Goal: Task Accomplishment & Management: Use online tool/utility

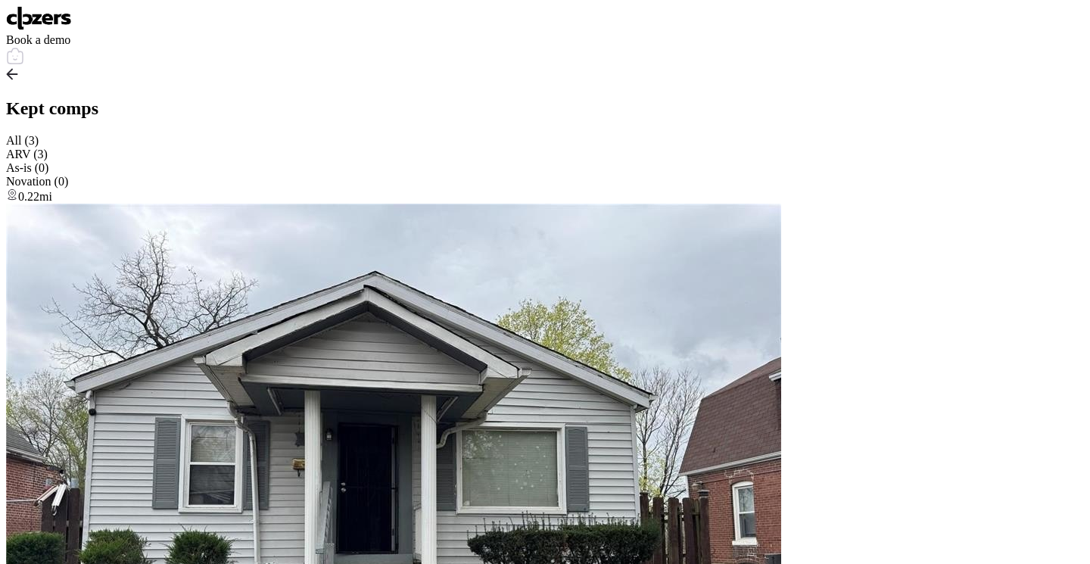
click at [1054, 47] on div at bounding box center [545, 57] width 1078 height 21
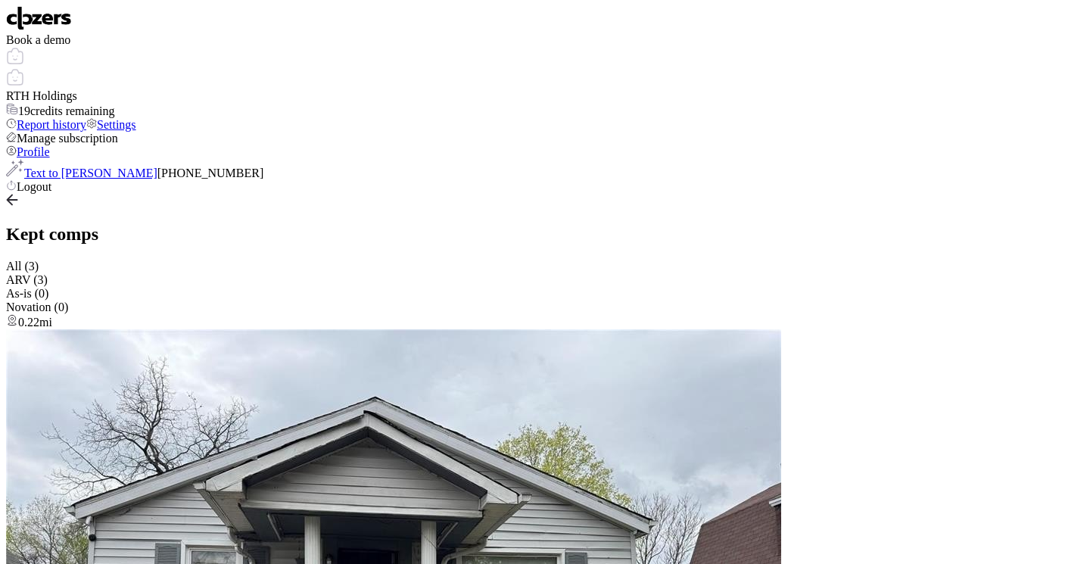
click at [62, 26] on img at bounding box center [39, 18] width 66 height 24
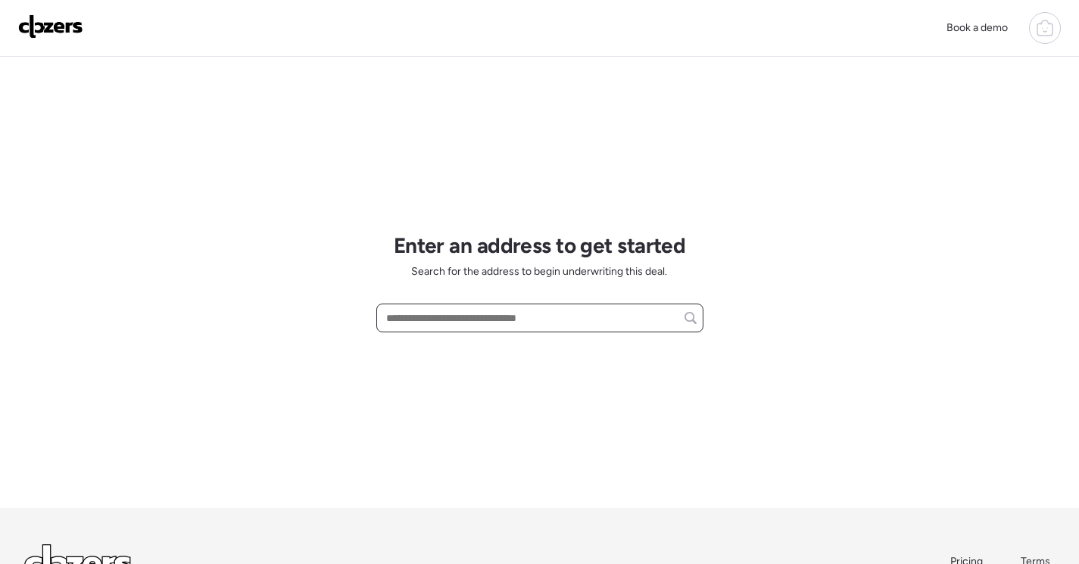
click at [596, 321] on input "text" at bounding box center [539, 317] width 313 height 21
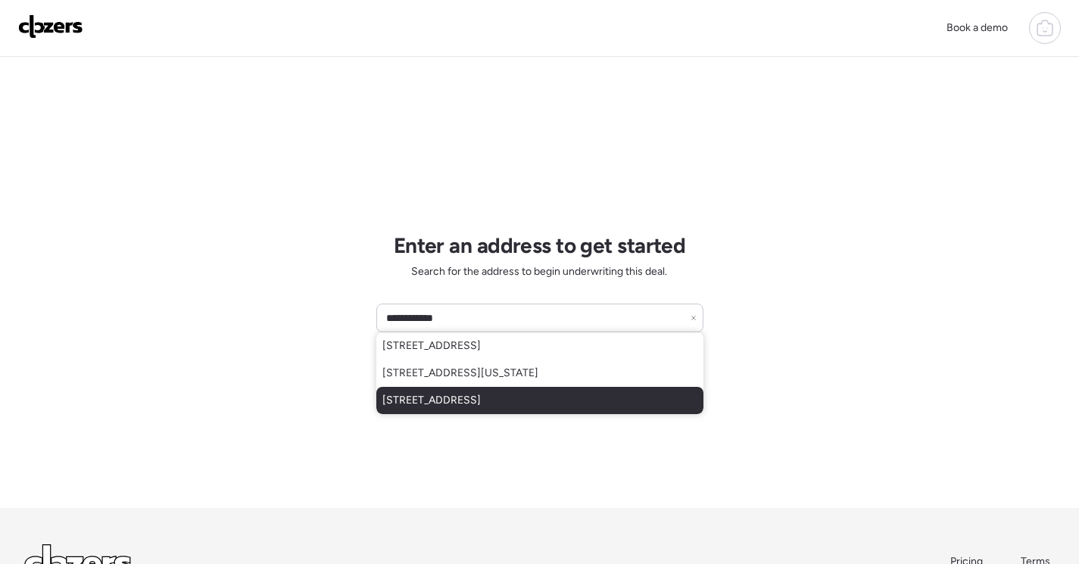
click at [478, 406] on span "[STREET_ADDRESS]" at bounding box center [431, 400] width 98 height 15
type input "**********"
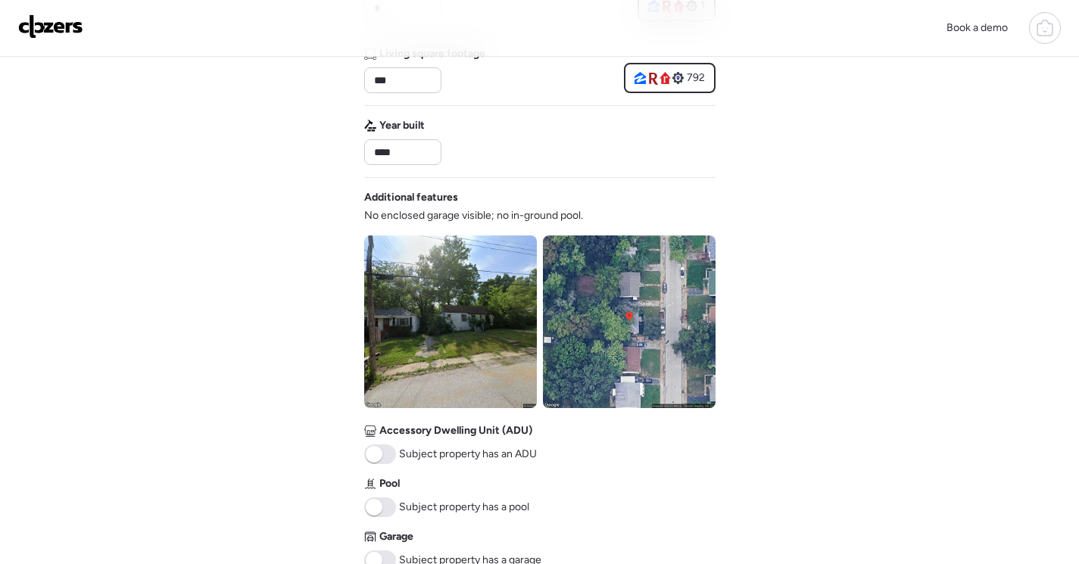
scroll to position [454, 0]
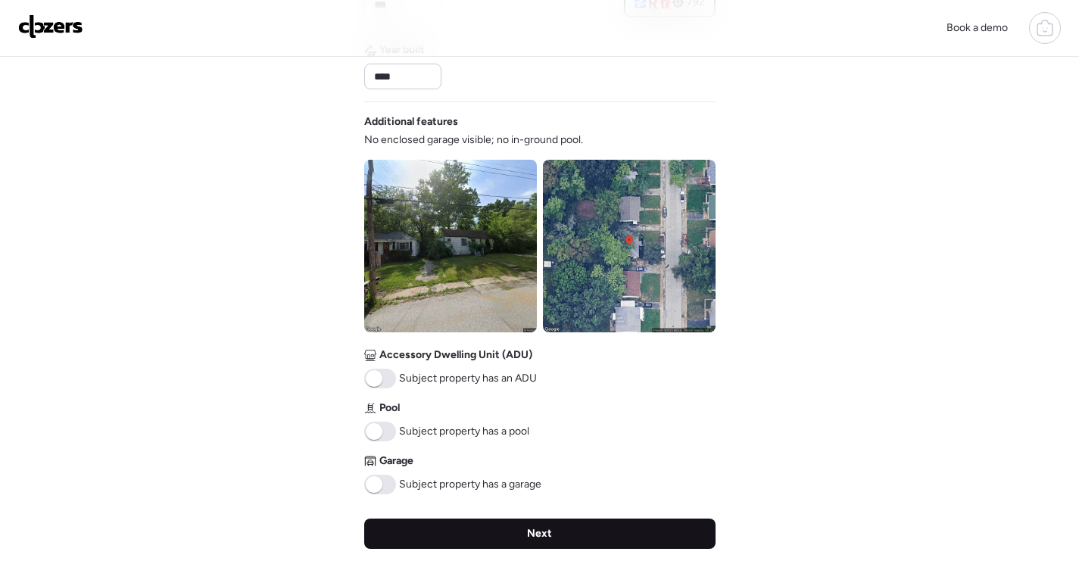
click at [627, 531] on div "Next" at bounding box center [539, 533] width 351 height 30
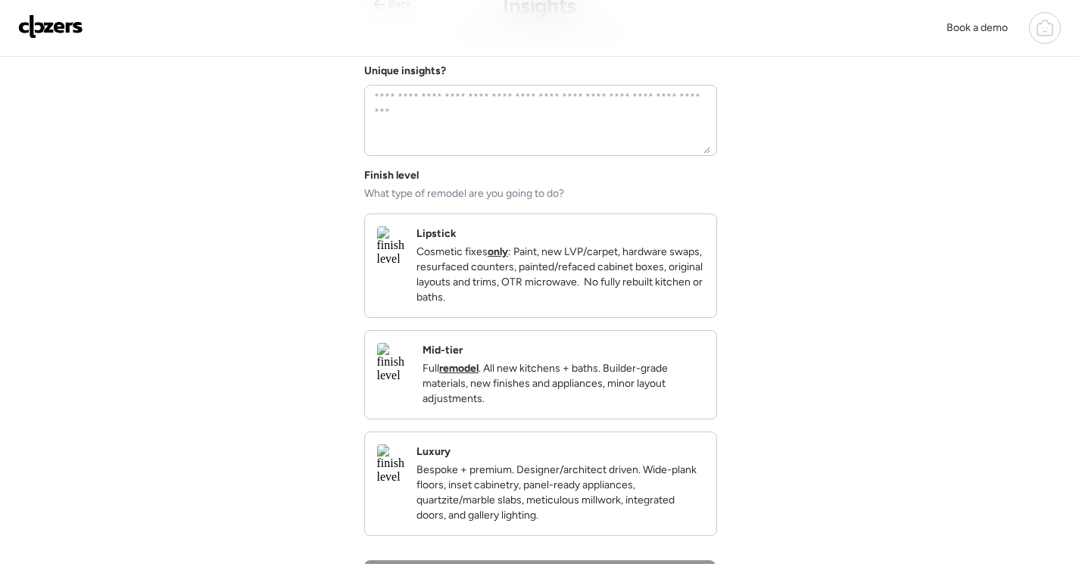
scroll to position [0, 0]
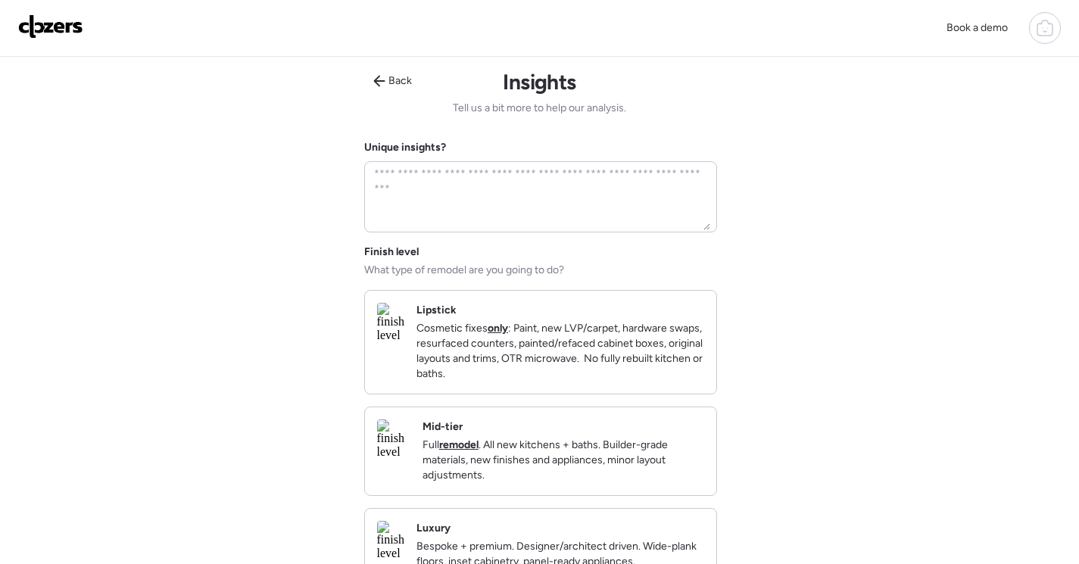
click at [599, 460] on p "Full remodel . All new kitchens + baths. Builder-grade materials, new finishes …" at bounding box center [563, 459] width 282 height 45
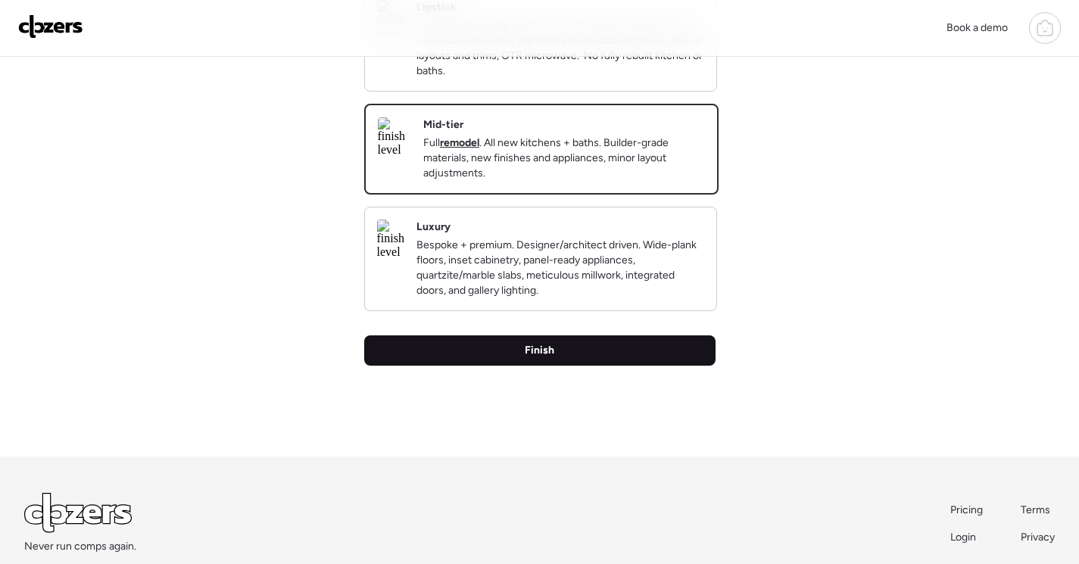
click at [587, 366] on div "Finish" at bounding box center [539, 350] width 351 height 30
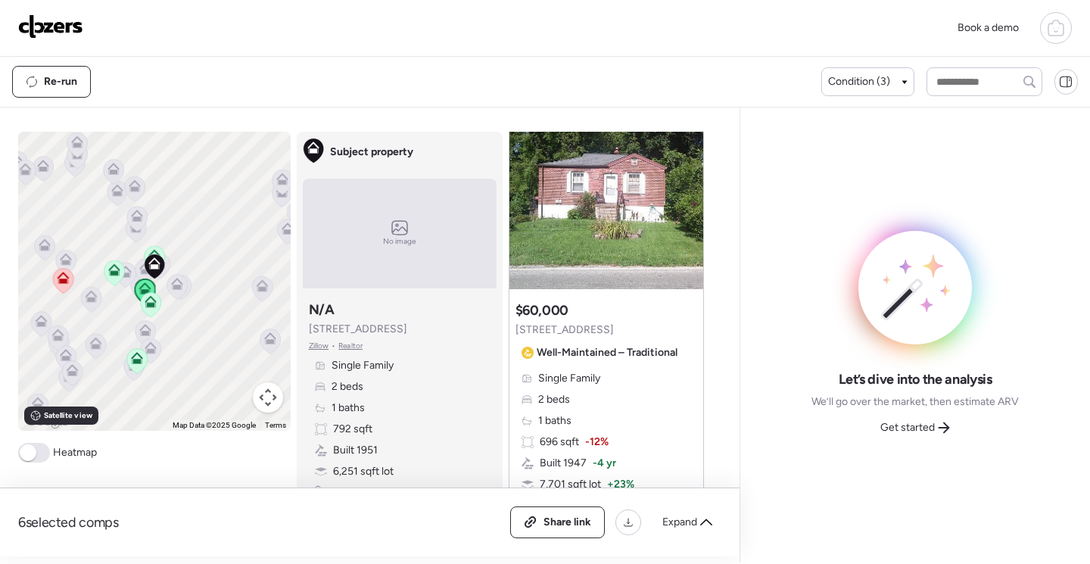
scroll to position [454, 0]
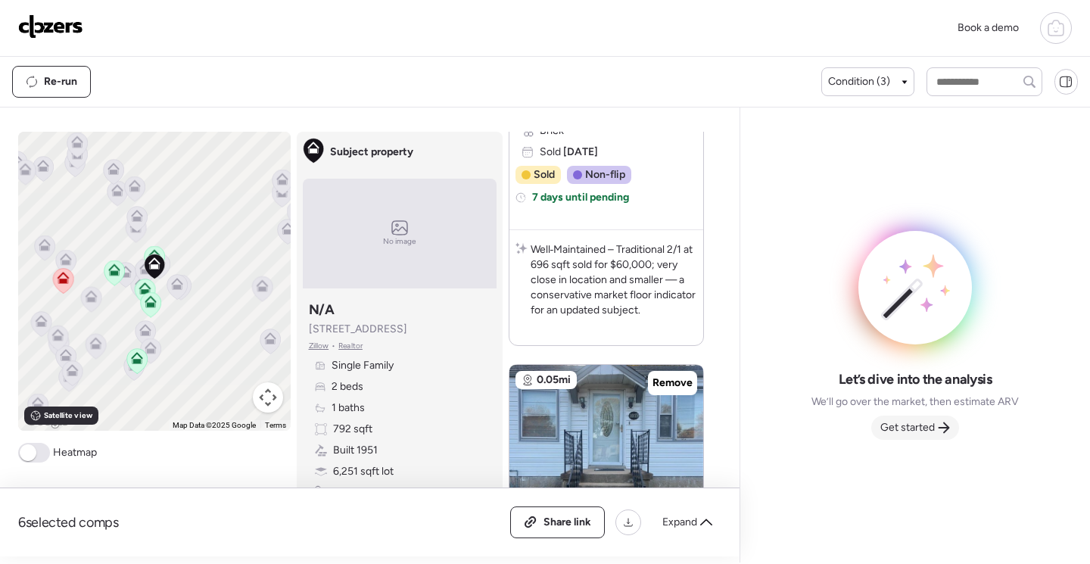
click at [892, 430] on span "Get started" at bounding box center [907, 427] width 54 height 15
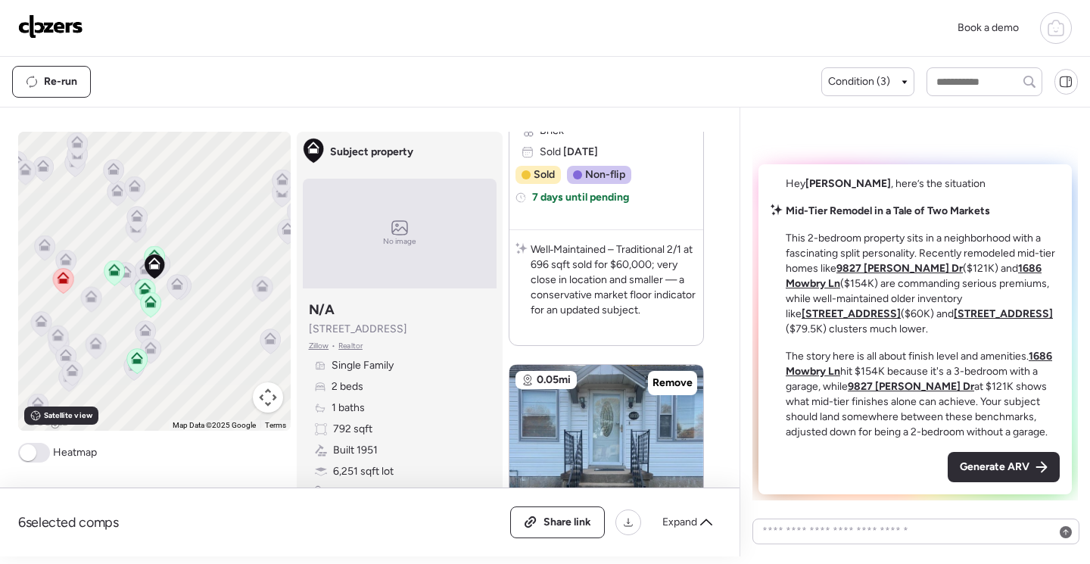
drag, startPoint x: 1007, startPoint y: 472, endPoint x: 1013, endPoint y: 478, distance: 8.6
click at [1006, 472] on span "Generate ARV" at bounding box center [995, 466] width 70 height 15
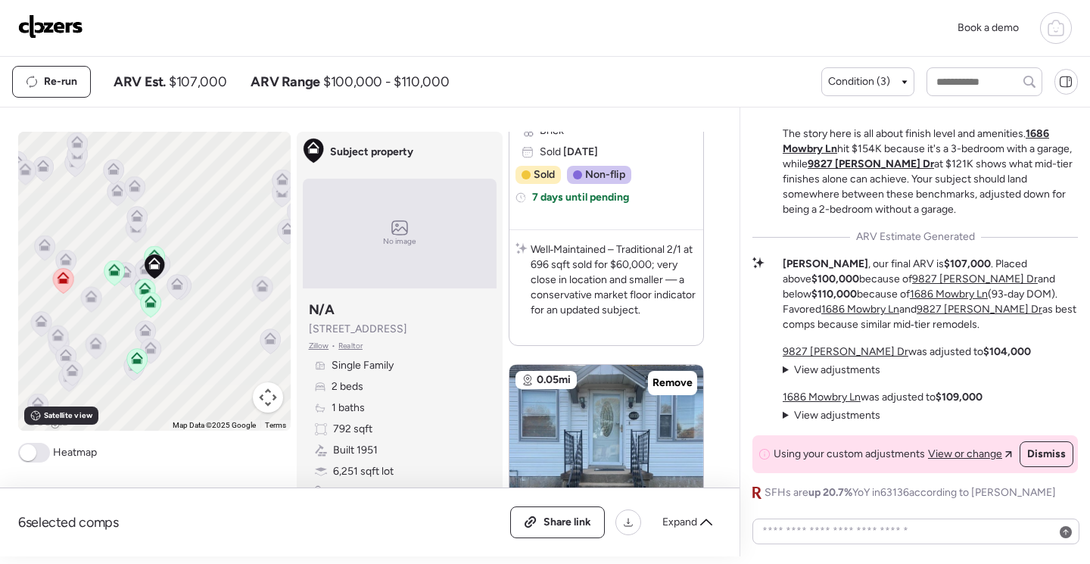
click at [58, 278] on icon at bounding box center [63, 278] width 12 height 12
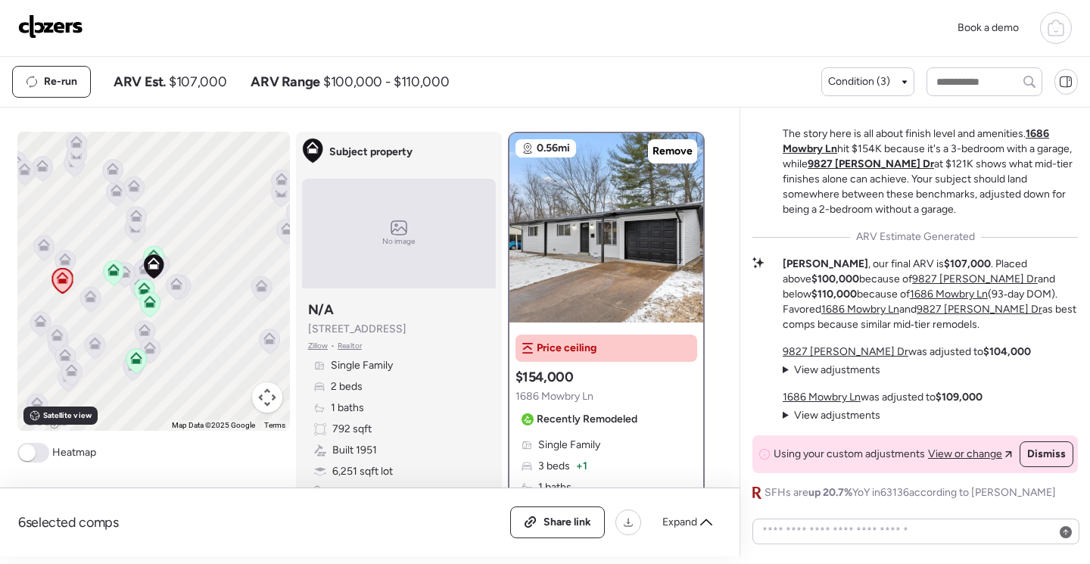
scroll to position [0, 0]
click at [662, 151] on span "Remove" at bounding box center [672, 151] width 40 height 15
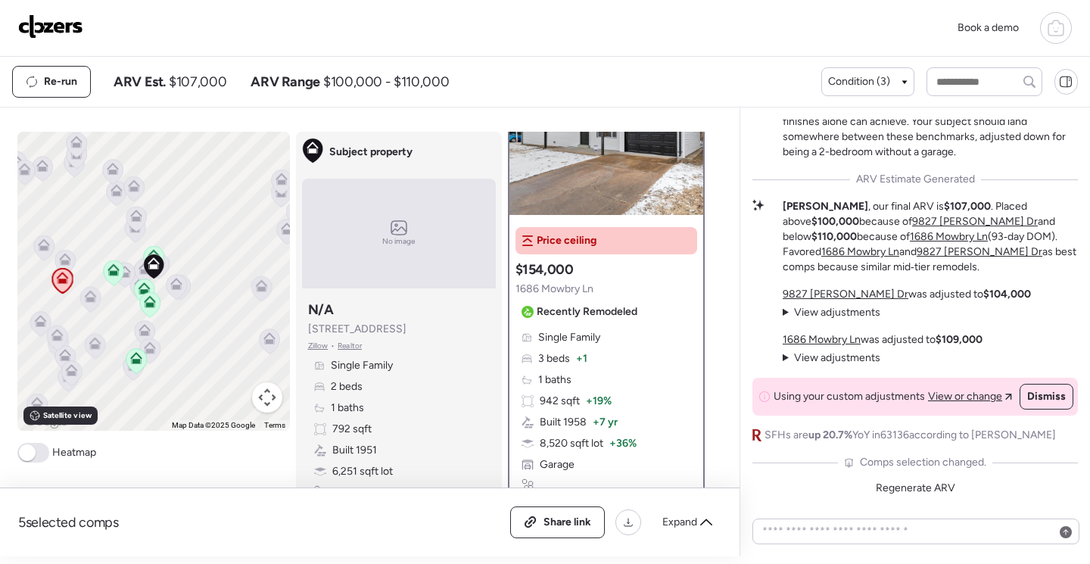
scroll to position [151, 0]
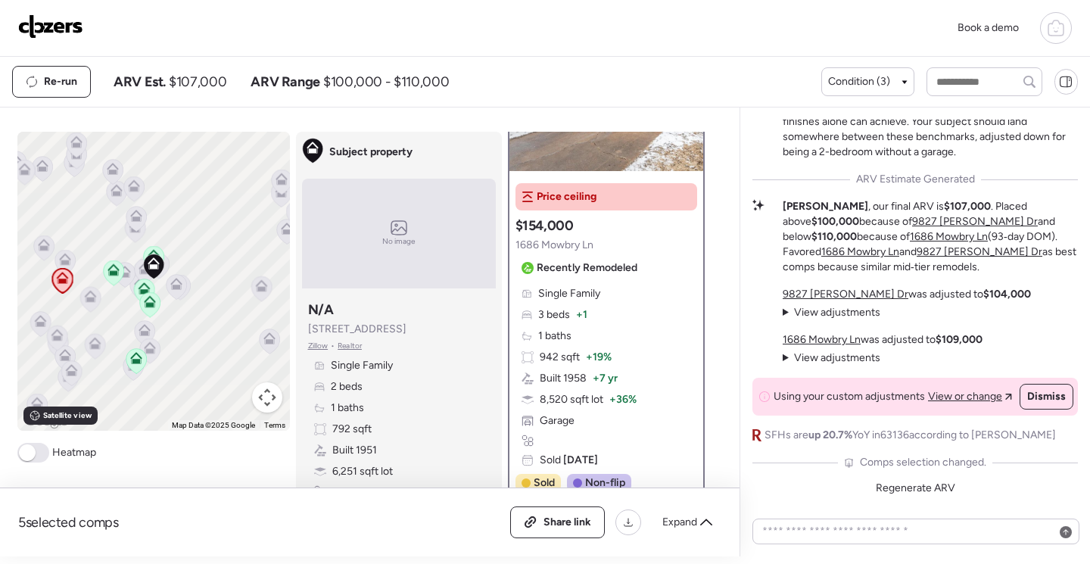
click at [132, 360] on icon at bounding box center [136, 361] width 10 height 5
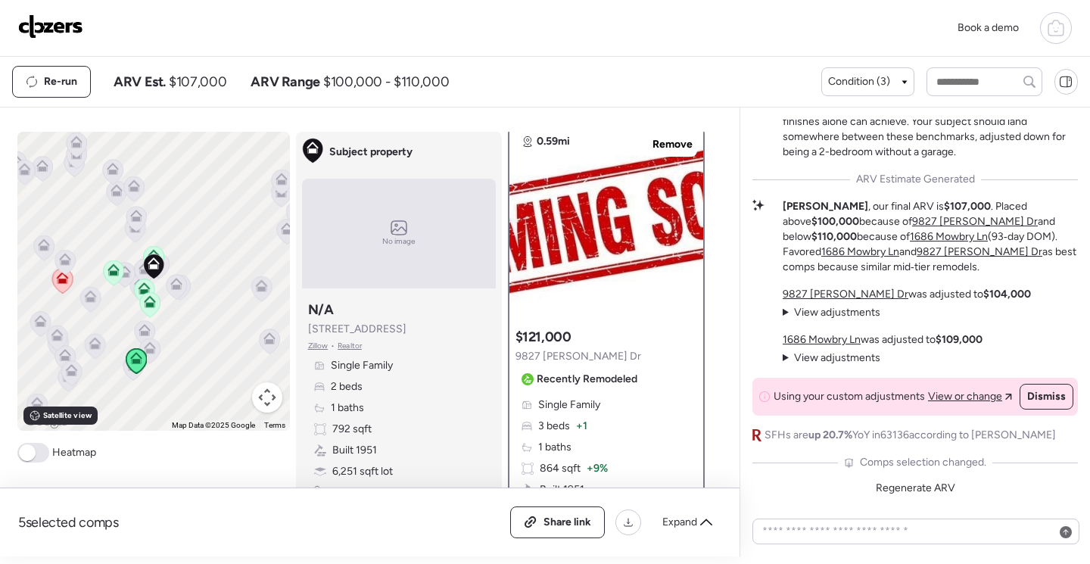
scroll to position [0, 0]
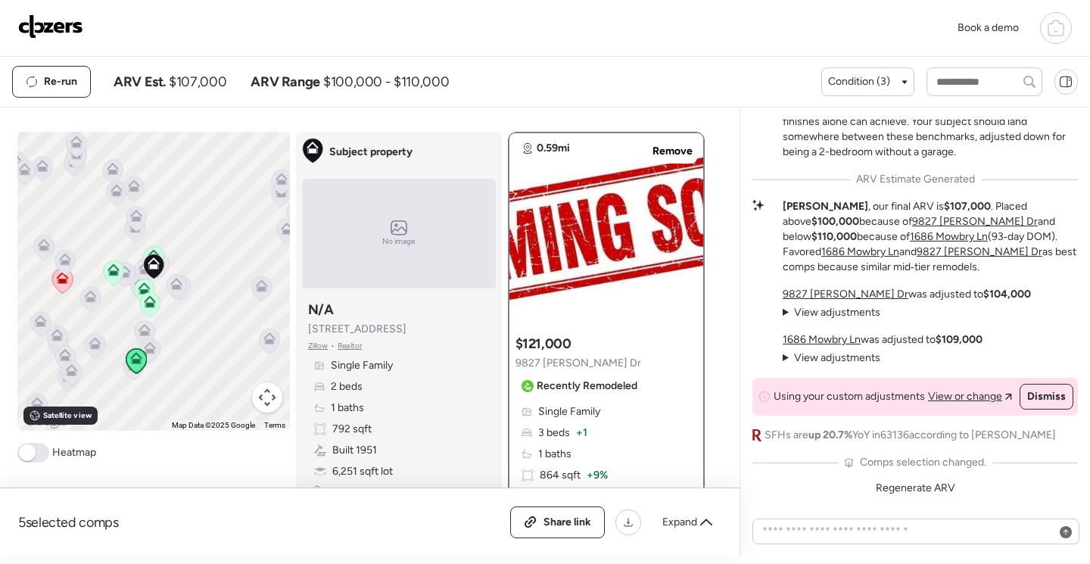
click at [59, 282] on icon at bounding box center [62, 281] width 10 height 5
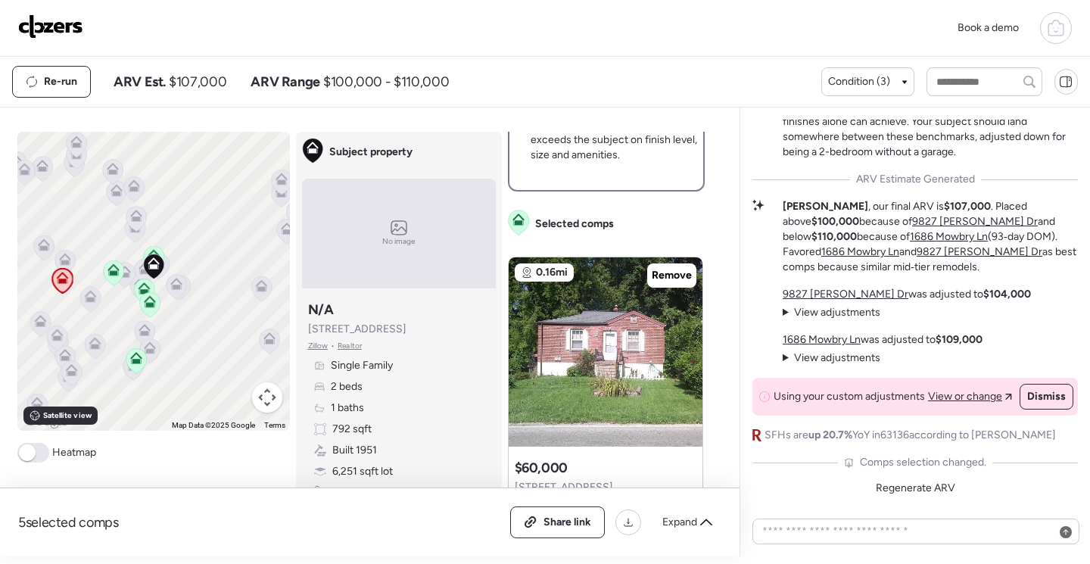
scroll to position [681, 0]
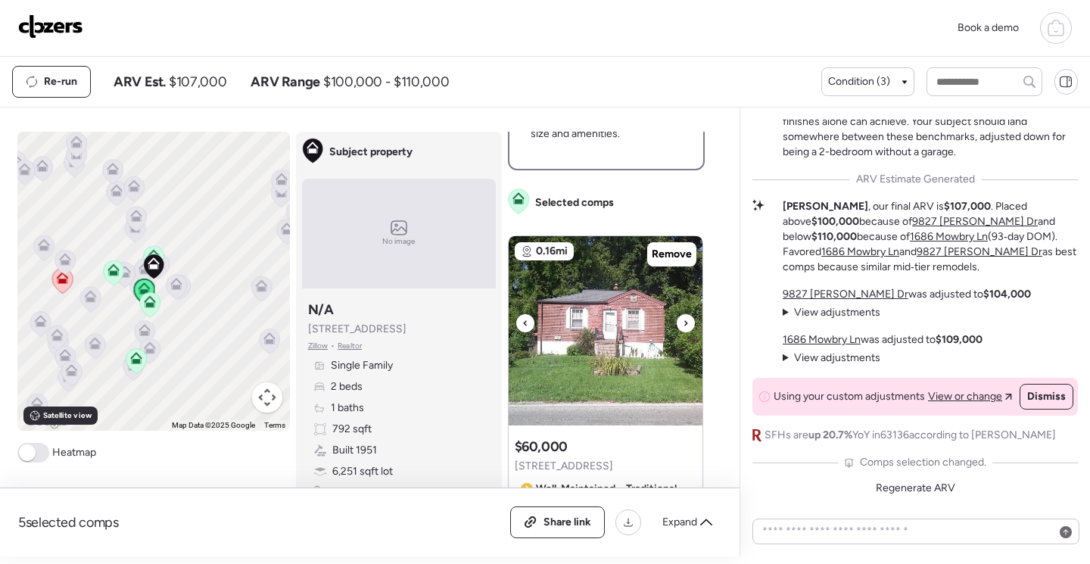
click at [587, 349] on img at bounding box center [606, 330] width 194 height 189
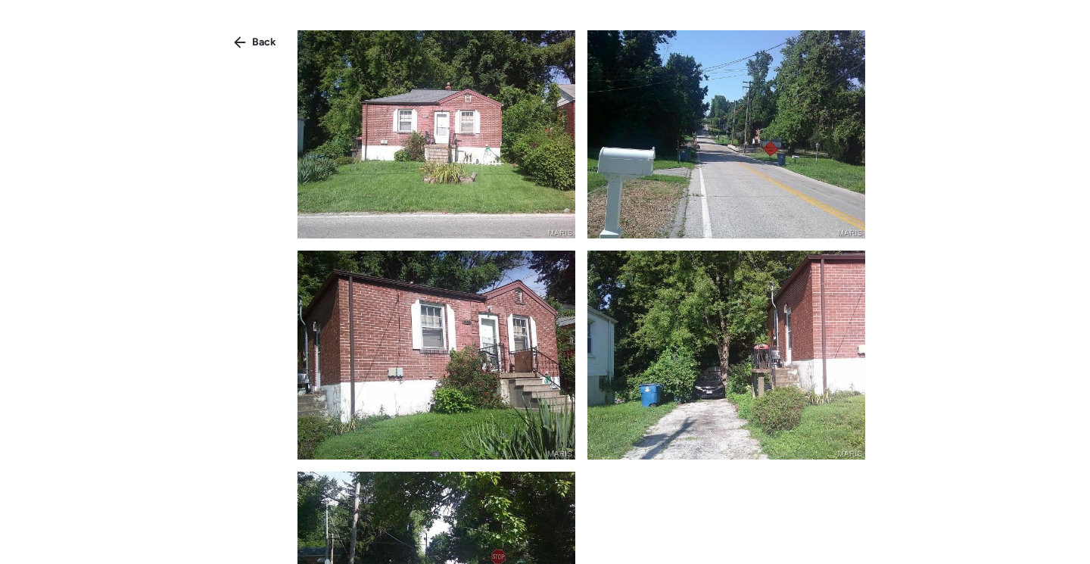
click at [531, 154] on img at bounding box center [436, 134] width 278 height 208
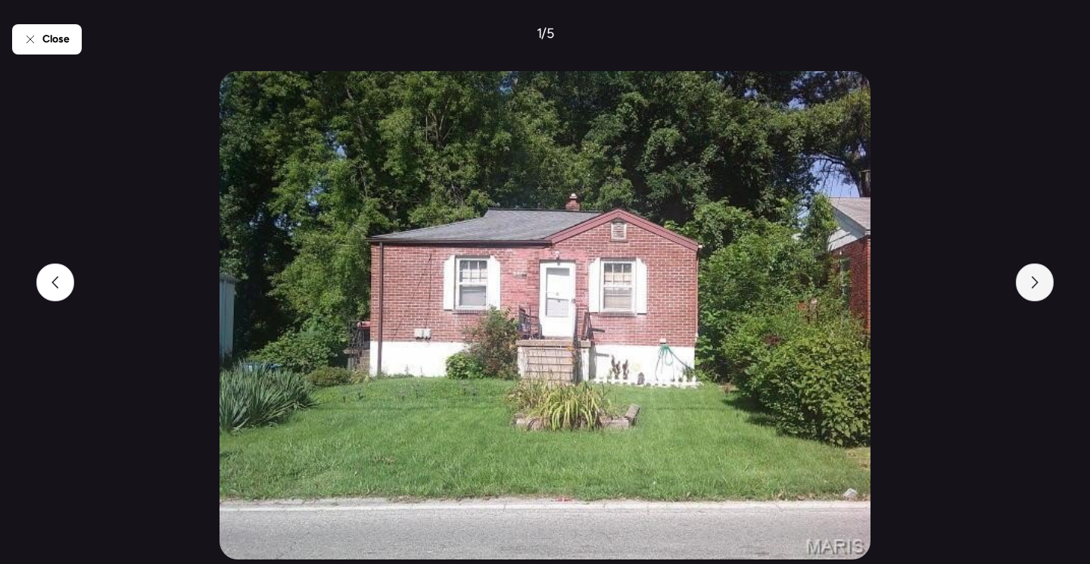
click at [1031, 286] on icon at bounding box center [1035, 282] width 12 height 12
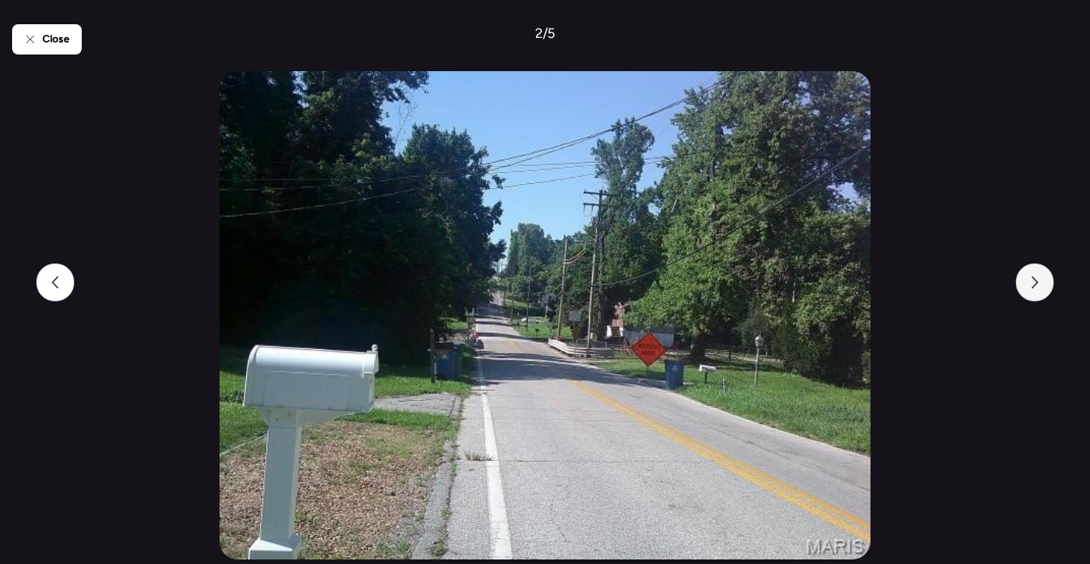
click at [1031, 286] on icon at bounding box center [1035, 282] width 12 height 12
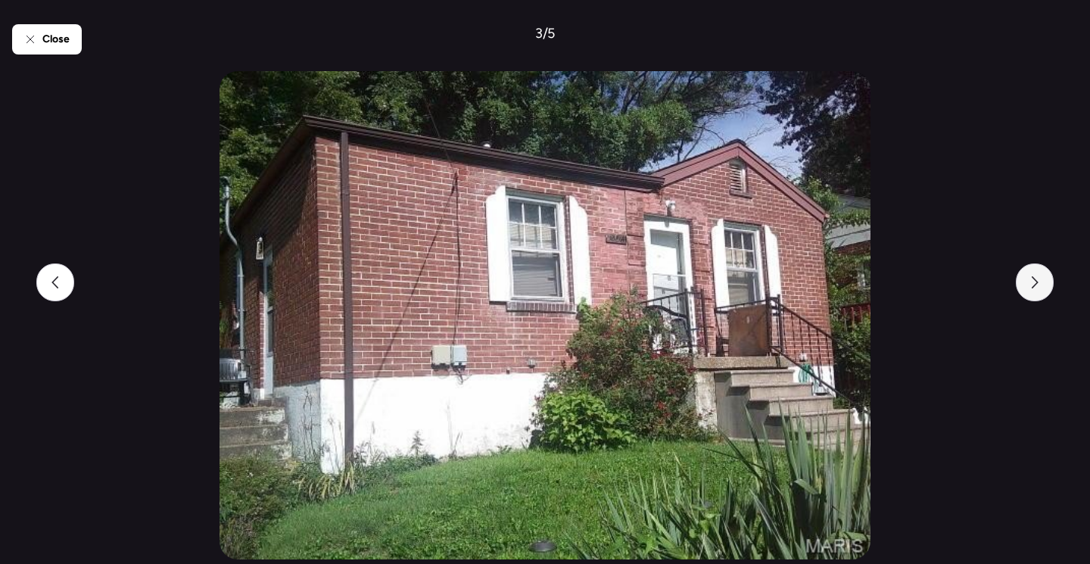
click at [1031, 286] on icon at bounding box center [1035, 282] width 12 height 12
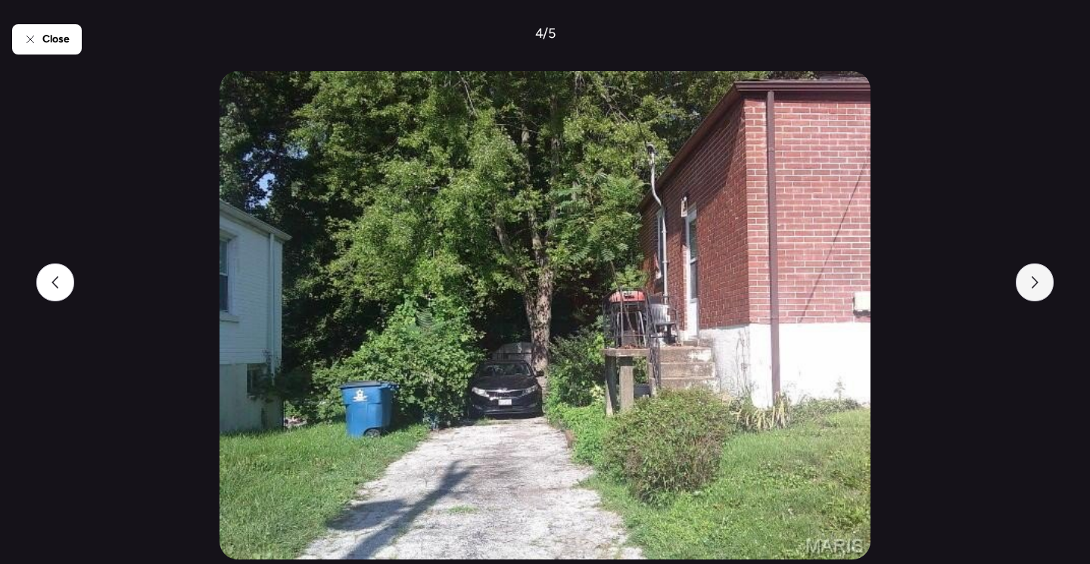
click at [1031, 286] on icon at bounding box center [1035, 282] width 12 height 12
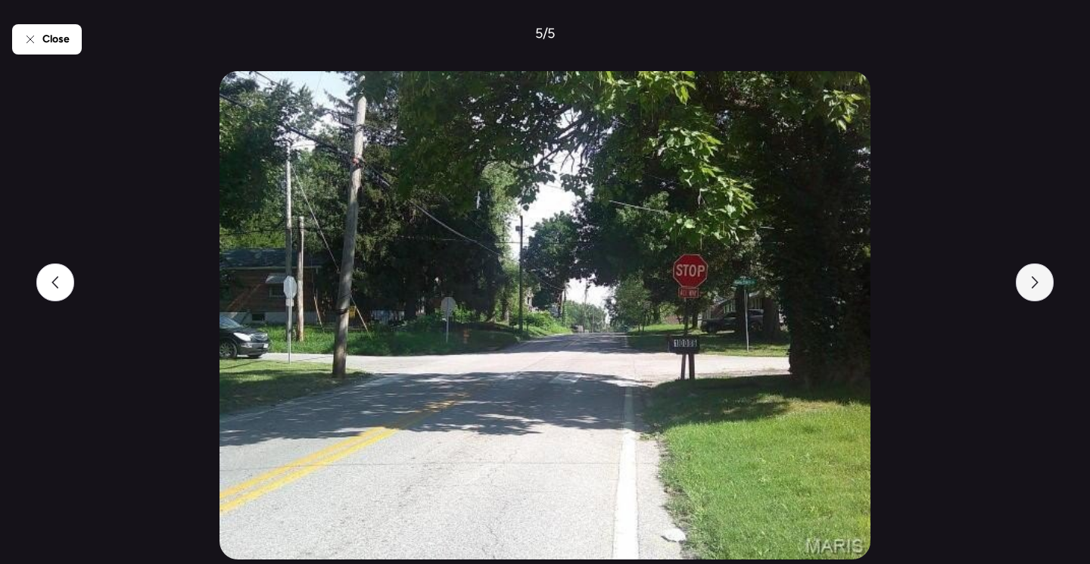
click at [1031, 286] on icon at bounding box center [1035, 282] width 12 height 12
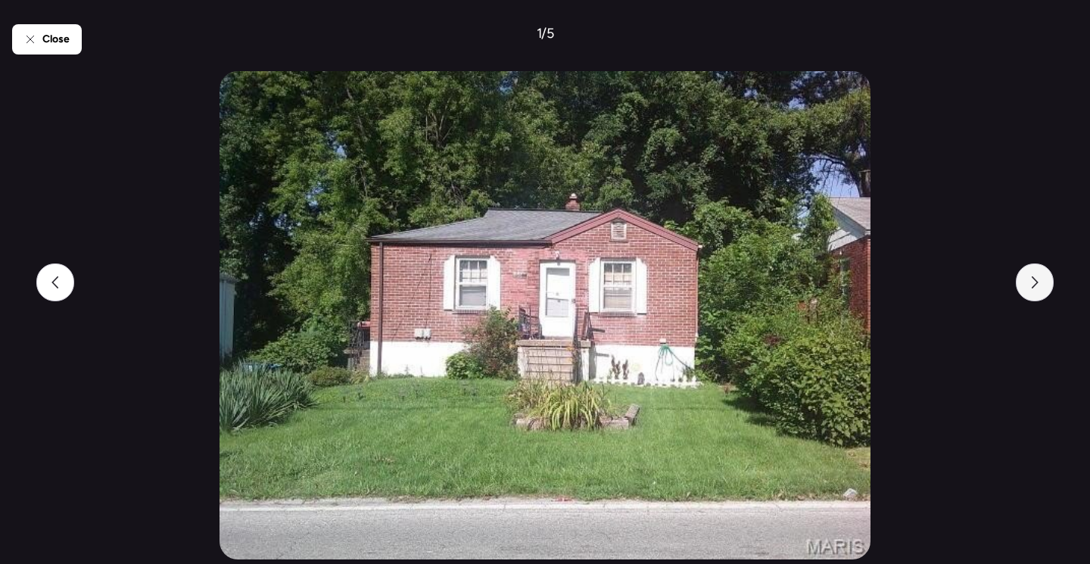
click at [1031, 286] on icon at bounding box center [1035, 282] width 12 height 12
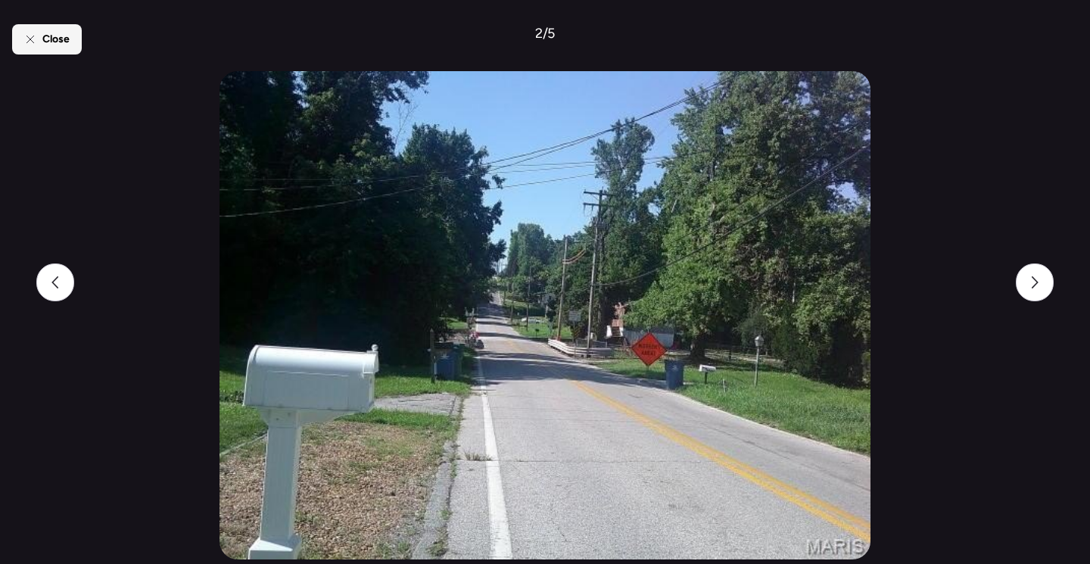
click at [35, 49] on div "Close" at bounding box center [47, 39] width 70 height 30
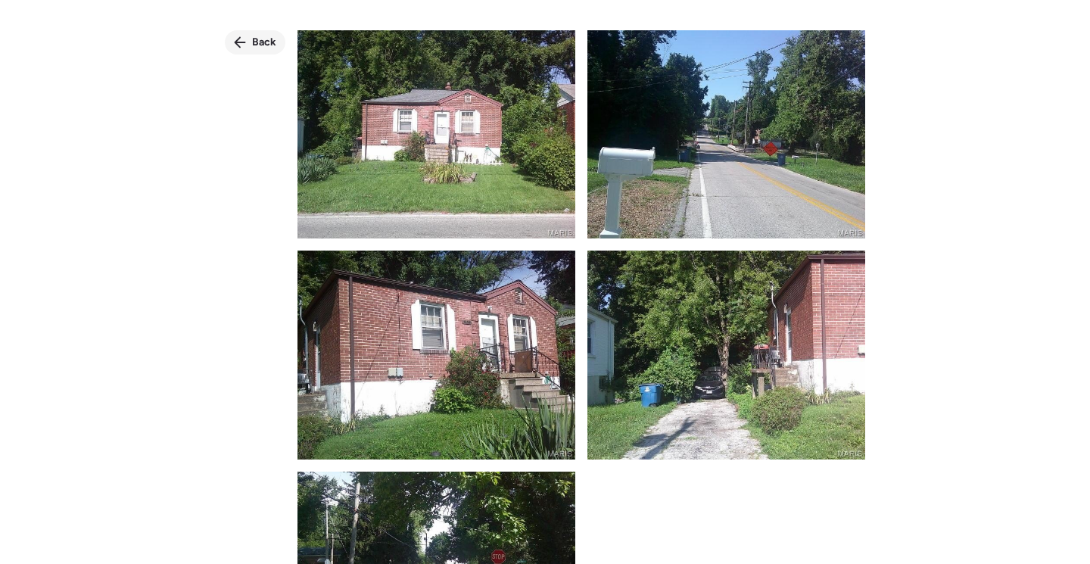
click at [254, 46] on span "Back" at bounding box center [264, 42] width 24 height 15
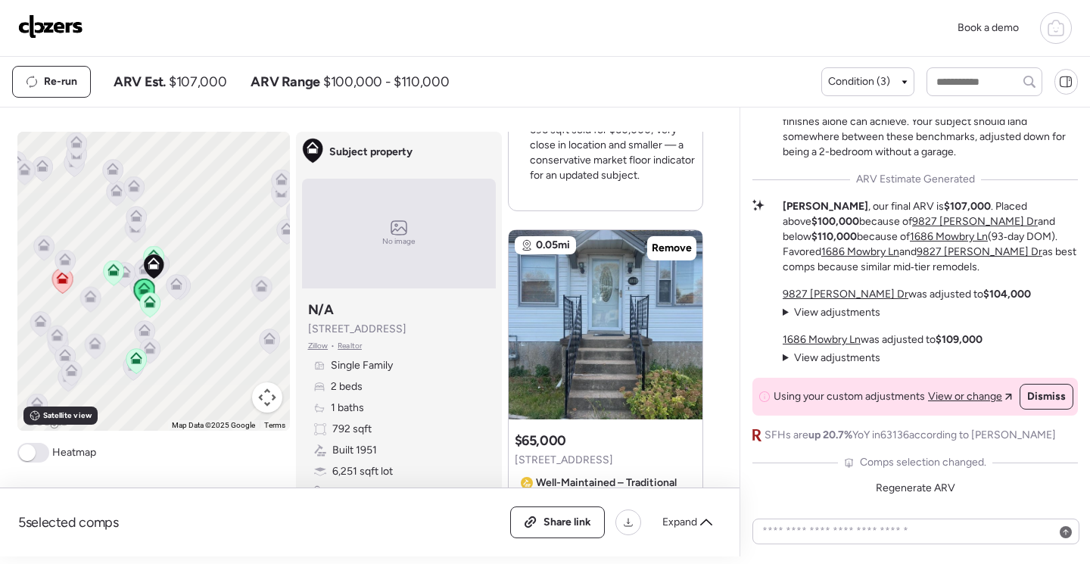
scroll to position [1362, 0]
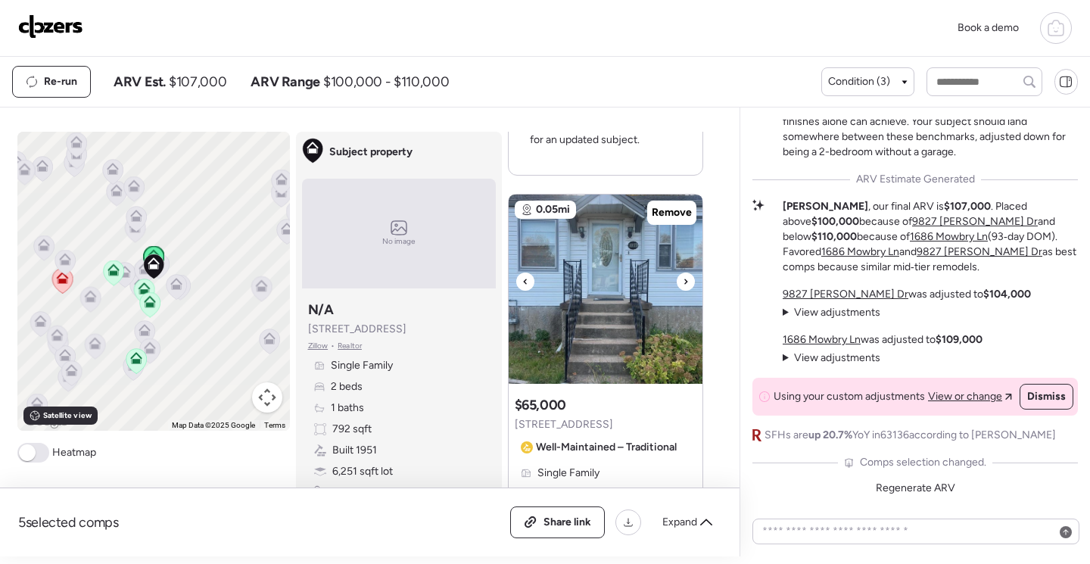
click at [619, 285] on img at bounding box center [606, 289] width 194 height 189
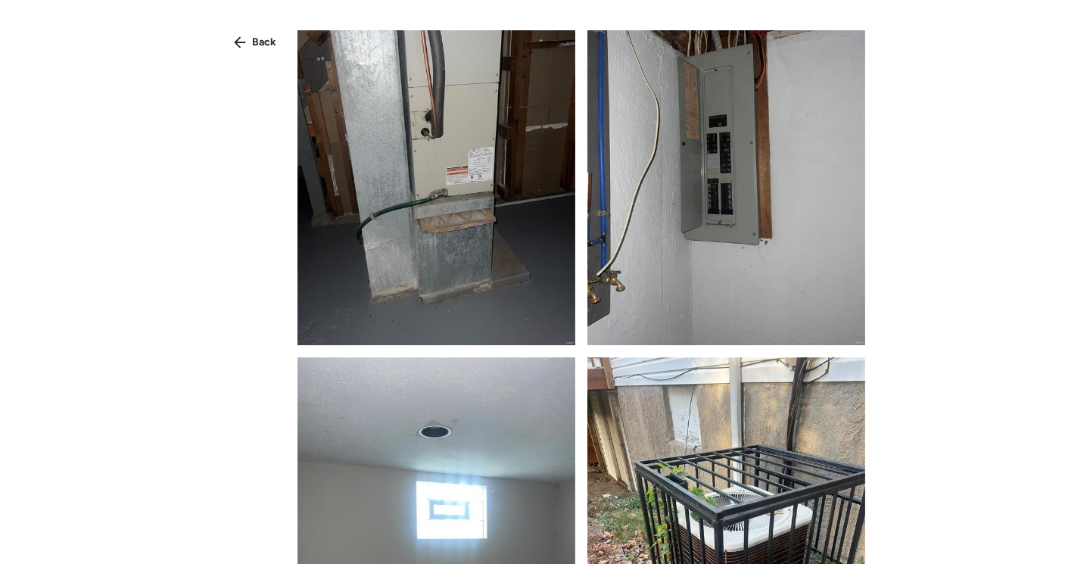
scroll to position [2271, 0]
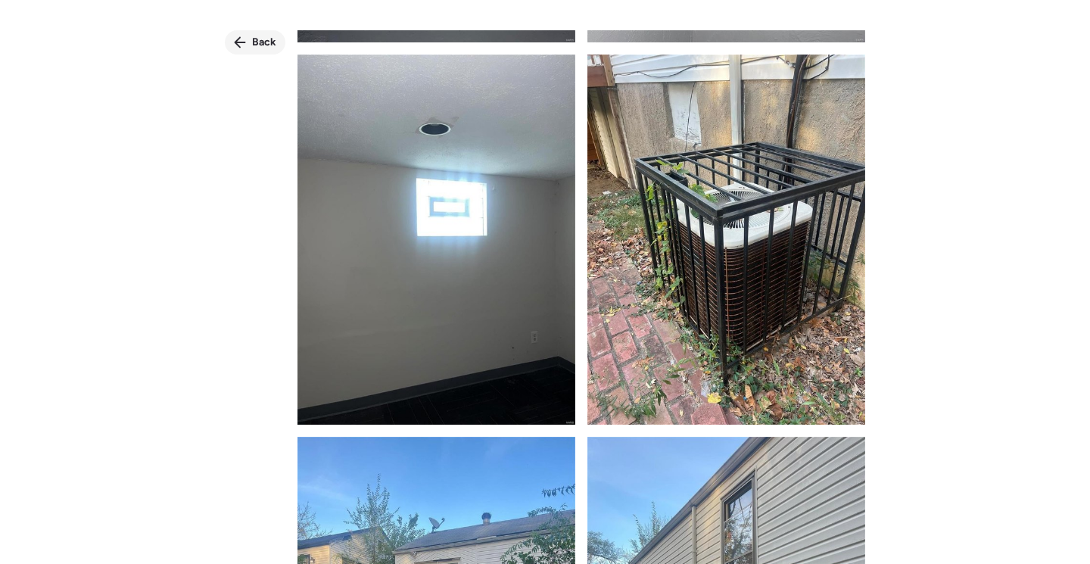
click at [265, 47] on span "Back" at bounding box center [264, 42] width 24 height 15
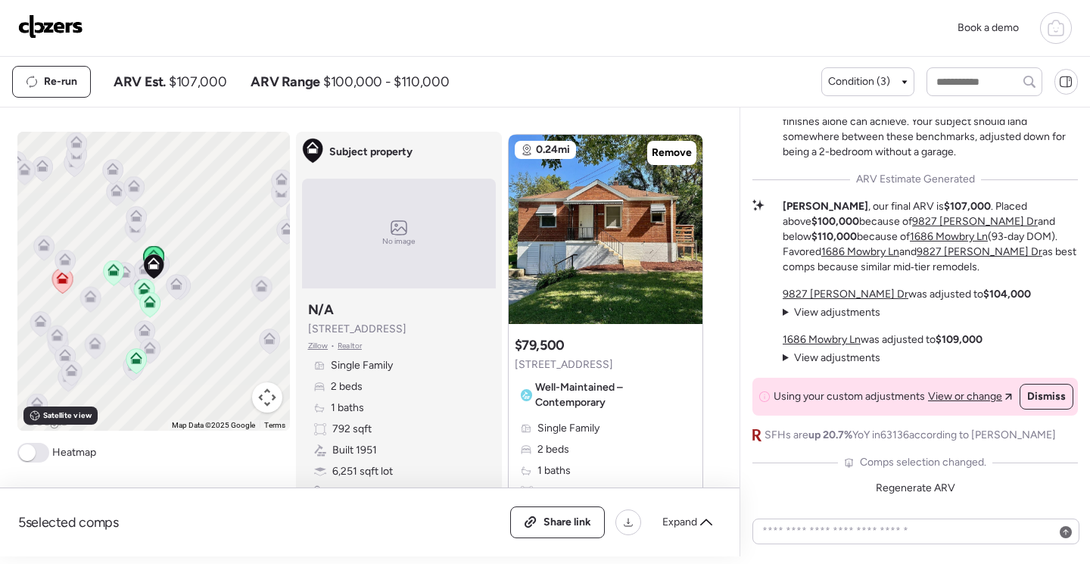
scroll to position [2119, 0]
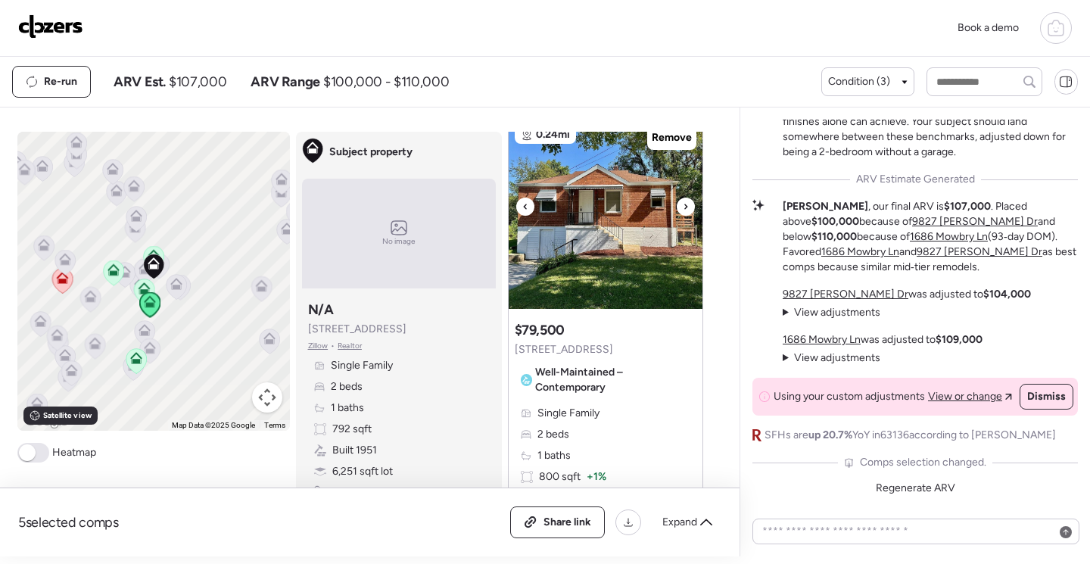
click at [630, 267] on img at bounding box center [606, 214] width 194 height 189
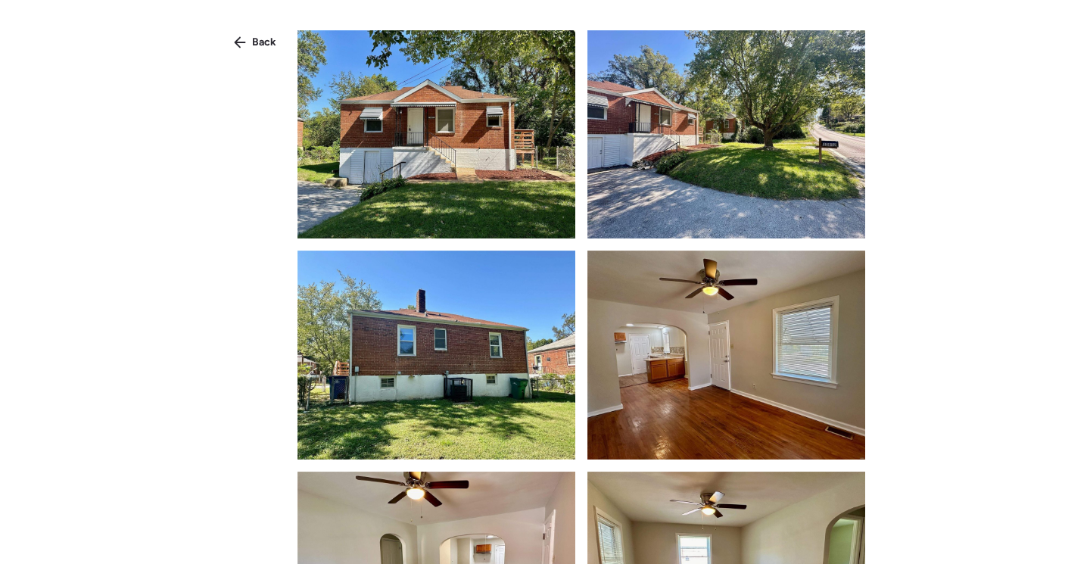
click at [419, 195] on img at bounding box center [436, 134] width 278 height 208
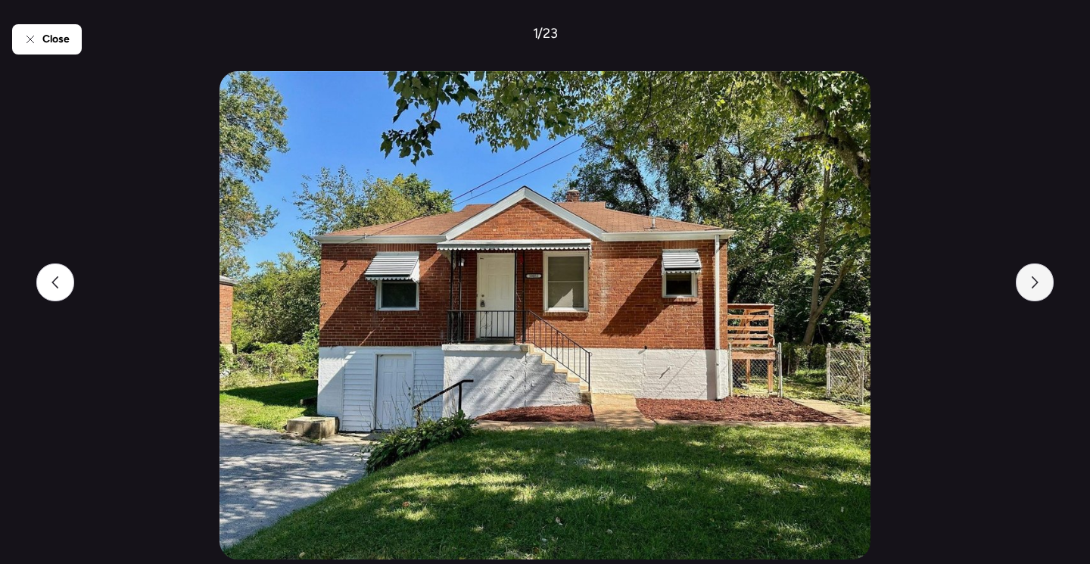
click at [1029, 284] on icon at bounding box center [1035, 282] width 12 height 12
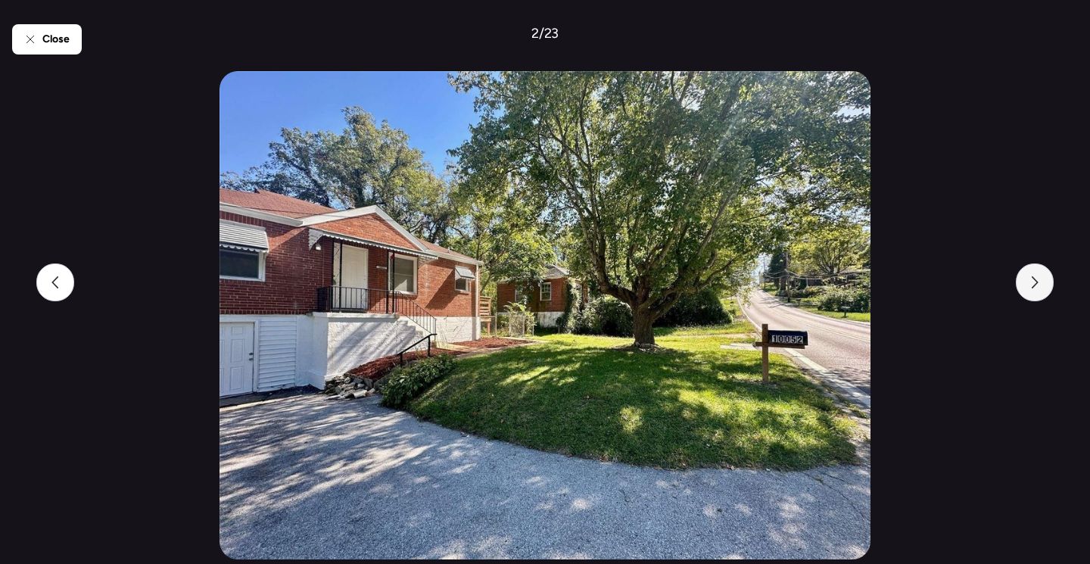
click at [1029, 284] on icon at bounding box center [1035, 282] width 12 height 12
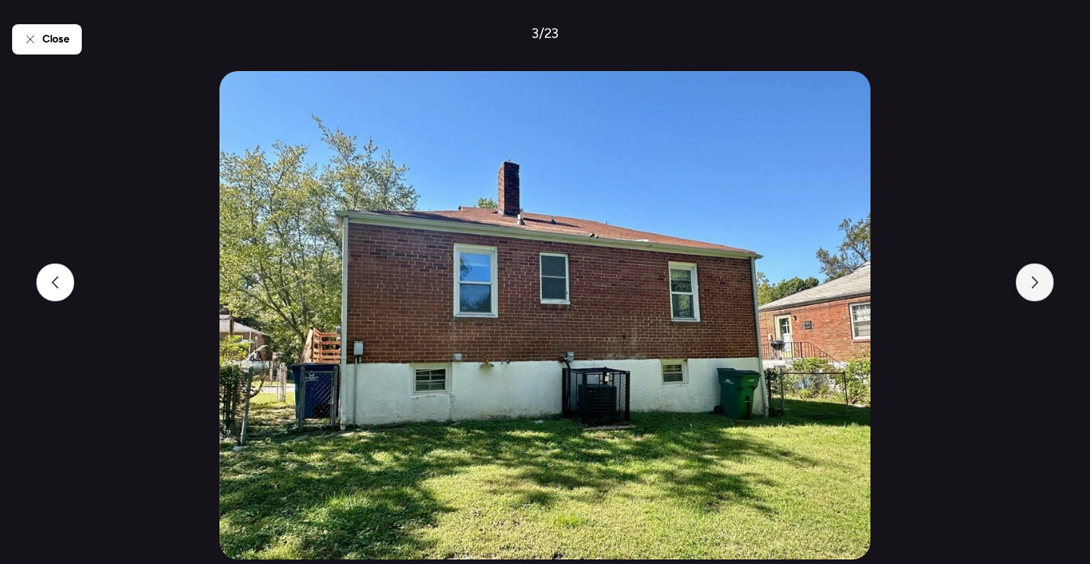
click at [1029, 284] on icon at bounding box center [1035, 282] width 12 height 12
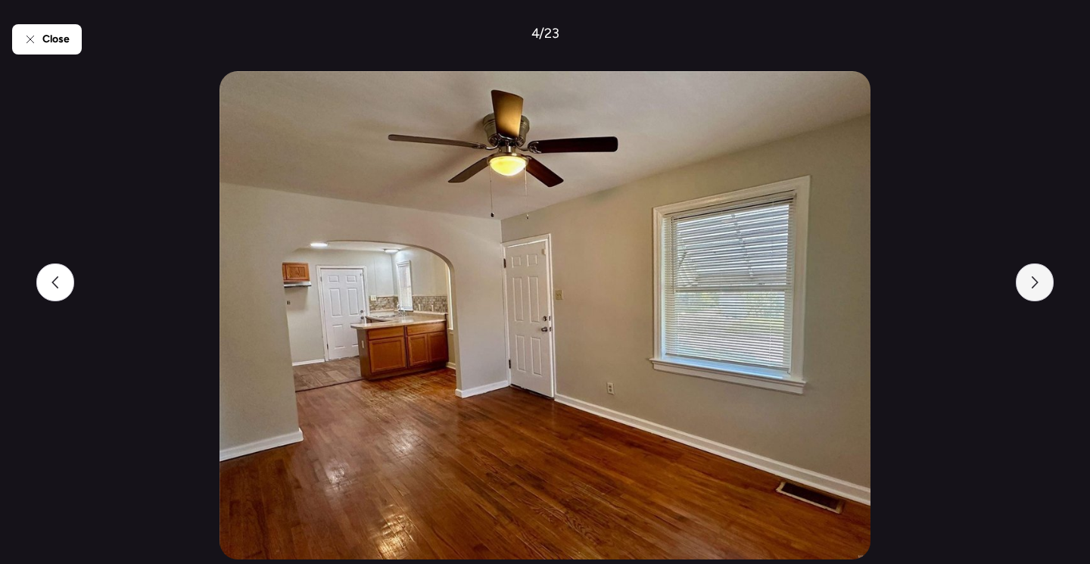
click at [1029, 284] on icon at bounding box center [1035, 282] width 12 height 12
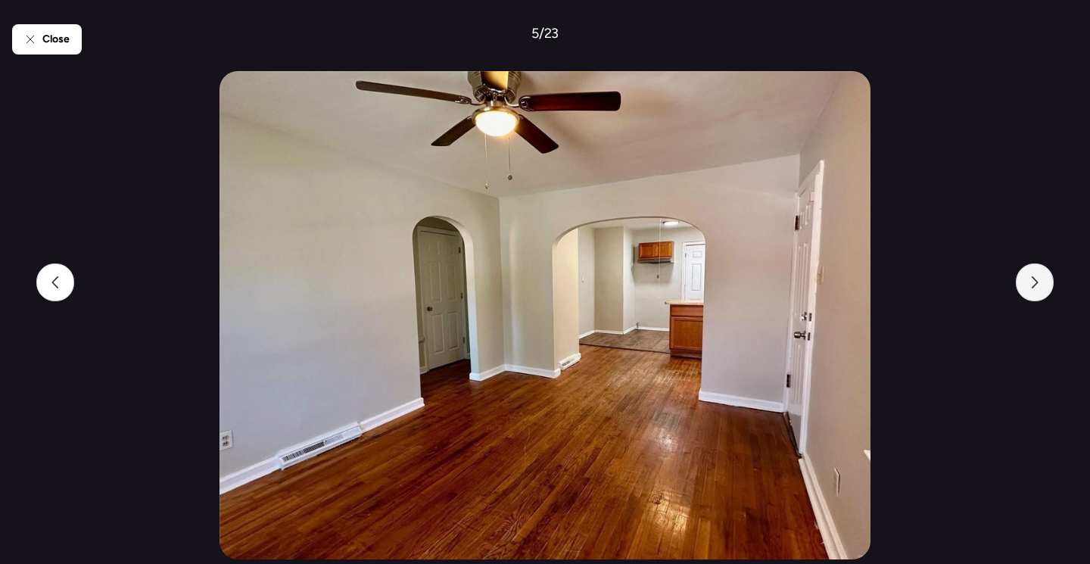
click at [1029, 284] on icon at bounding box center [1035, 282] width 12 height 12
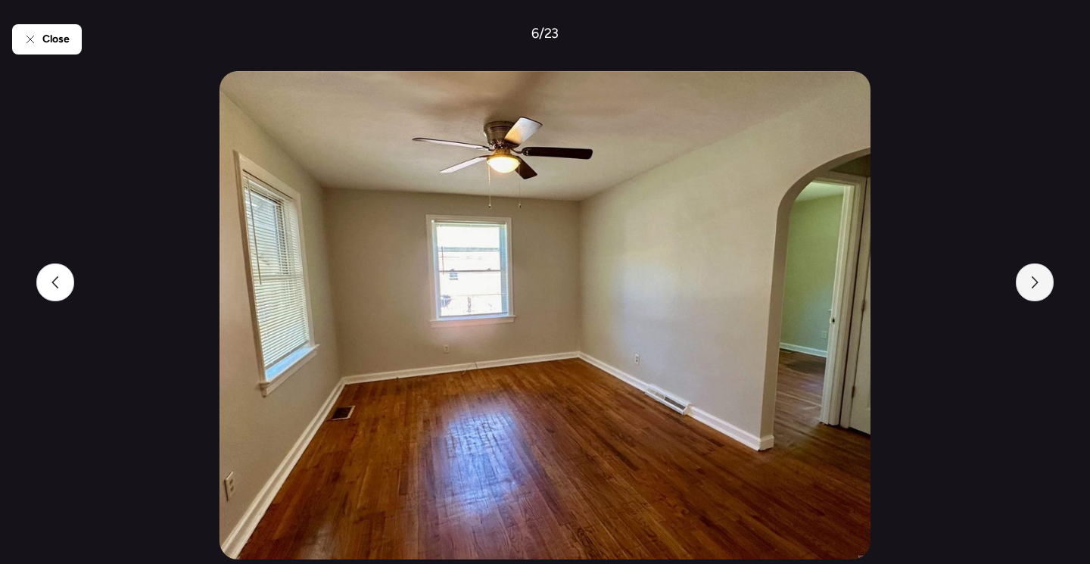
click at [1029, 284] on icon at bounding box center [1035, 282] width 12 height 12
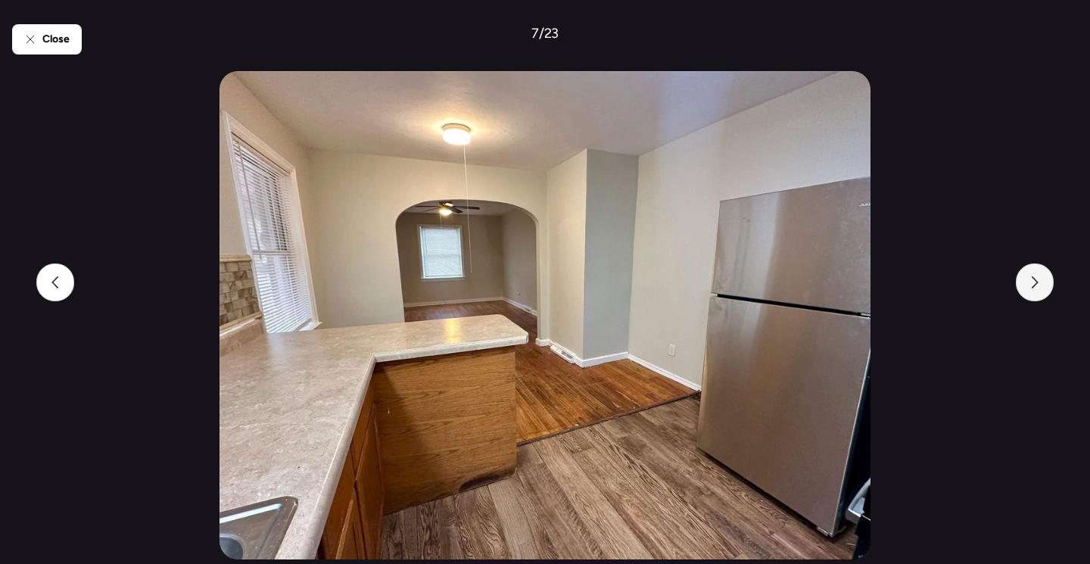
click at [1029, 284] on icon at bounding box center [1035, 282] width 12 height 12
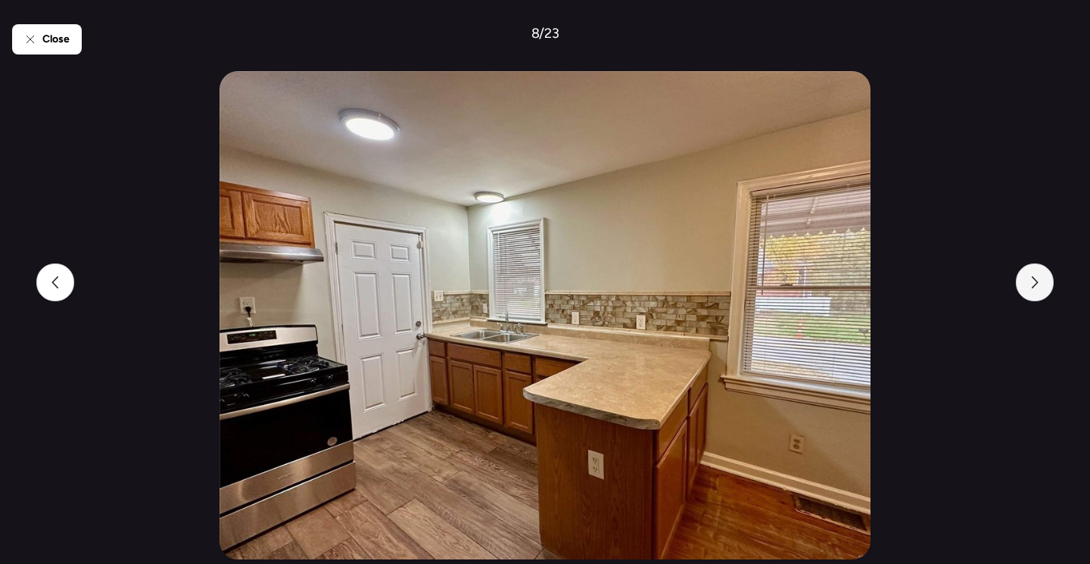
click at [1029, 284] on icon at bounding box center [1035, 282] width 12 height 12
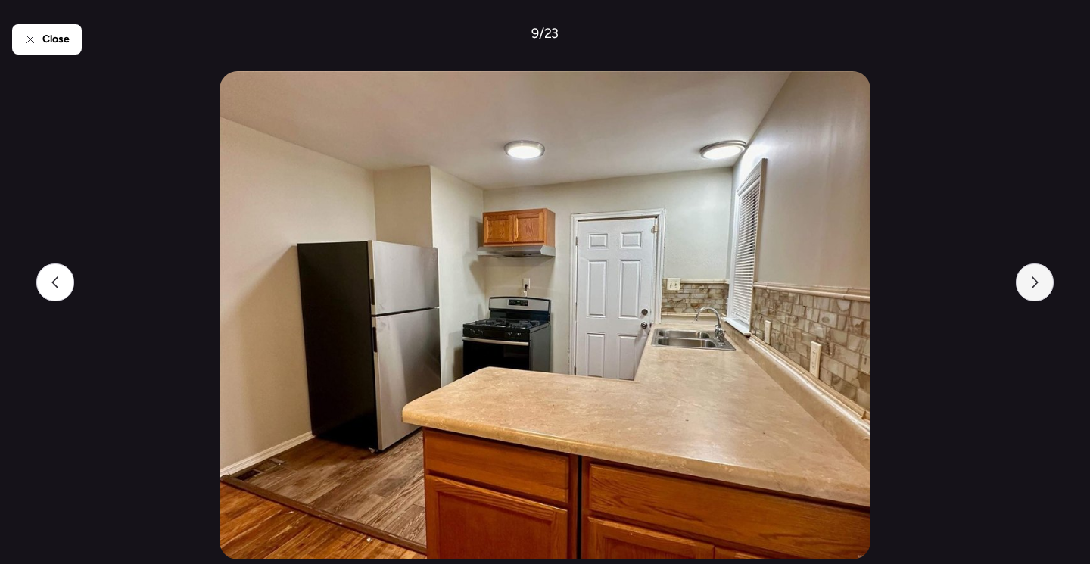
click at [1029, 284] on icon at bounding box center [1035, 282] width 12 height 12
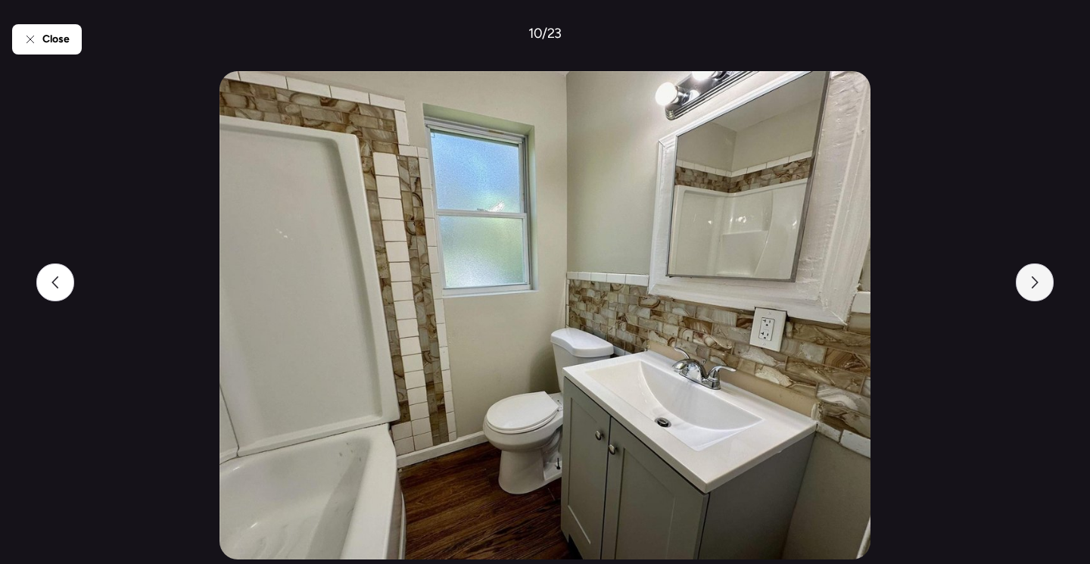
click at [1029, 284] on icon at bounding box center [1035, 282] width 12 height 12
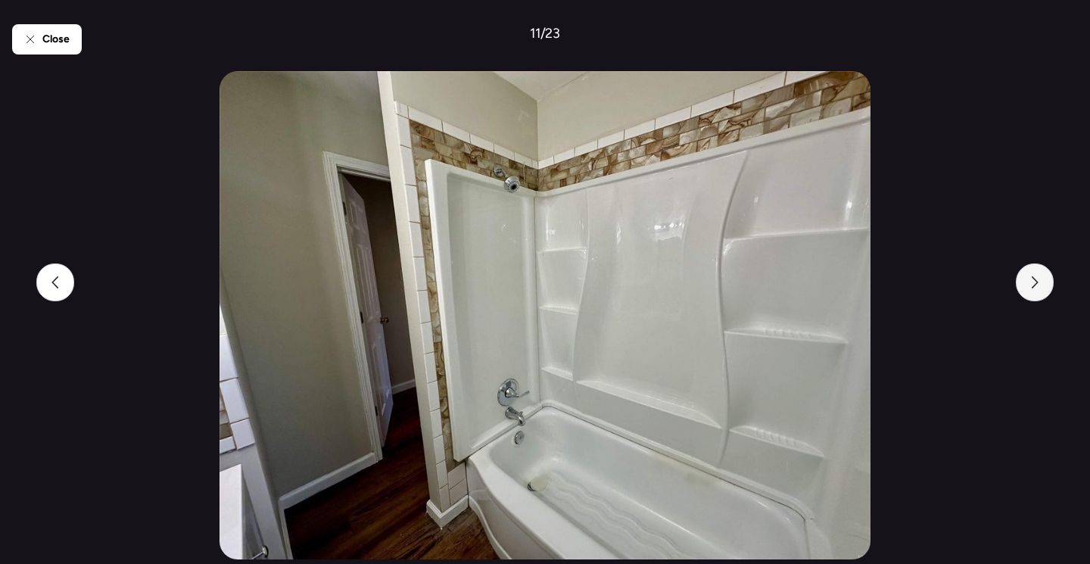
click at [1029, 284] on icon at bounding box center [1035, 282] width 12 height 12
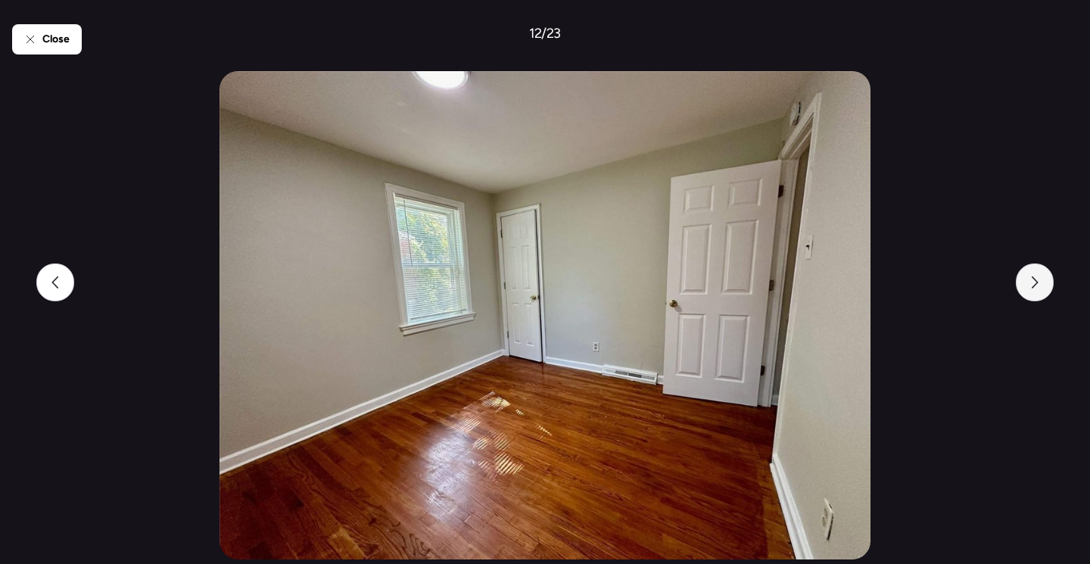
click at [1029, 284] on icon at bounding box center [1035, 282] width 12 height 12
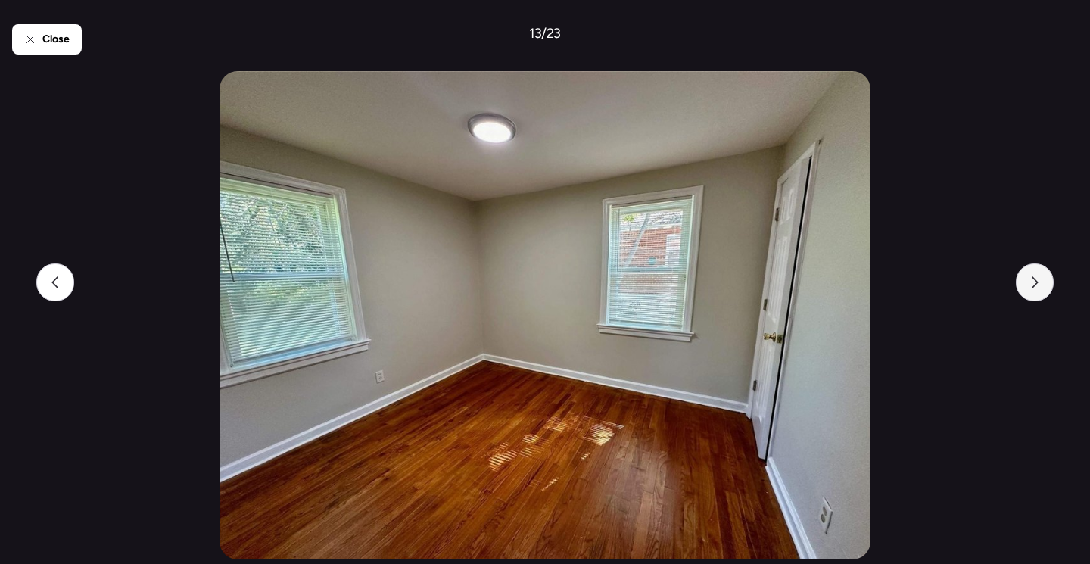
click at [1029, 284] on icon at bounding box center [1035, 282] width 12 height 12
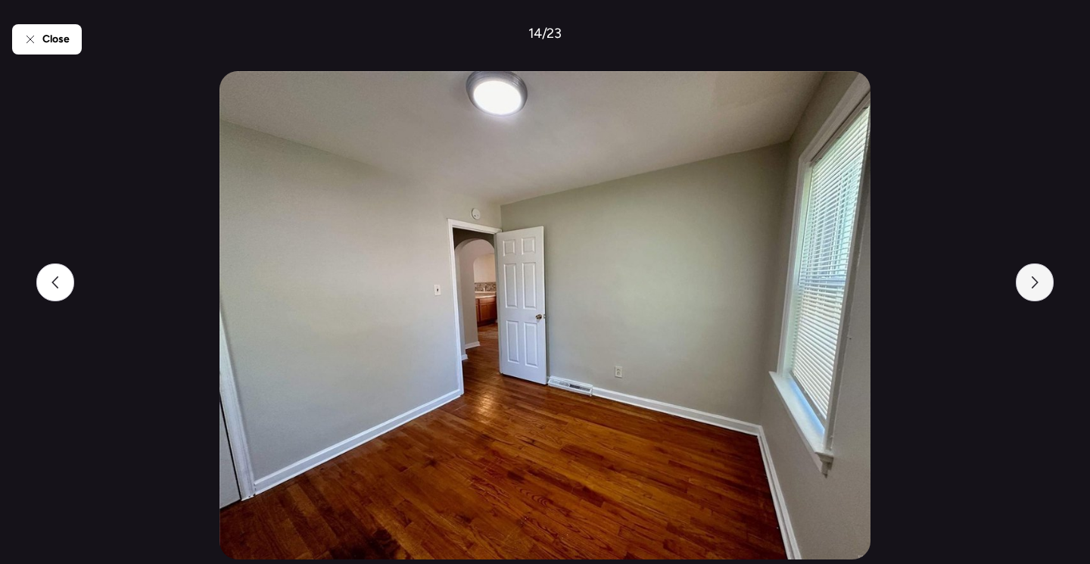
click at [1029, 284] on icon at bounding box center [1035, 282] width 12 height 12
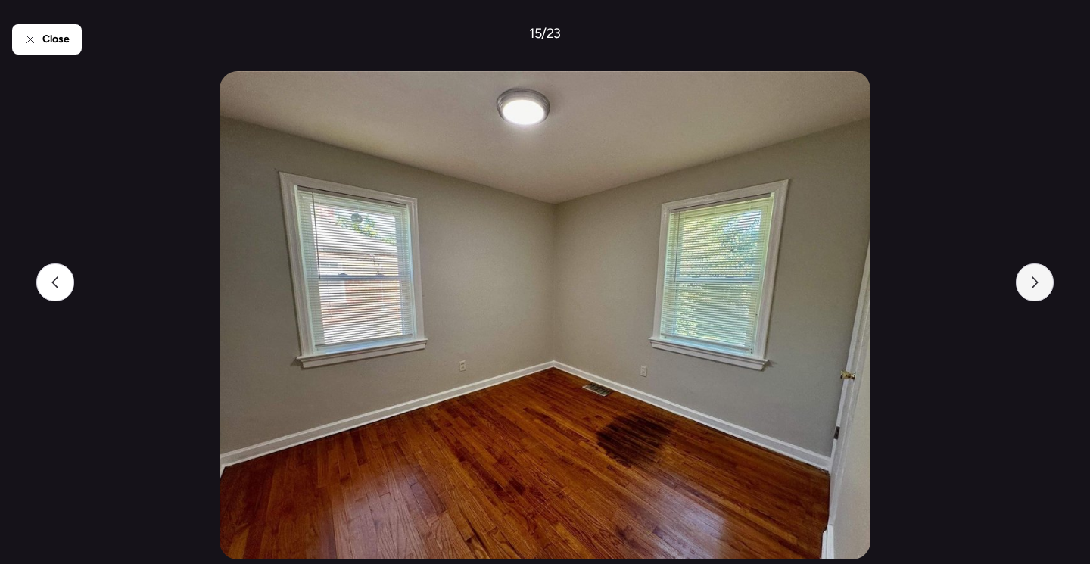
click at [1029, 284] on icon at bounding box center [1035, 282] width 12 height 12
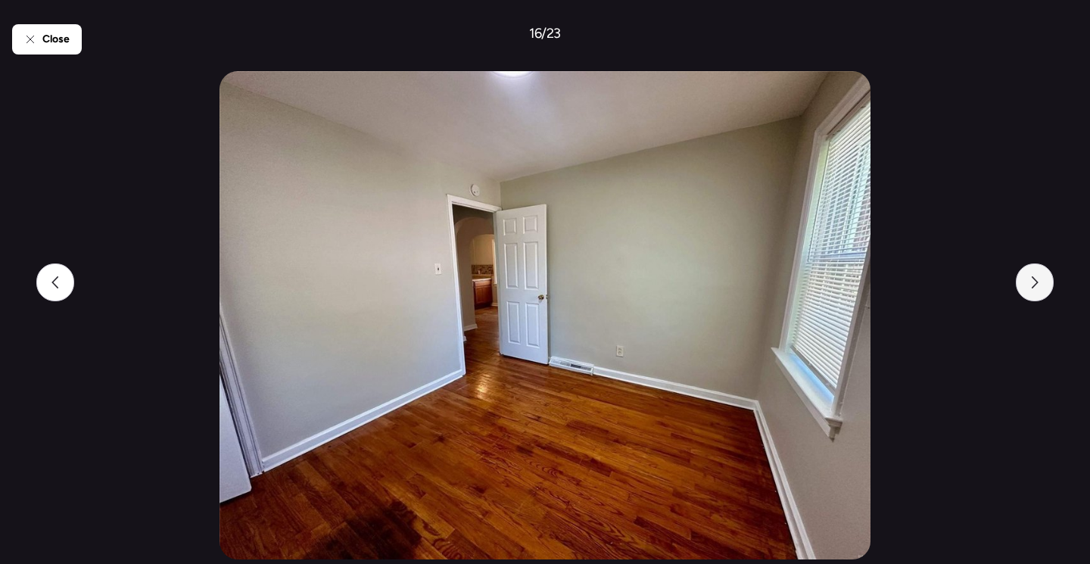
click at [1029, 284] on icon at bounding box center [1035, 282] width 12 height 12
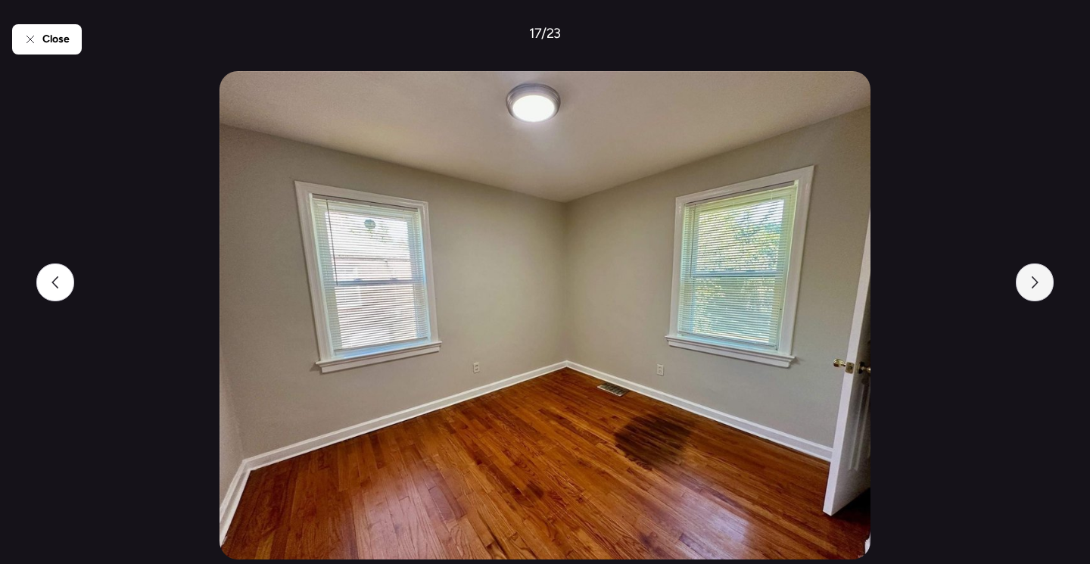
click at [1029, 284] on icon at bounding box center [1035, 282] width 12 height 12
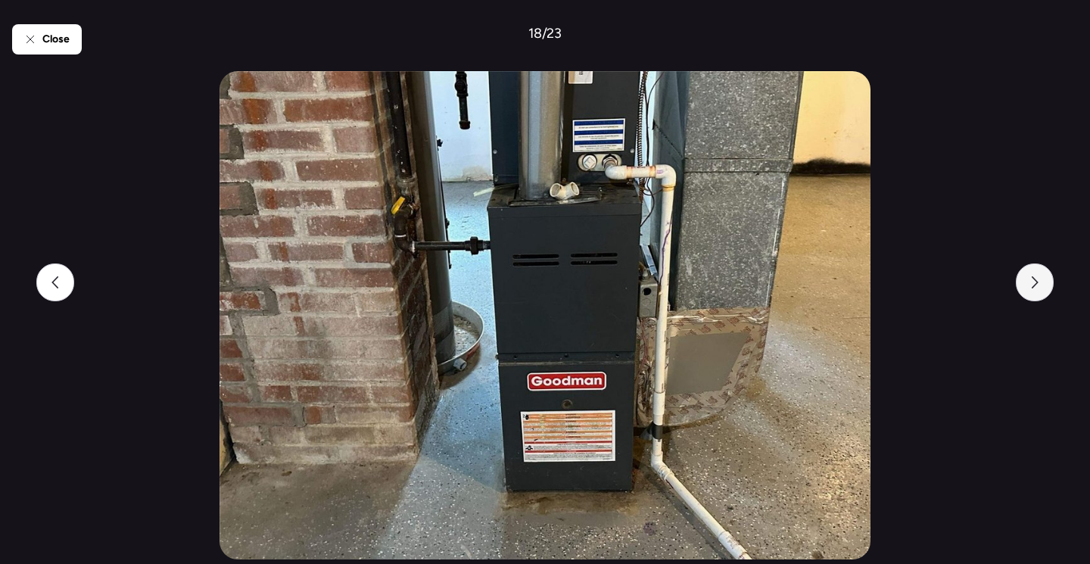
click at [1029, 284] on icon at bounding box center [1035, 282] width 12 height 12
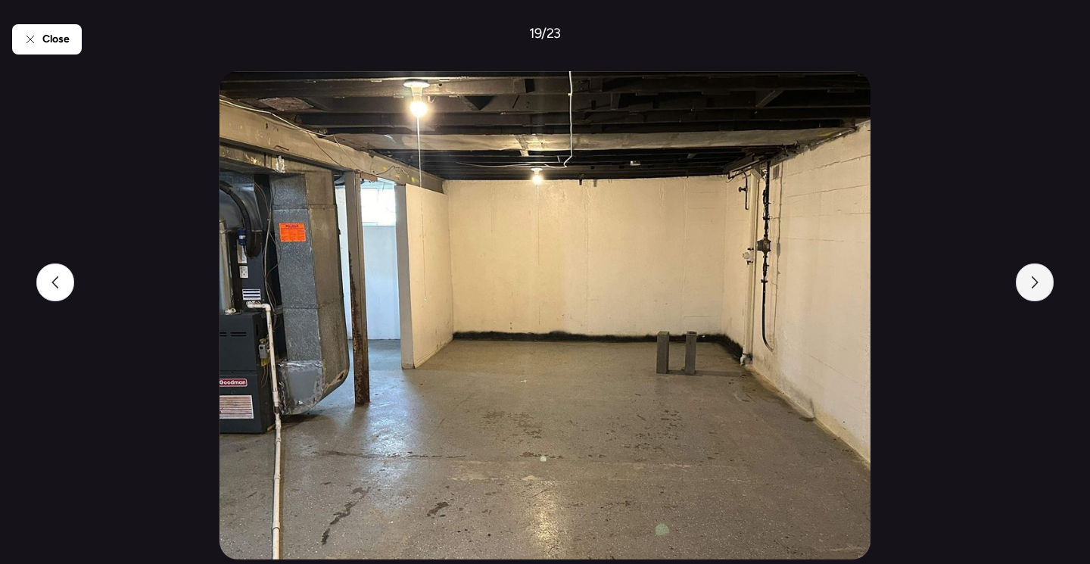
click at [1029, 284] on icon at bounding box center [1035, 282] width 12 height 12
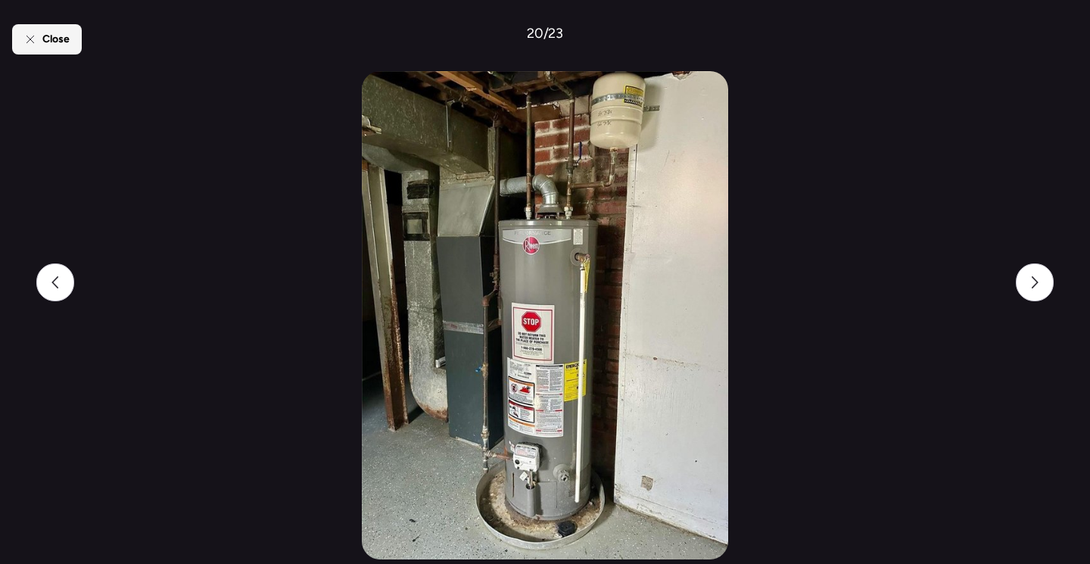
click at [36, 42] on icon at bounding box center [30, 39] width 12 height 12
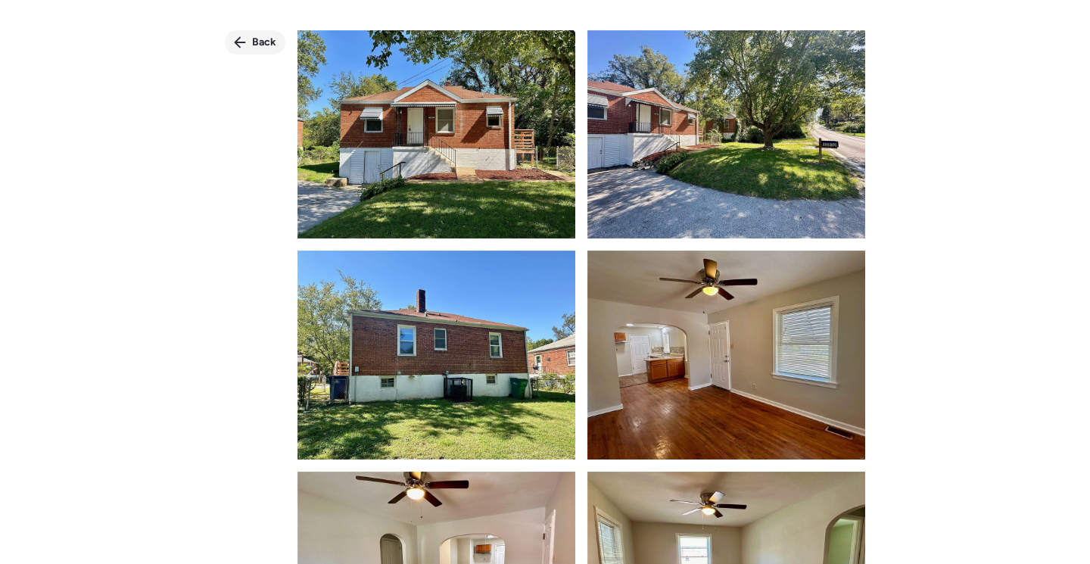
click at [251, 41] on div "Back" at bounding box center [255, 42] width 61 height 24
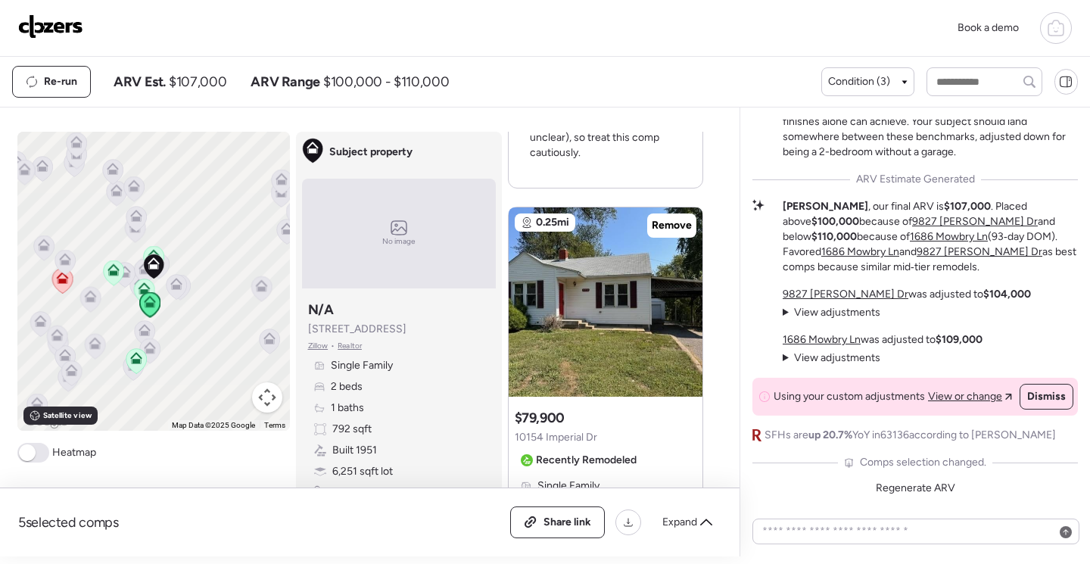
scroll to position [2800, 0]
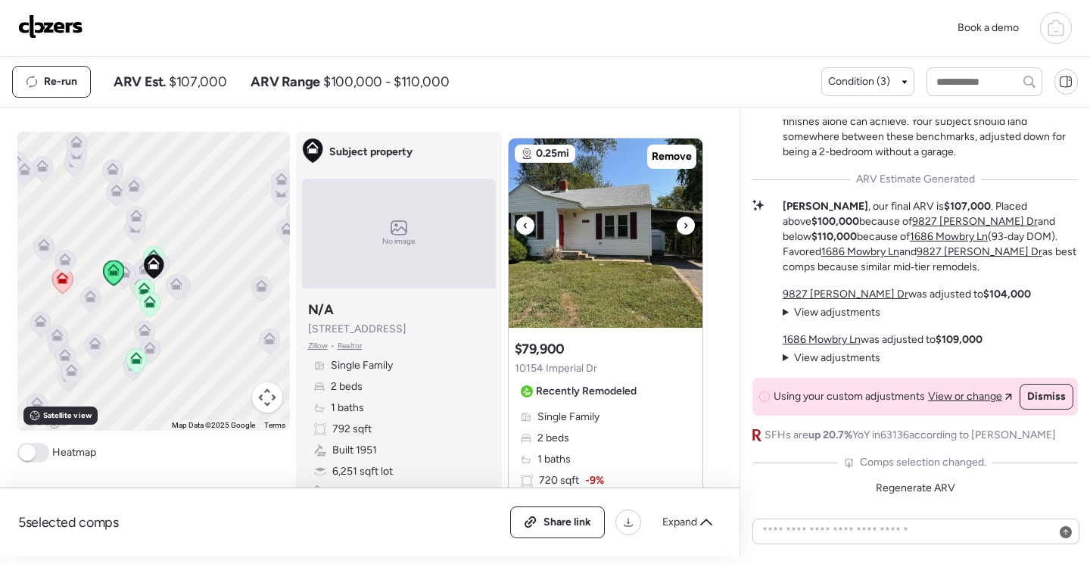
click at [584, 256] on img at bounding box center [606, 233] width 194 height 189
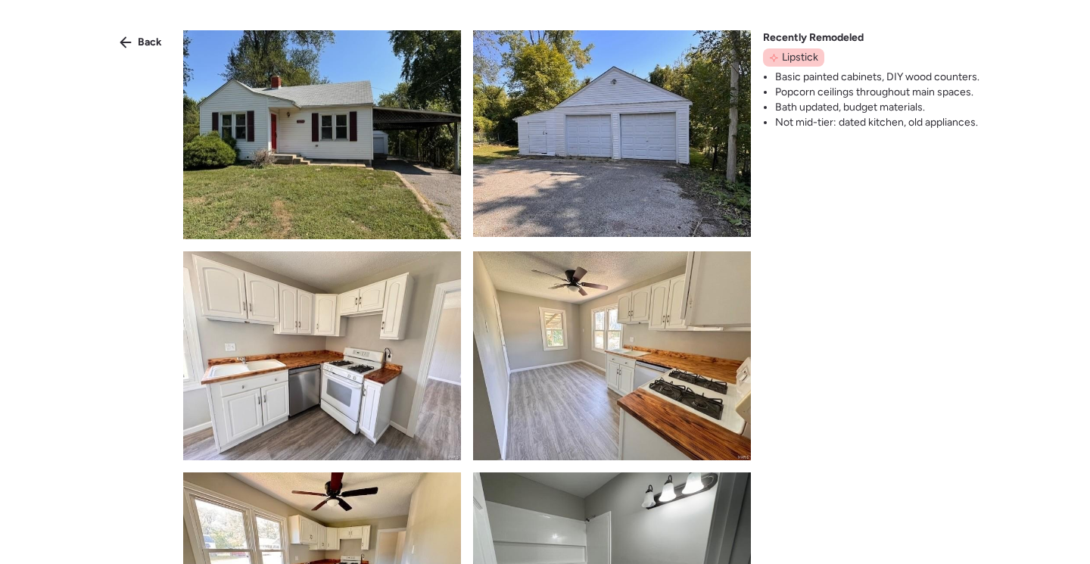
click at [396, 147] on img at bounding box center [322, 134] width 278 height 209
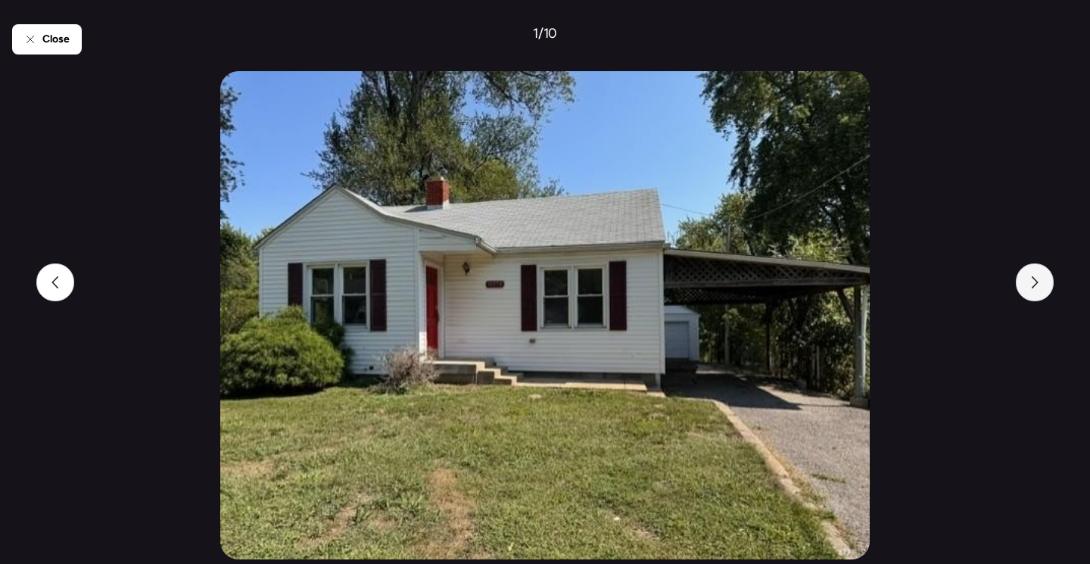
click at [1041, 278] on div at bounding box center [1035, 282] width 38 height 38
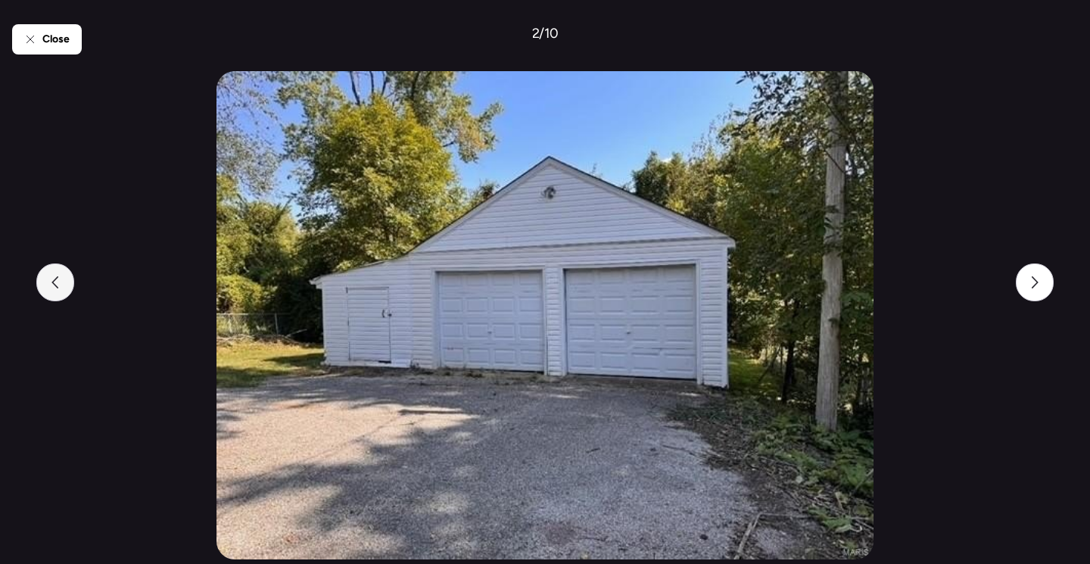
click at [46, 287] on div at bounding box center [55, 282] width 38 height 38
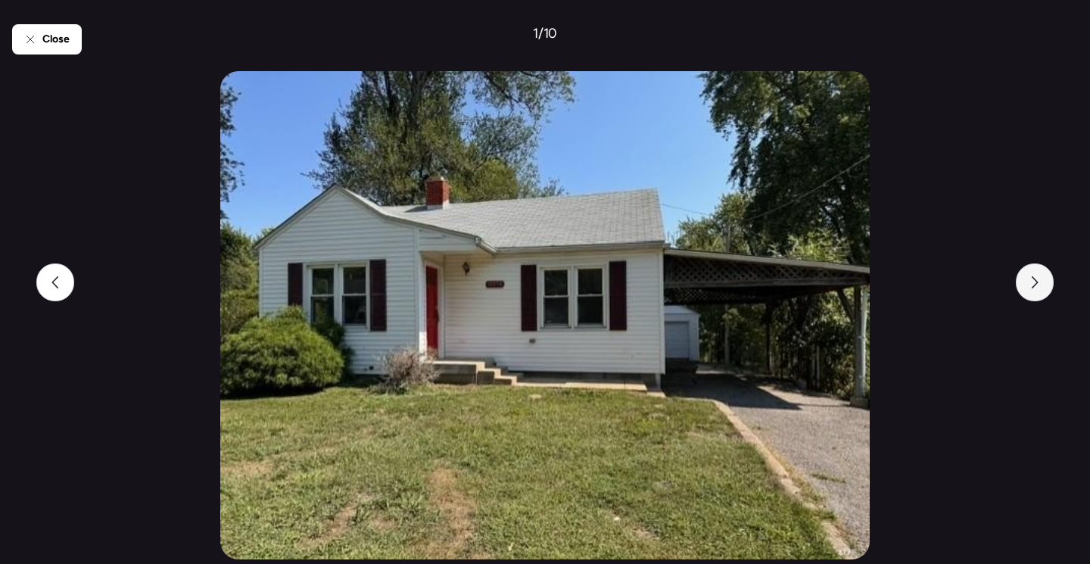
click at [1035, 287] on icon at bounding box center [1035, 282] width 12 height 12
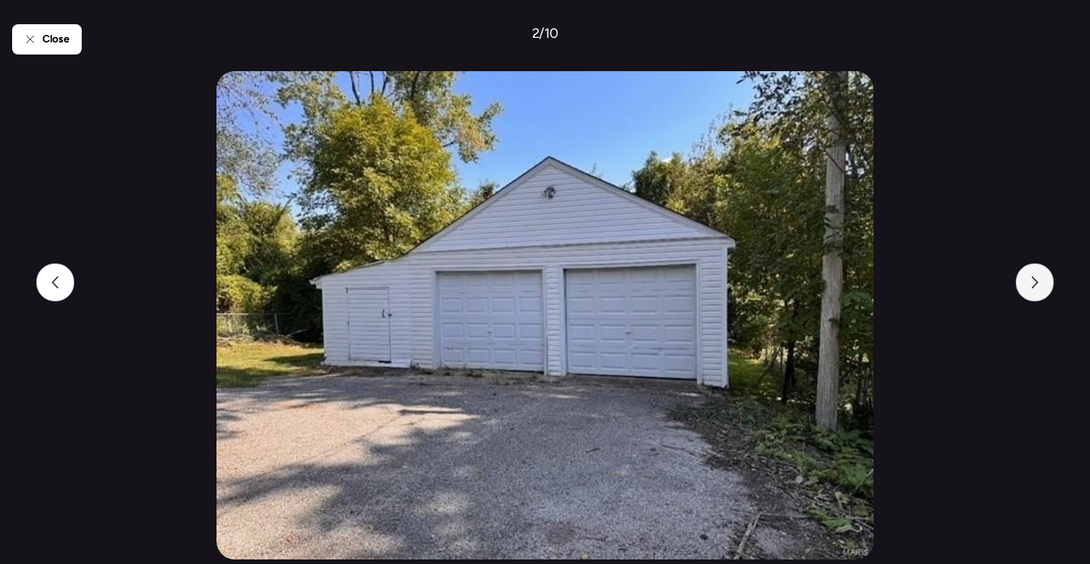
click at [1035, 287] on icon at bounding box center [1035, 282] width 12 height 12
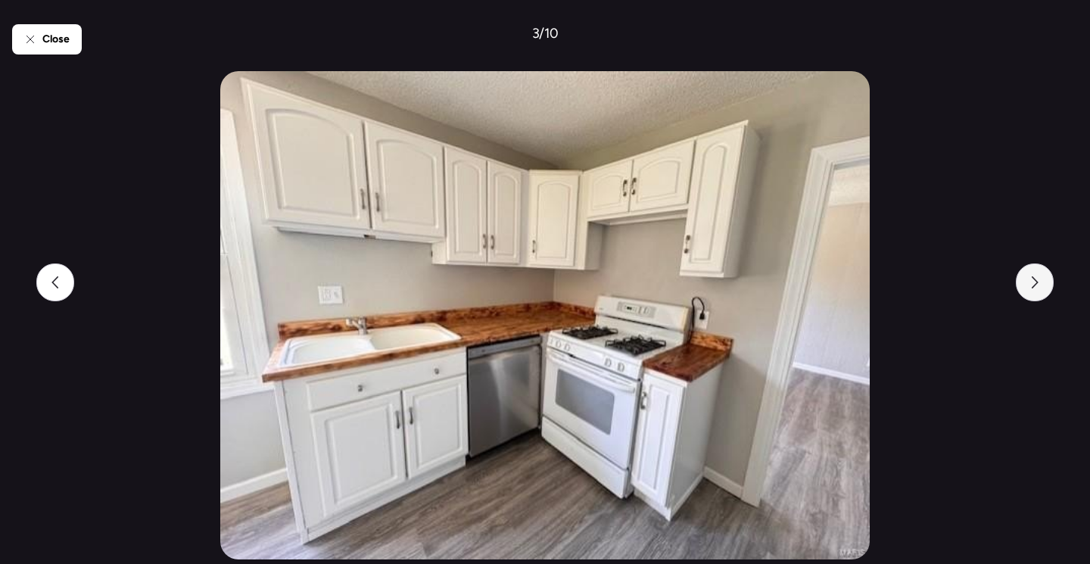
click at [1035, 287] on icon at bounding box center [1035, 282] width 12 height 12
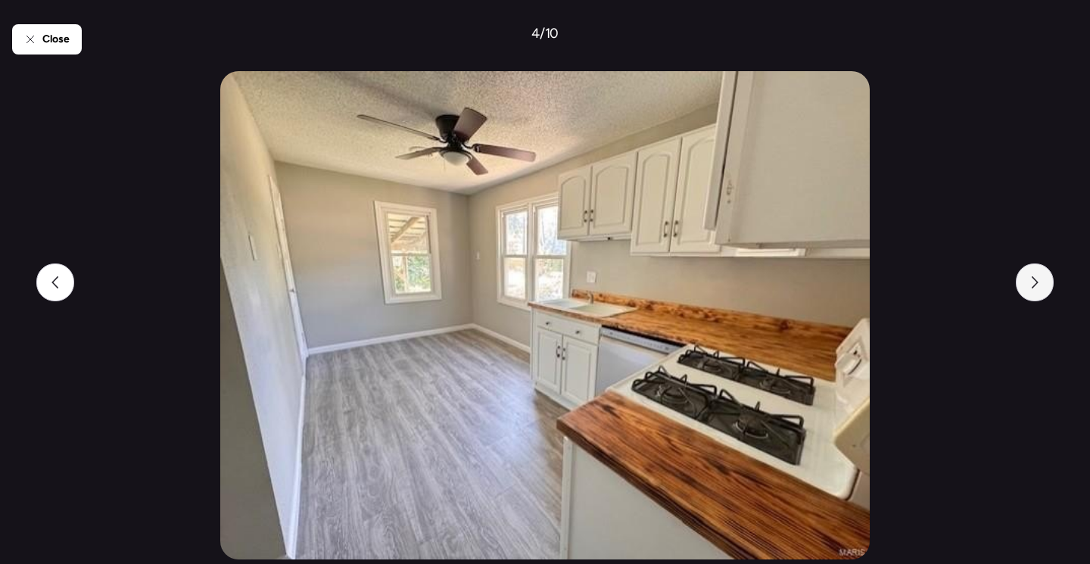
click at [1036, 287] on icon at bounding box center [1035, 282] width 12 height 12
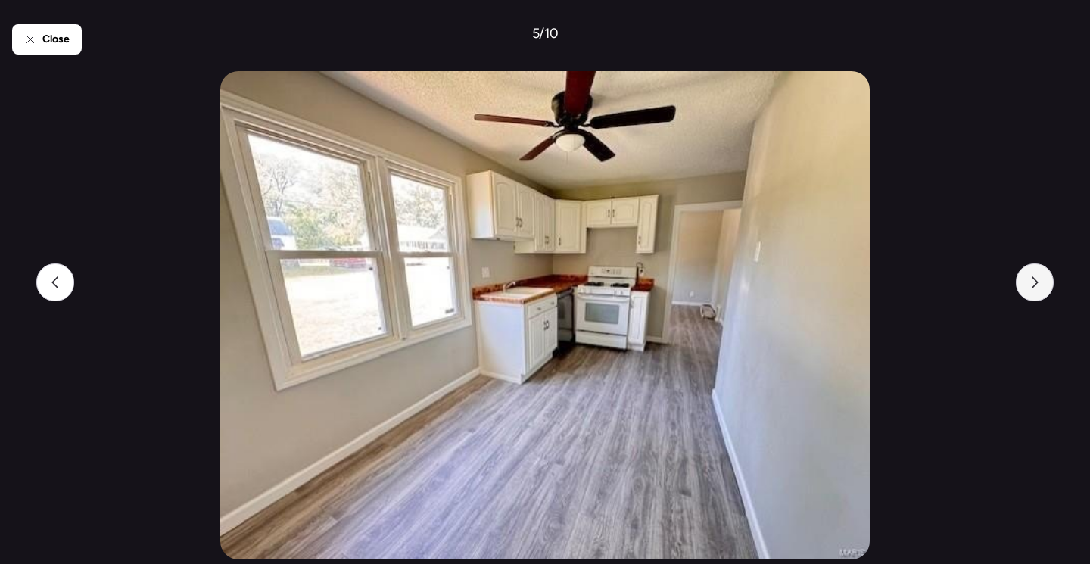
click at [1036, 287] on icon at bounding box center [1035, 282] width 12 height 12
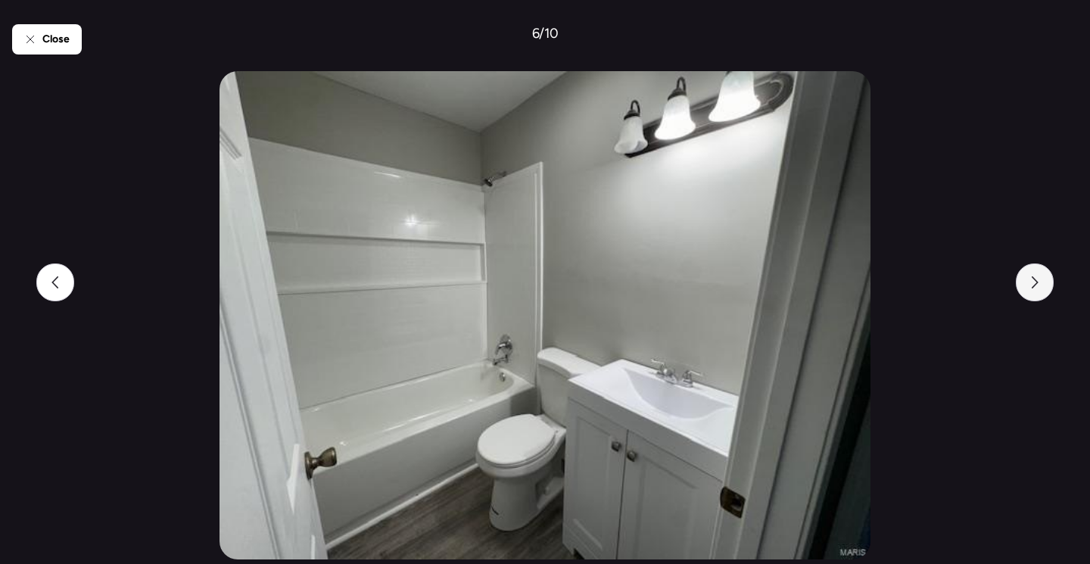
click at [1037, 287] on icon at bounding box center [1035, 282] width 12 height 12
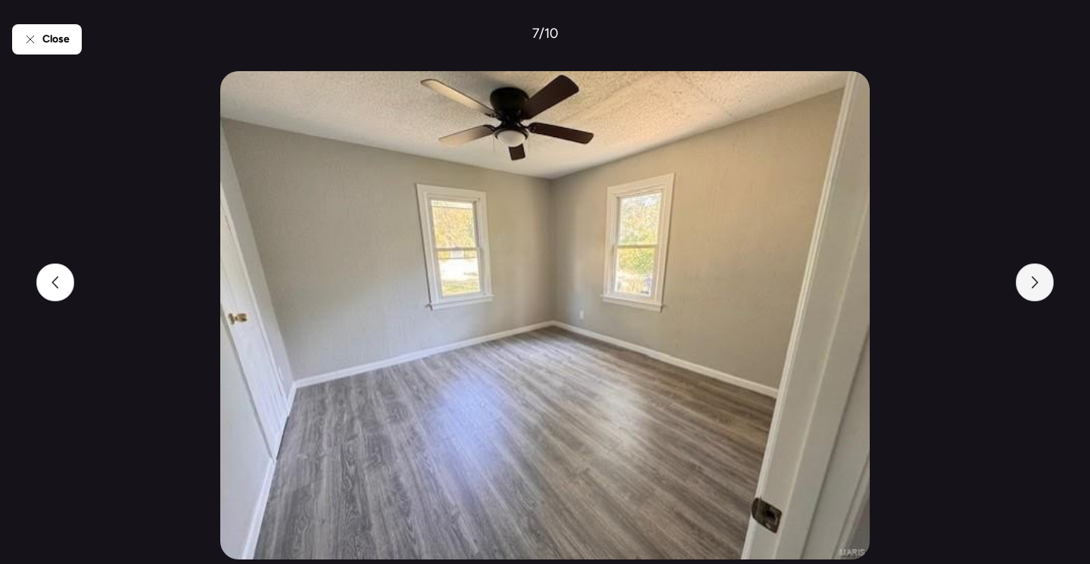
click at [1037, 287] on icon at bounding box center [1035, 282] width 12 height 12
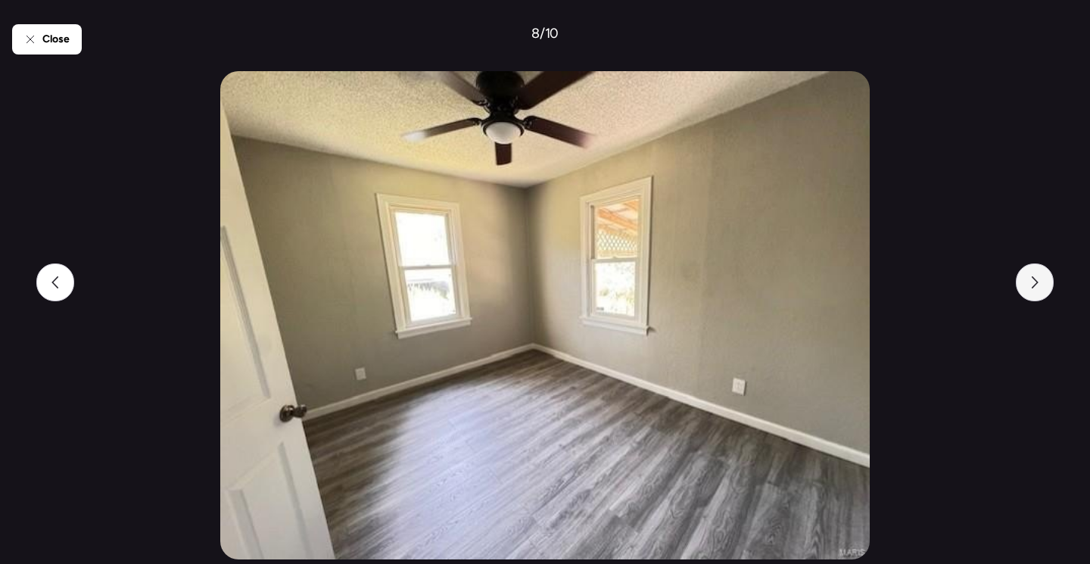
click at [1036, 287] on icon at bounding box center [1035, 282] width 12 height 12
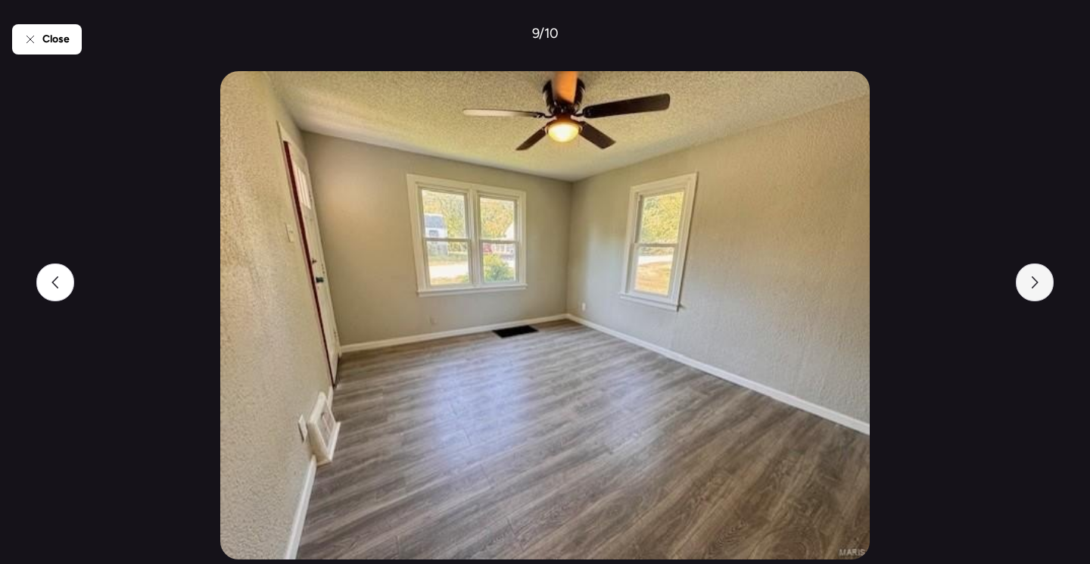
click at [1036, 287] on icon at bounding box center [1035, 282] width 12 height 12
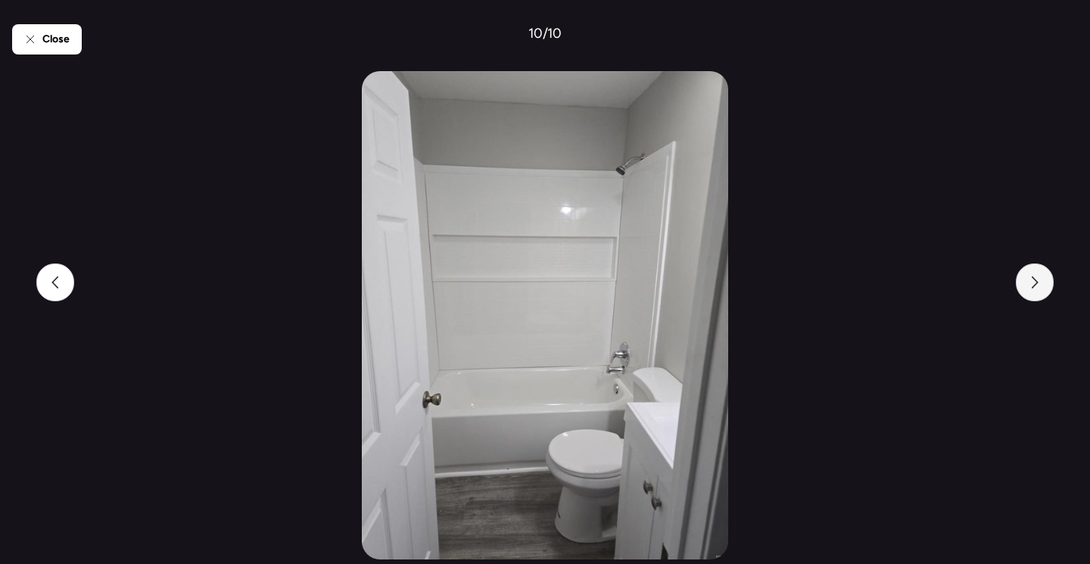
click at [1036, 288] on icon at bounding box center [1035, 282] width 12 height 12
click at [1035, 288] on icon at bounding box center [1035, 282] width 12 height 12
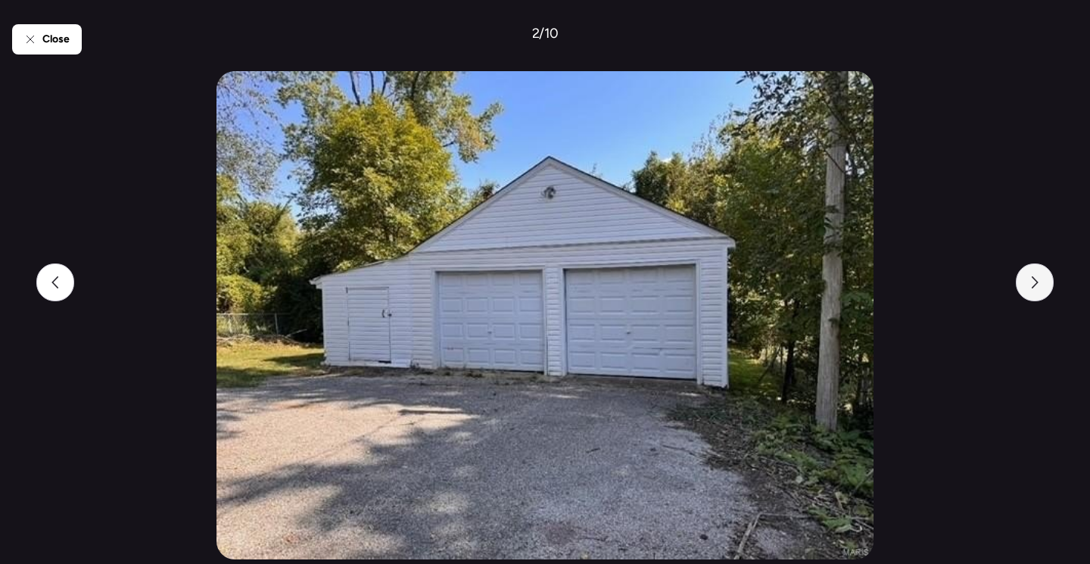
click at [1035, 288] on icon at bounding box center [1035, 282] width 12 height 12
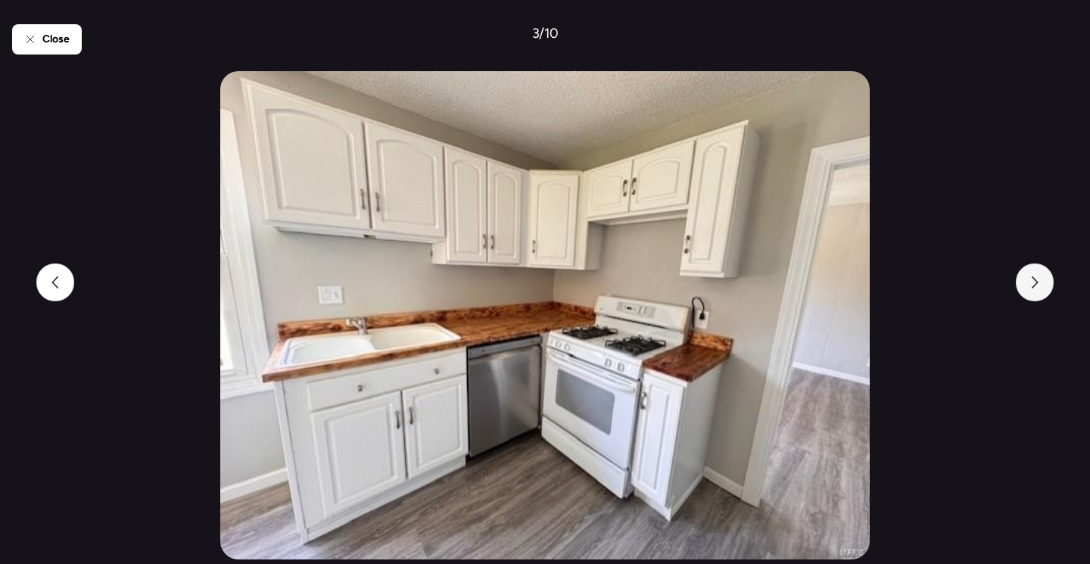
click at [1035, 288] on icon at bounding box center [1035, 282] width 12 height 12
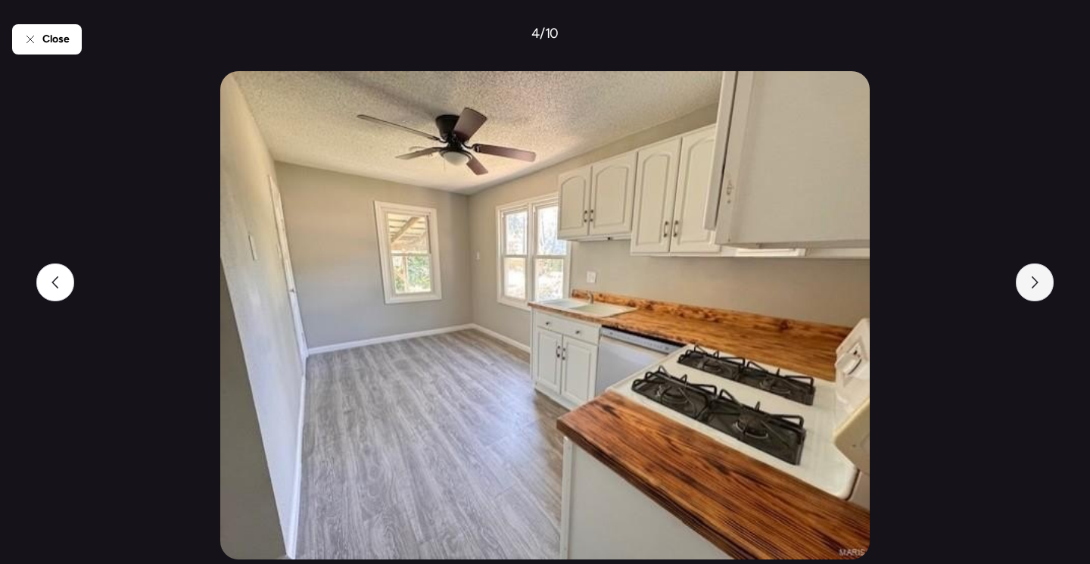
click at [1035, 288] on icon at bounding box center [1035, 282] width 12 height 12
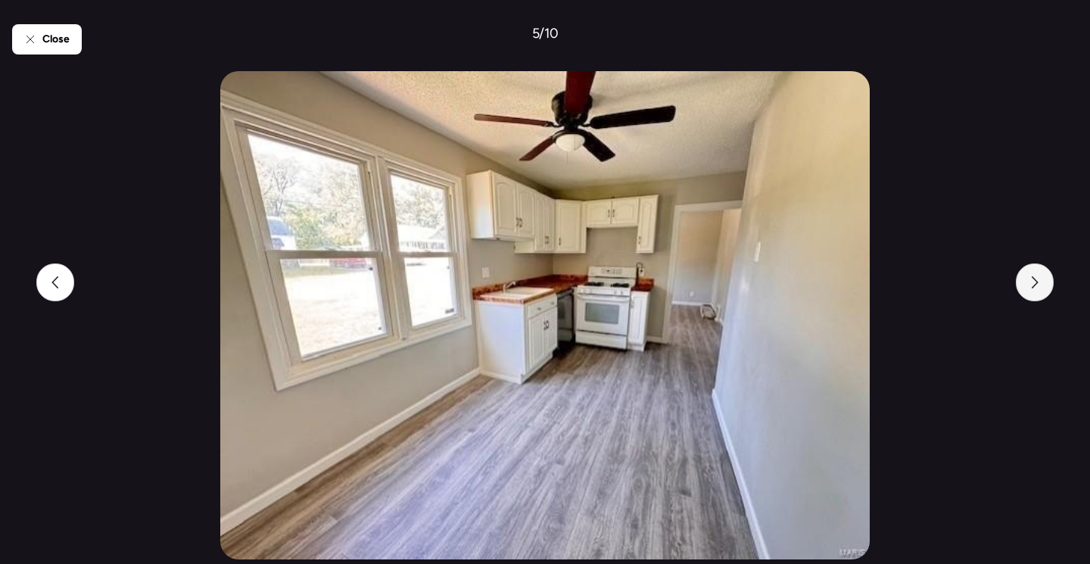
click at [1035, 288] on icon at bounding box center [1035, 282] width 12 height 12
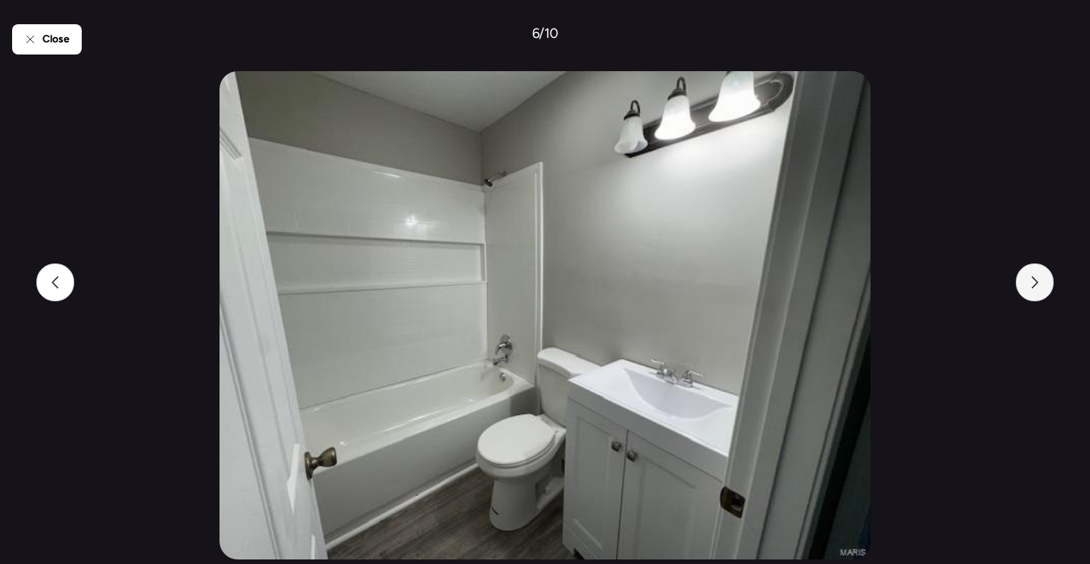
click at [1035, 288] on icon at bounding box center [1035, 282] width 12 height 12
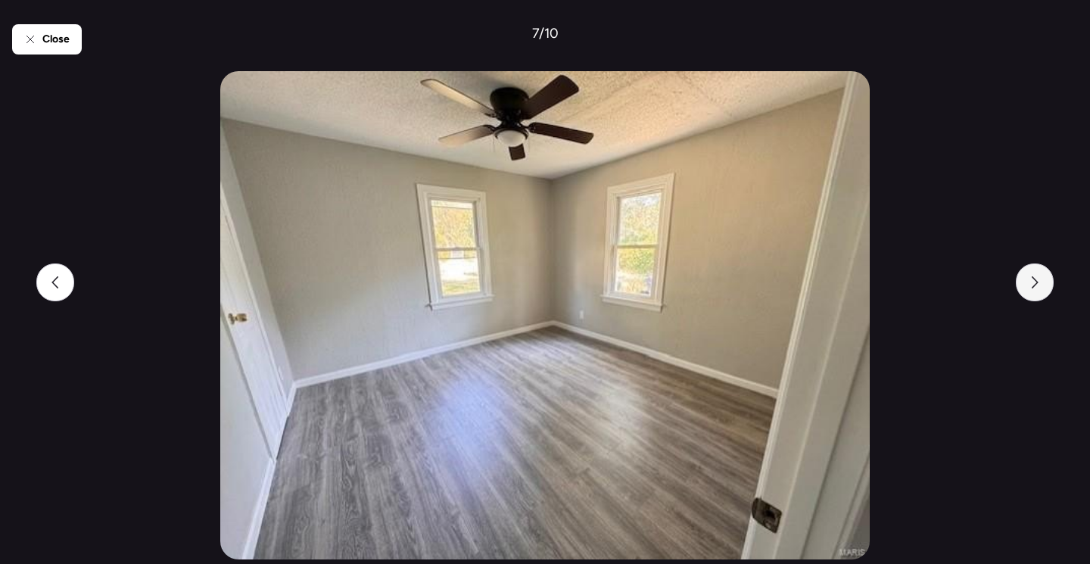
click at [1035, 288] on icon at bounding box center [1035, 282] width 12 height 12
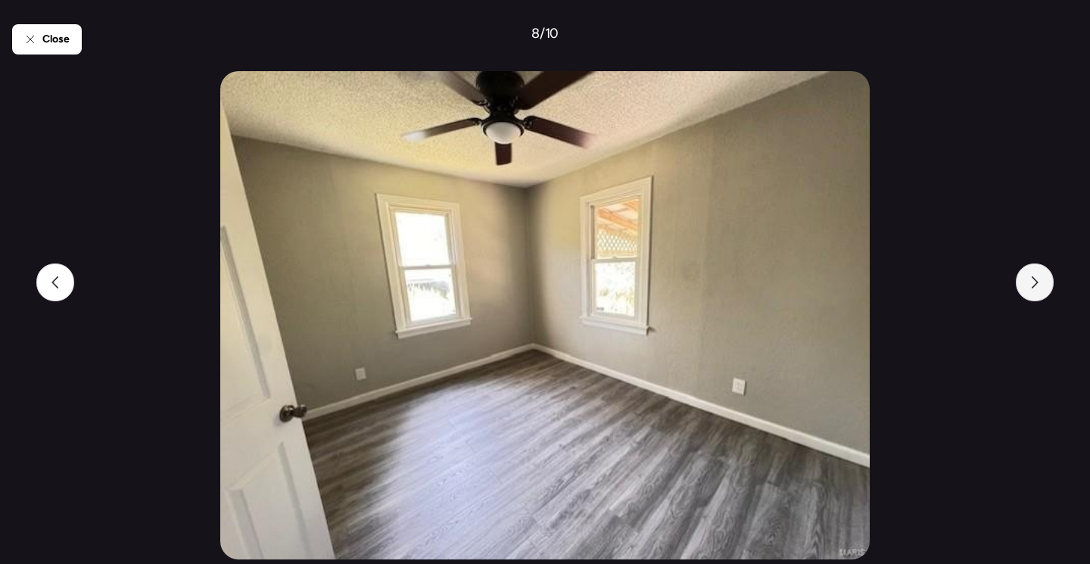
click at [1035, 288] on icon at bounding box center [1035, 282] width 12 height 12
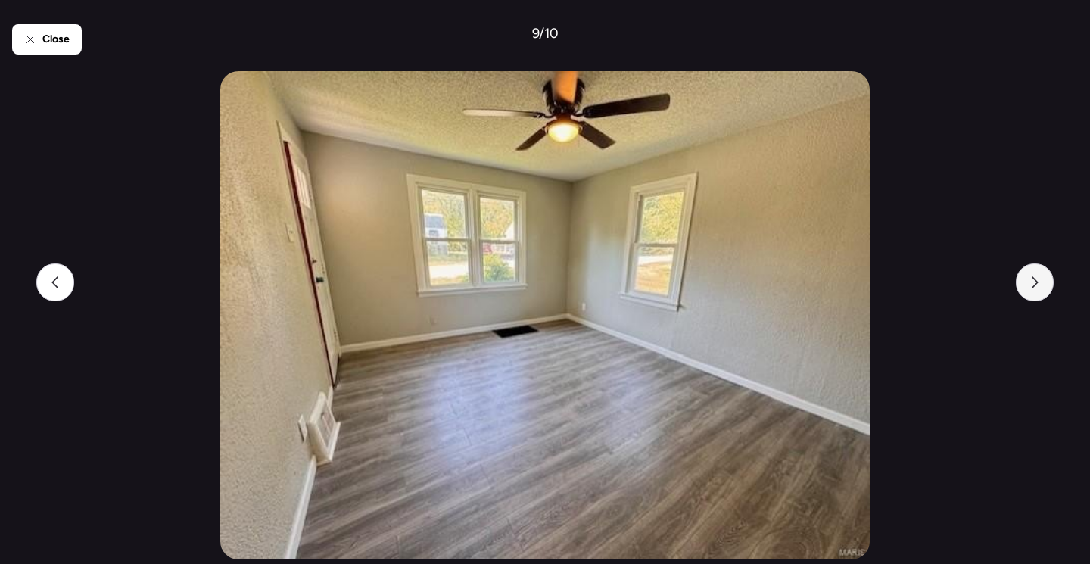
click at [1035, 288] on icon at bounding box center [1035, 282] width 12 height 12
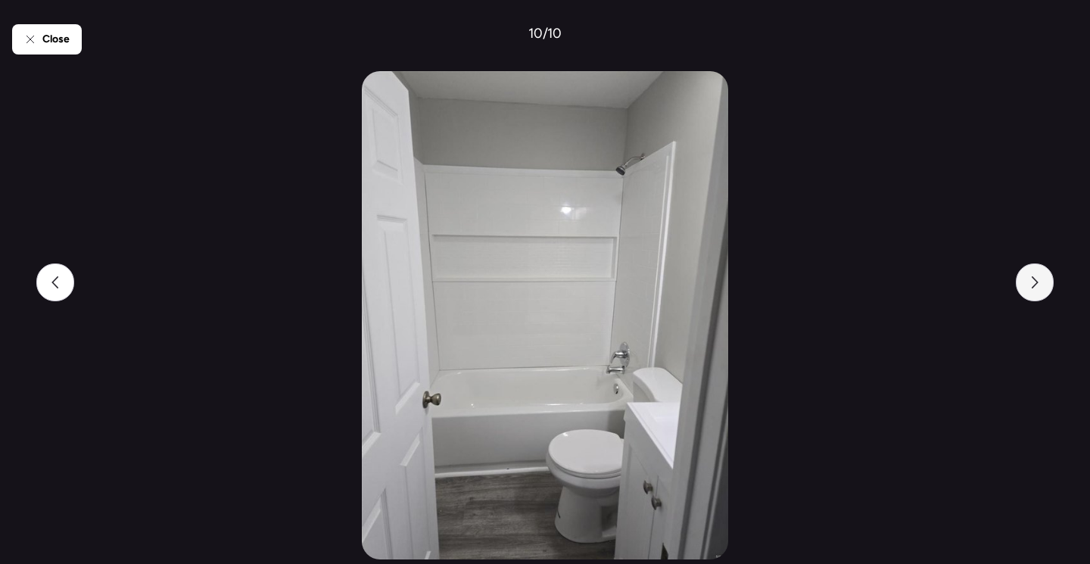
click at [1035, 288] on icon at bounding box center [1035, 282] width 12 height 12
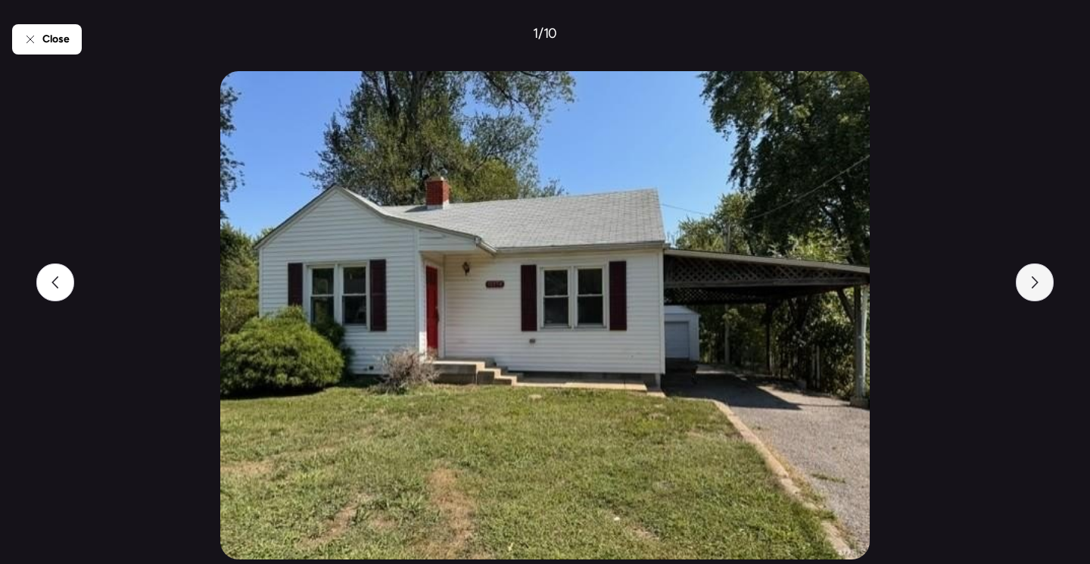
click at [1035, 288] on icon at bounding box center [1035, 282] width 12 height 12
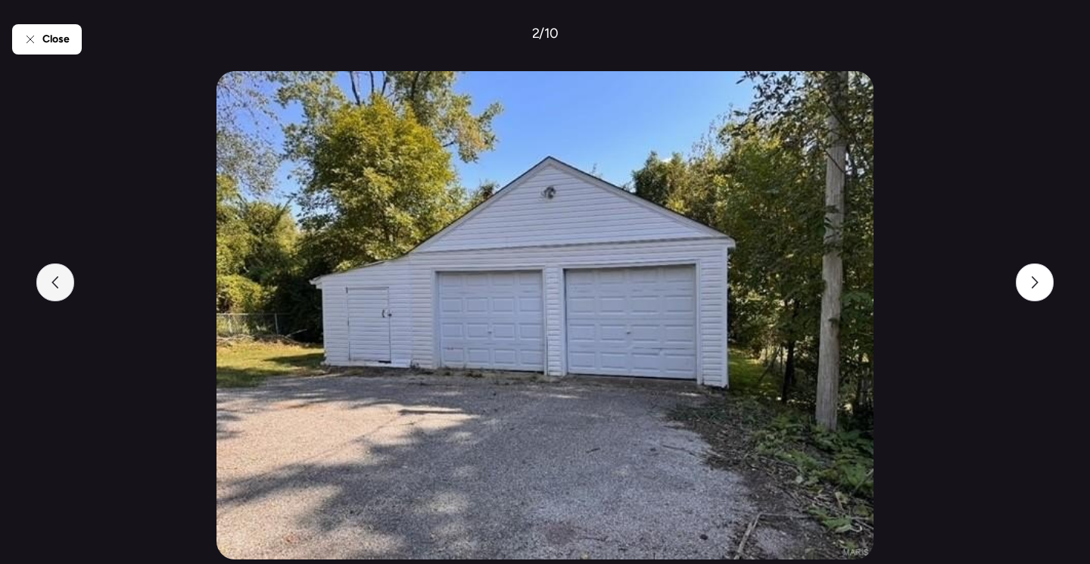
click at [51, 280] on icon at bounding box center [55, 282] width 12 height 12
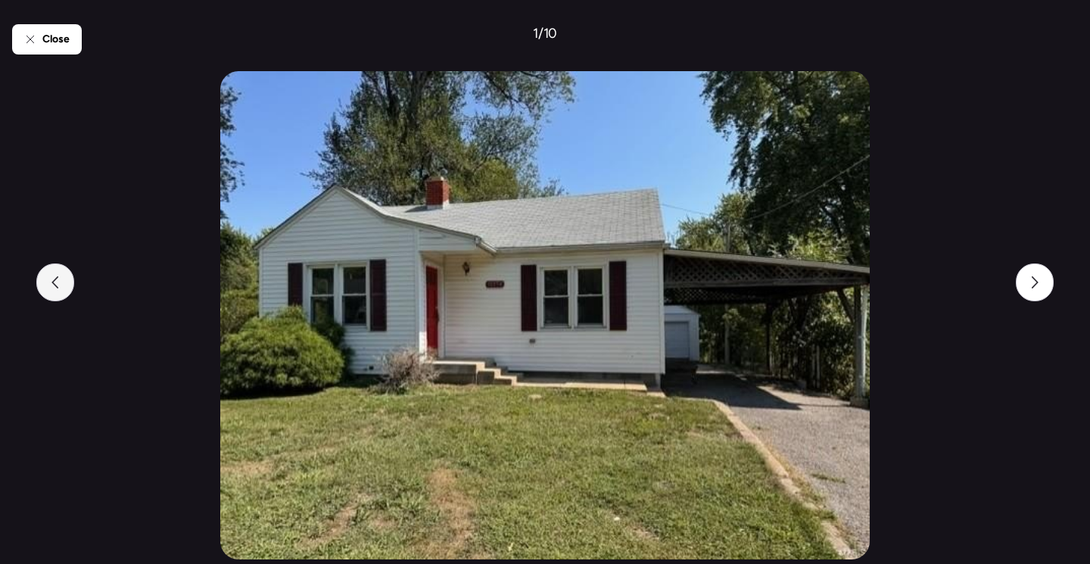
click at [51, 280] on icon at bounding box center [55, 282] width 12 height 12
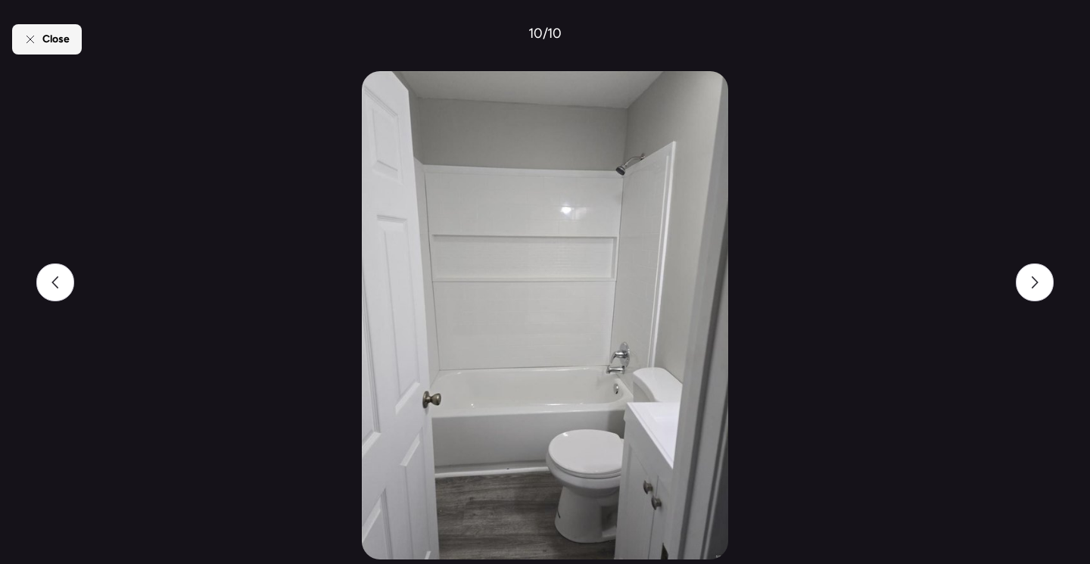
drag, startPoint x: 51, startPoint y: 280, endPoint x: 43, endPoint y: 36, distance: 244.6
click at [43, 36] on span "Close" at bounding box center [55, 39] width 27 height 15
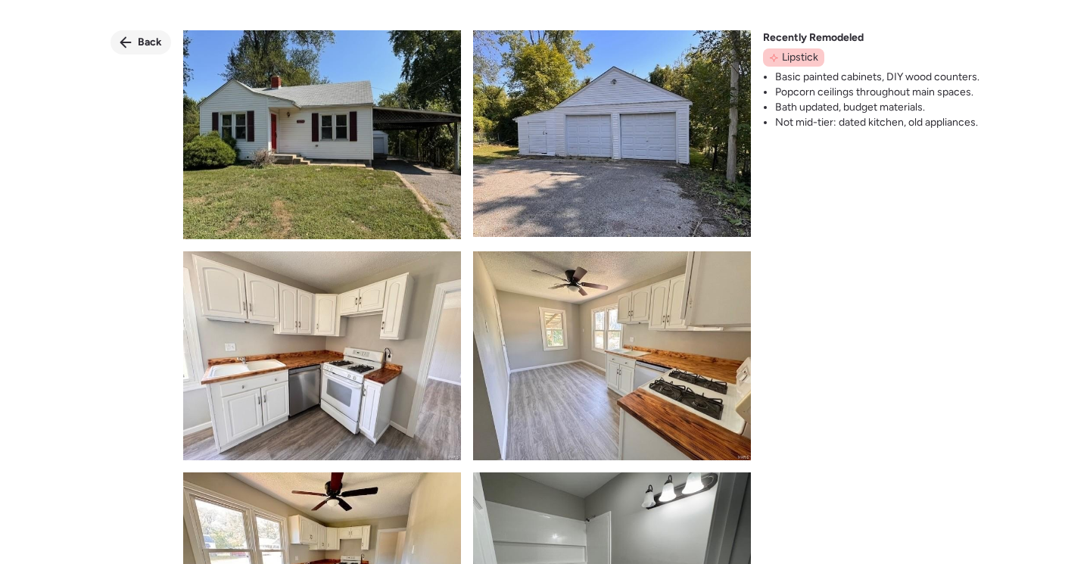
click at [146, 45] on span "Back" at bounding box center [150, 42] width 24 height 15
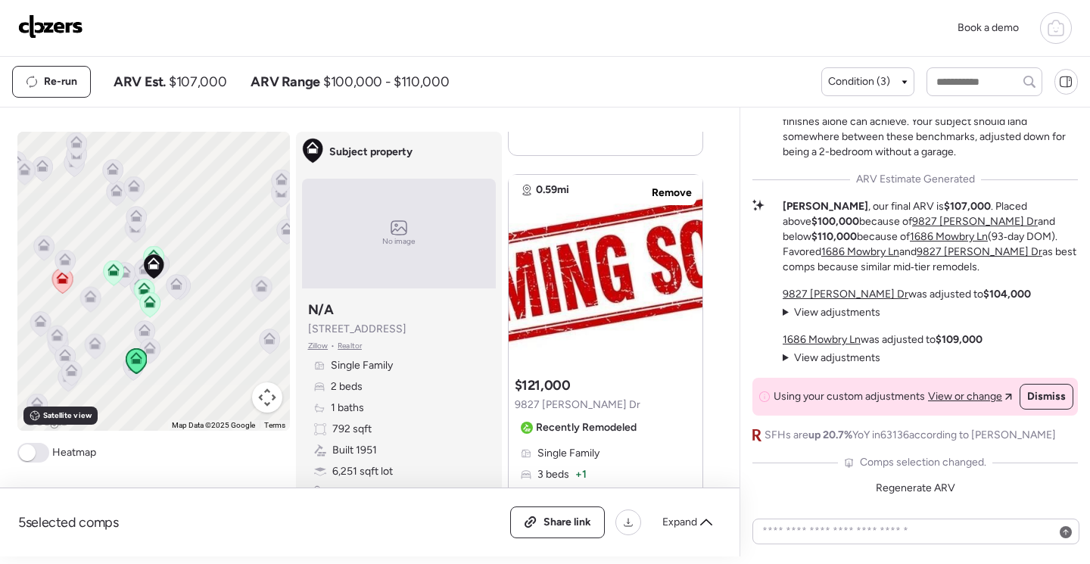
scroll to position [3330, 0]
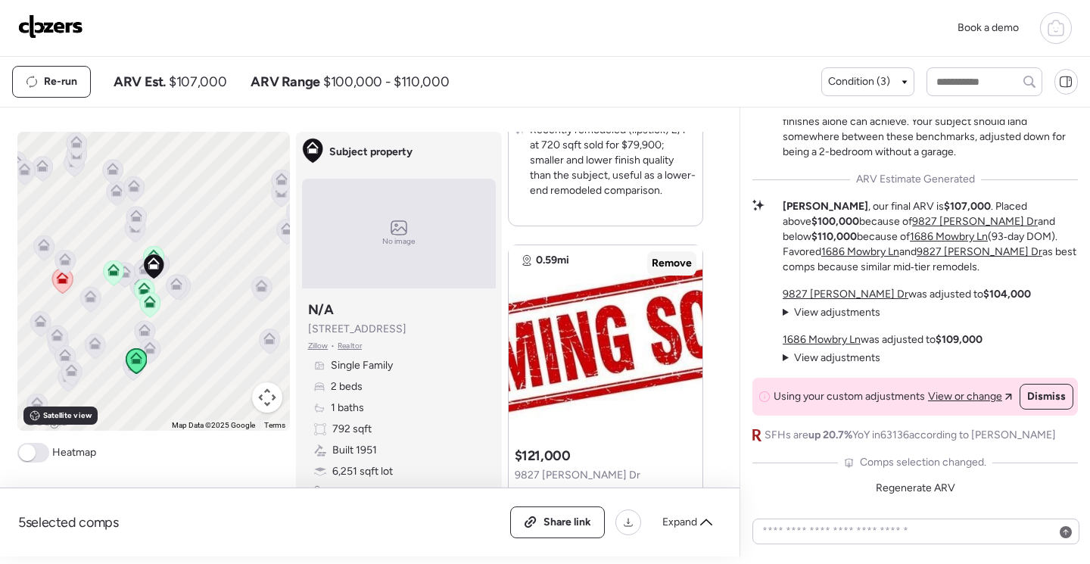
click at [661, 264] on span "Remove" at bounding box center [672, 263] width 40 height 15
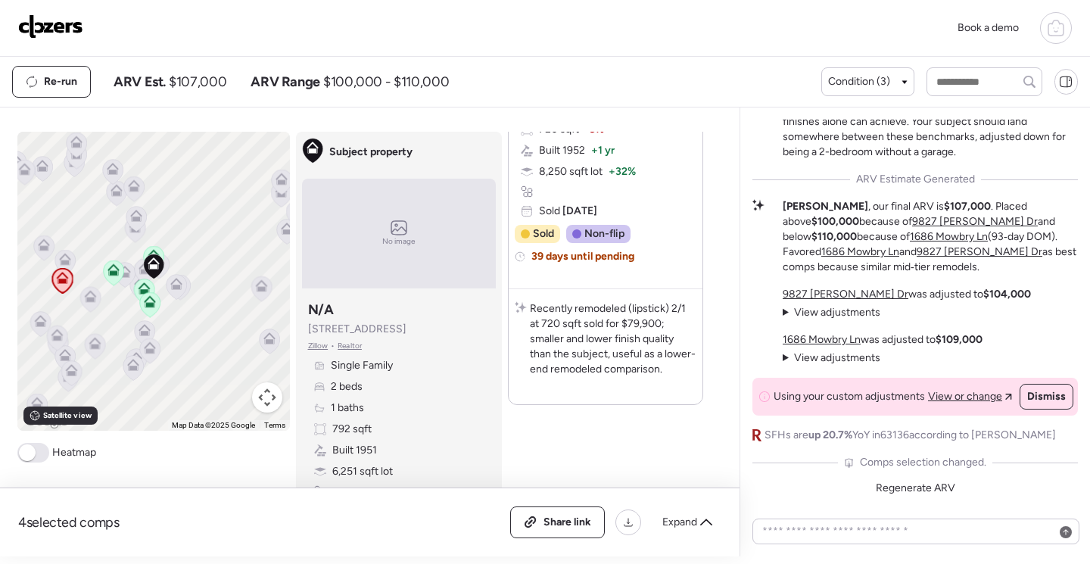
click at [107, 272] on icon at bounding box center [113, 269] width 12 height 12
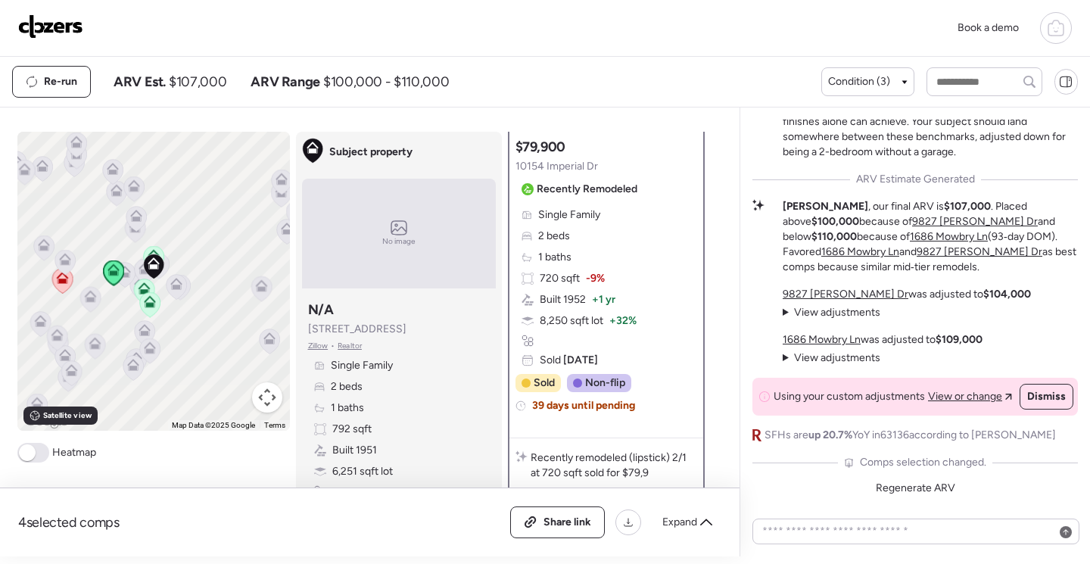
scroll to position [0, 0]
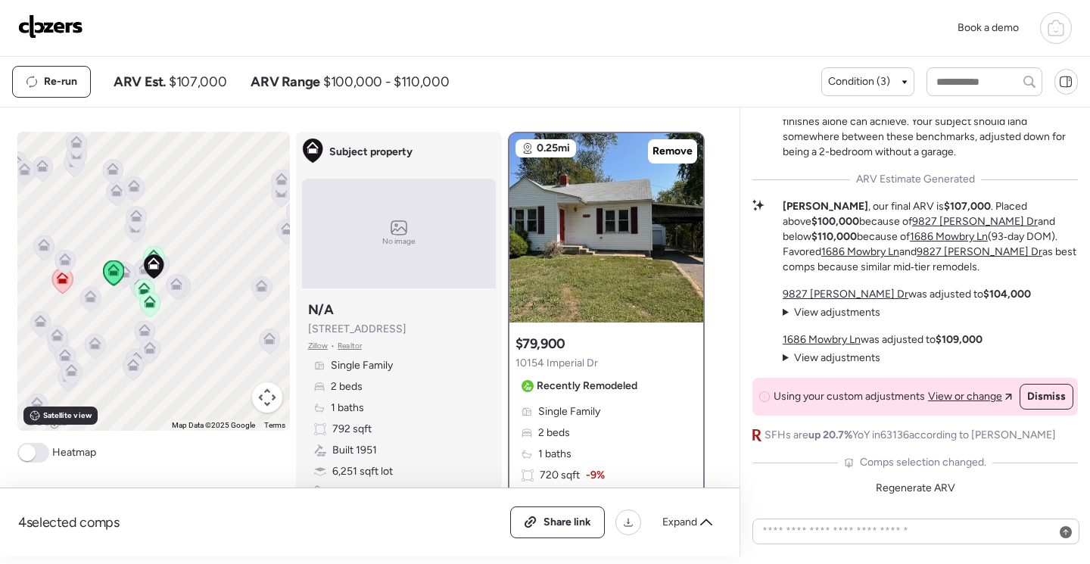
click at [140, 288] on icon at bounding box center [144, 288] width 12 height 12
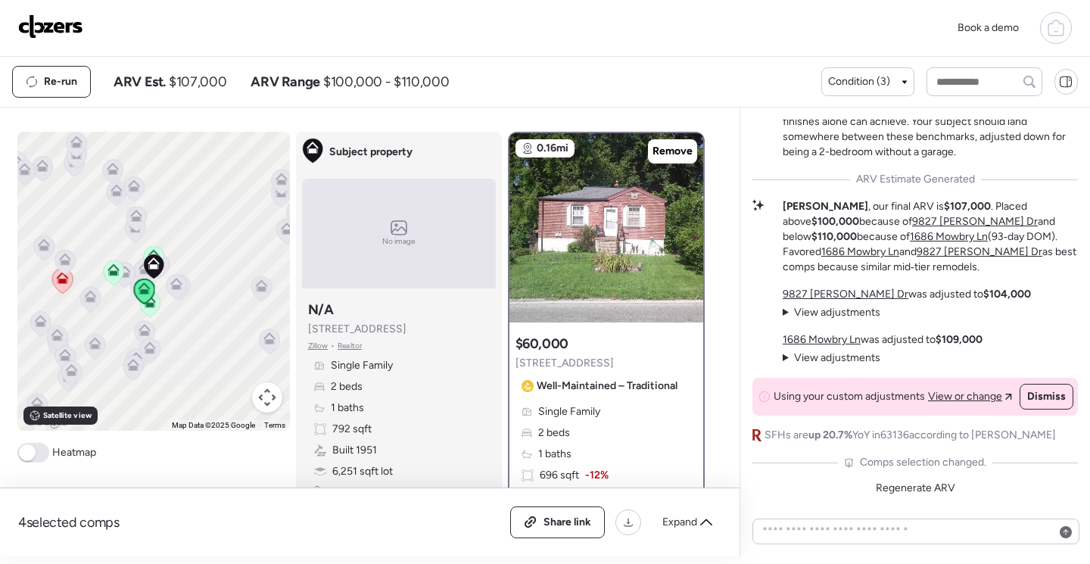
click at [145, 301] on icon at bounding box center [143, 292] width 21 height 26
click at [148, 307] on icon at bounding box center [150, 301] width 12 height 12
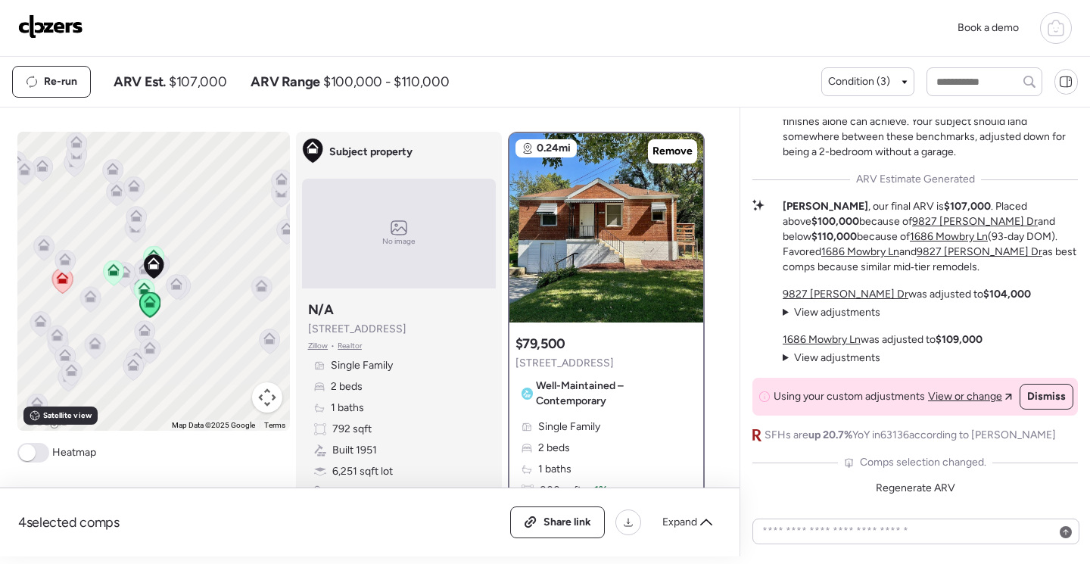
click at [151, 252] on icon at bounding box center [154, 255] width 12 height 12
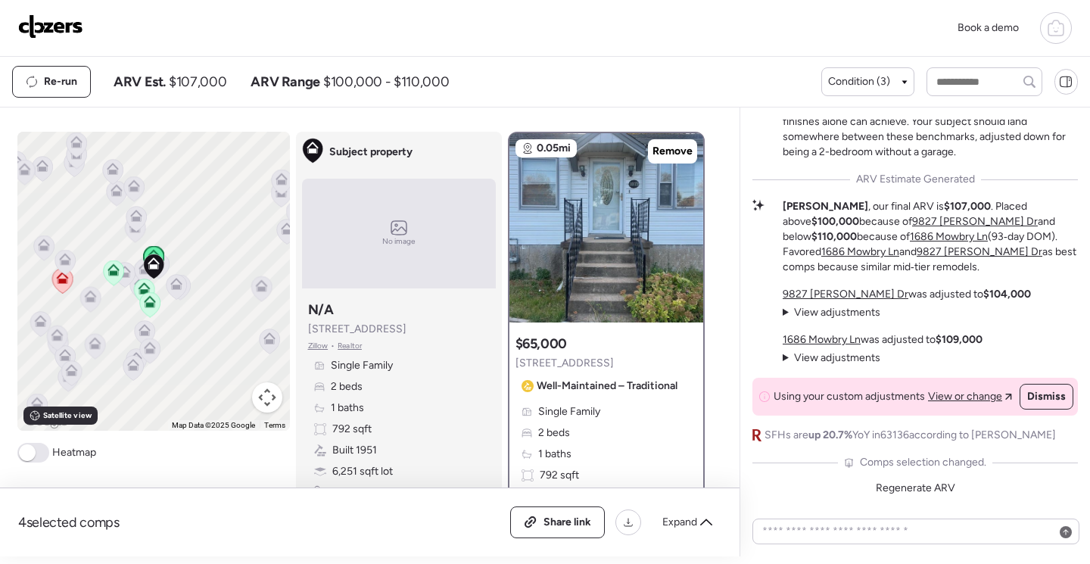
click at [147, 303] on icon at bounding box center [150, 301] width 12 height 12
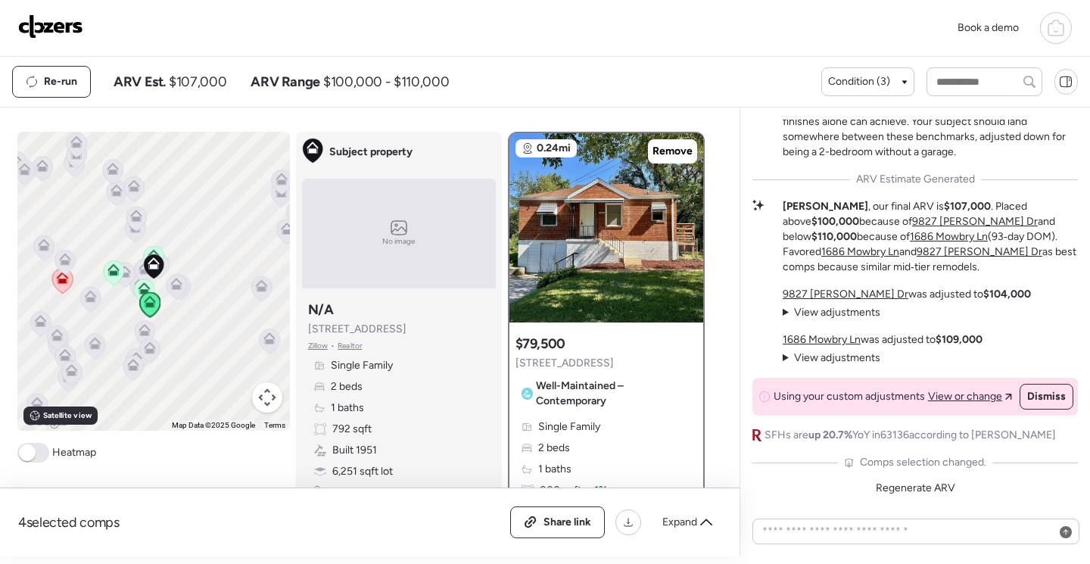
click at [57, 282] on icon at bounding box center [62, 281] width 10 height 5
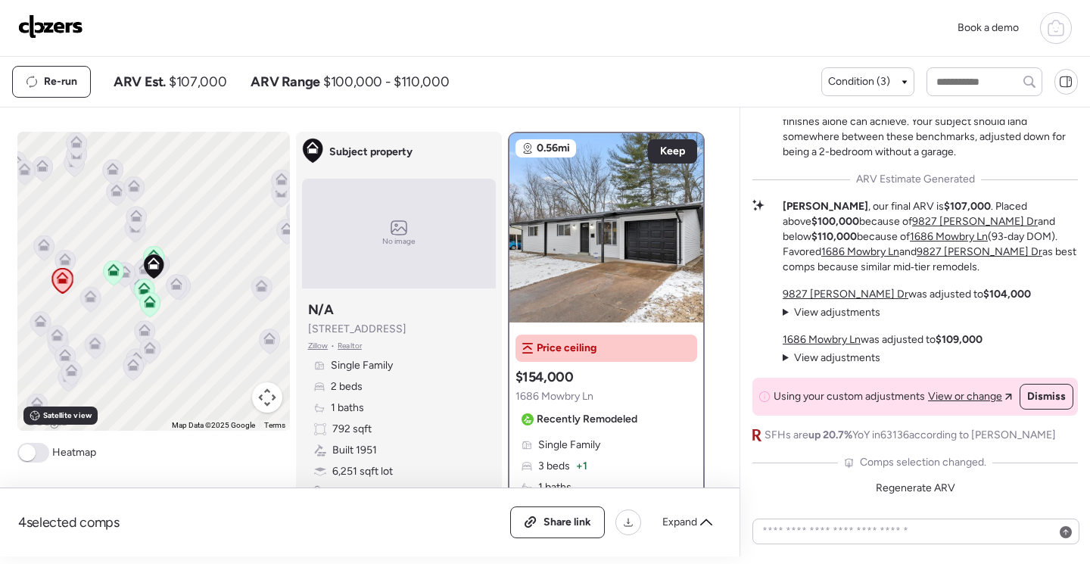
click at [111, 272] on icon at bounding box center [113, 272] width 10 height 5
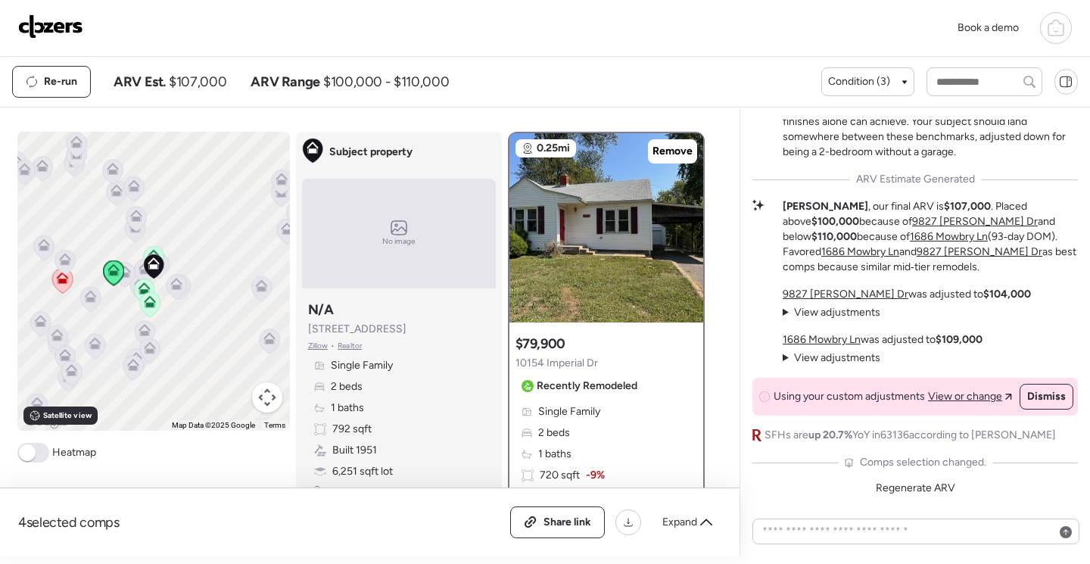
click at [129, 230] on icon at bounding box center [136, 219] width 21 height 26
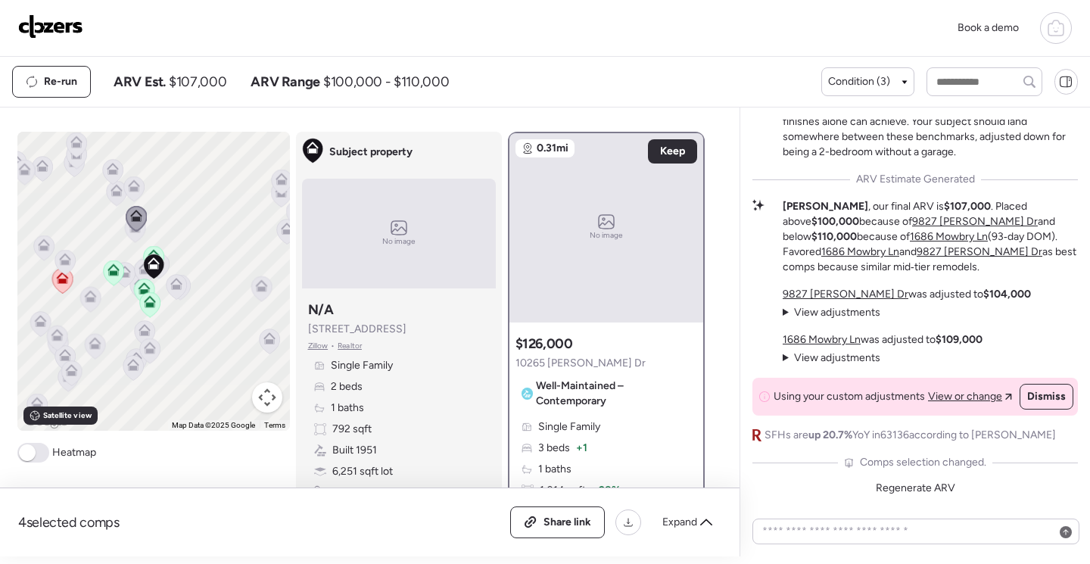
click at [131, 217] on icon at bounding box center [136, 218] width 10 height 5
click at [131, 238] on icon at bounding box center [135, 229] width 20 height 25
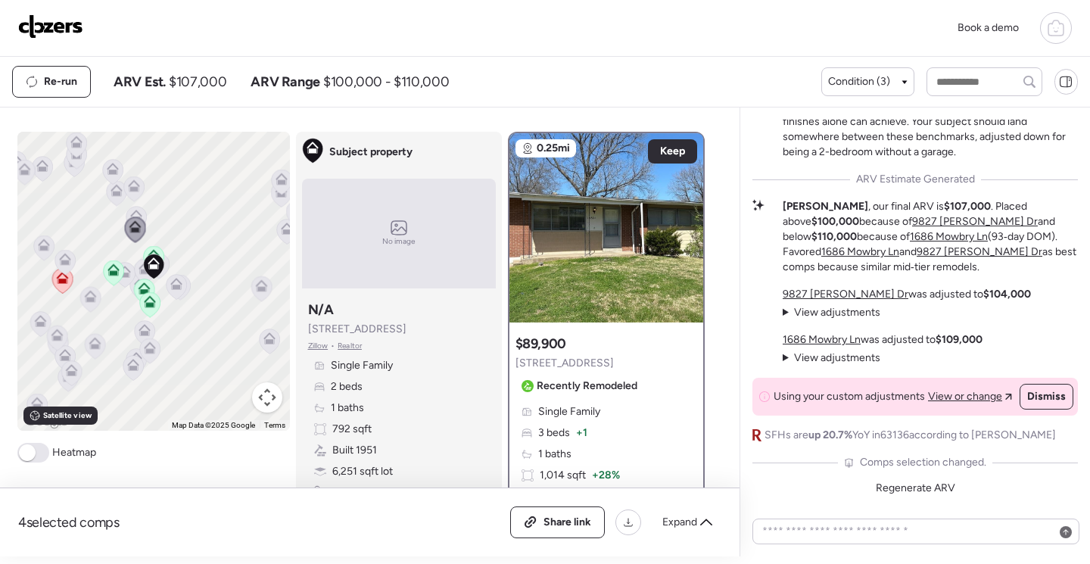
click at [177, 288] on icon at bounding box center [176, 286] width 20 height 25
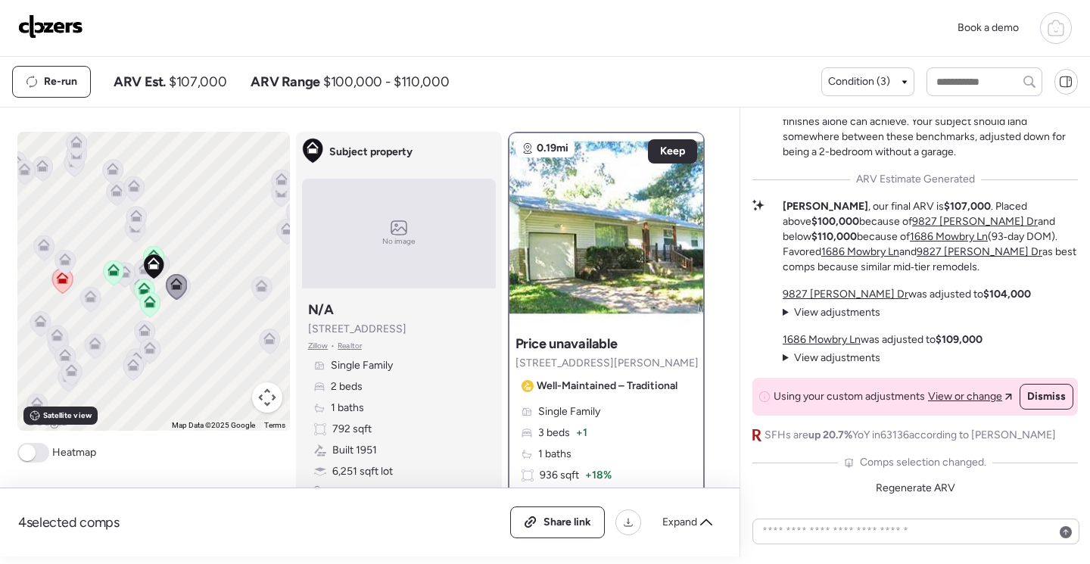
click at [183, 288] on icon at bounding box center [180, 287] width 20 height 25
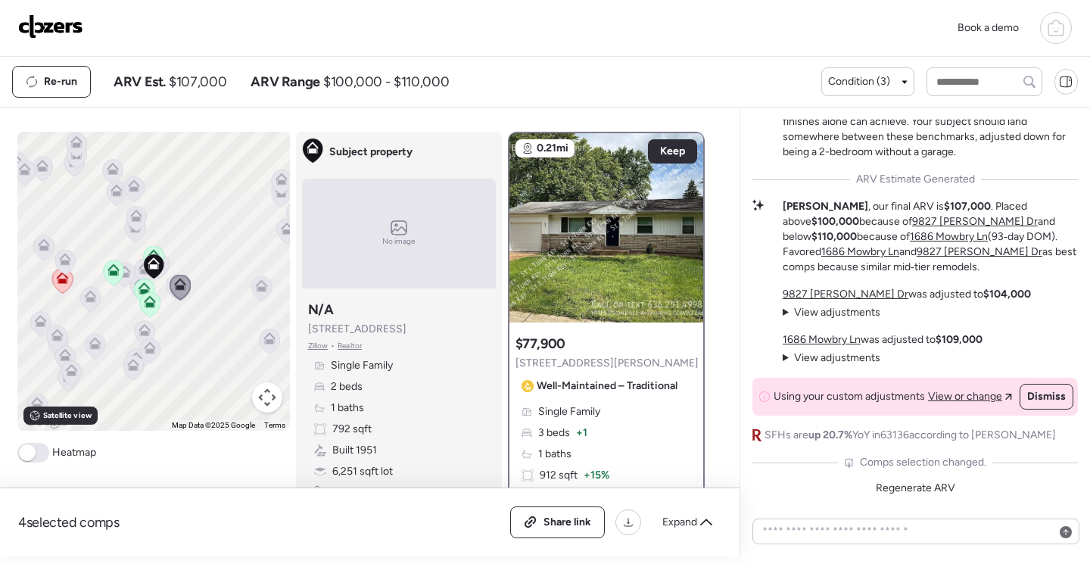
click at [134, 272] on icon at bounding box center [144, 271] width 20 height 25
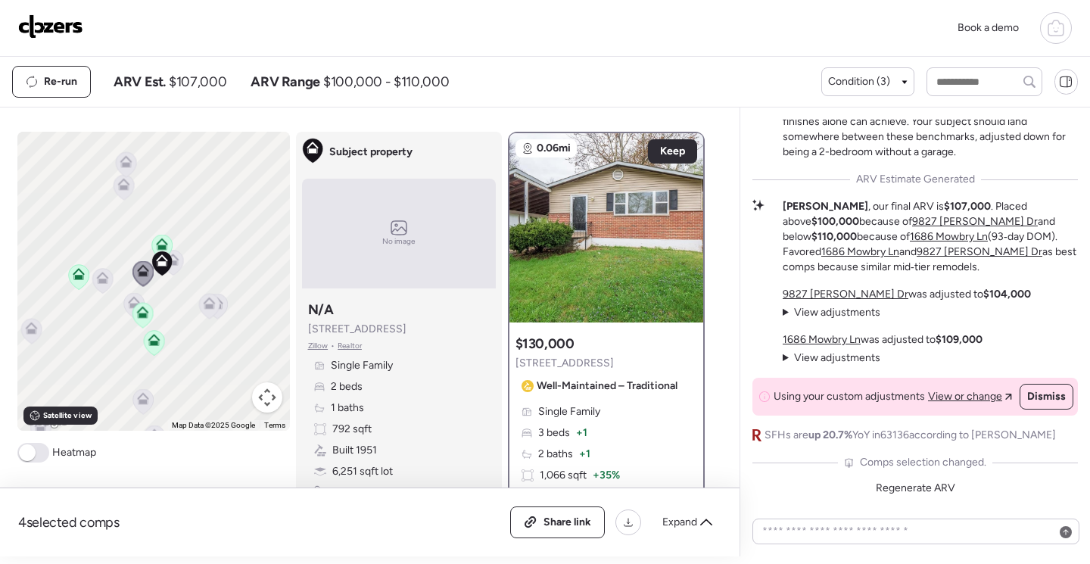
click at [140, 275] on icon at bounding box center [143, 273] width 10 height 5
click at [107, 280] on icon at bounding box center [102, 280] width 20 height 25
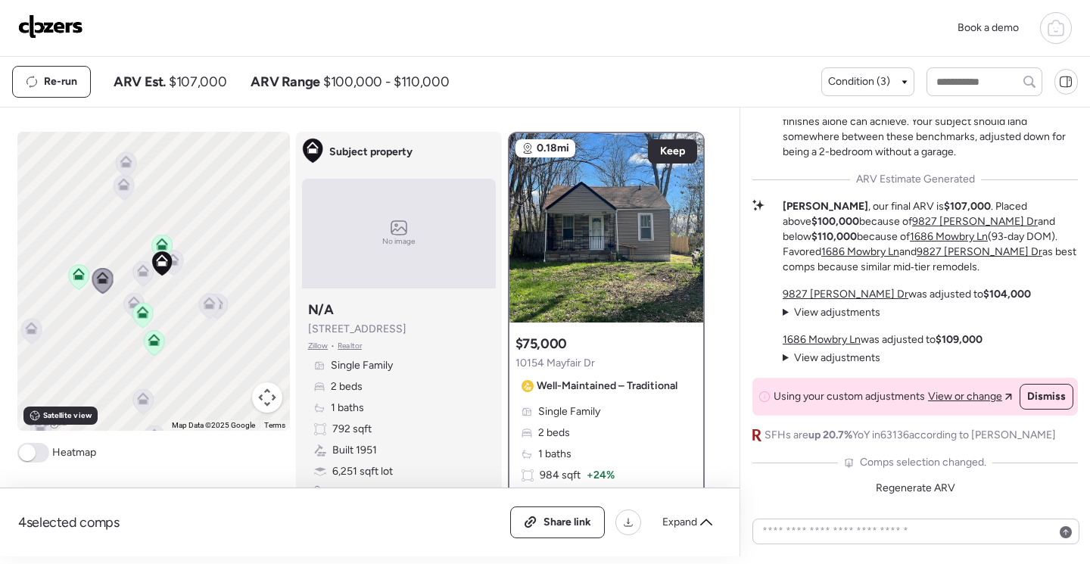
click at [128, 302] on icon at bounding box center [134, 302] width 12 height 12
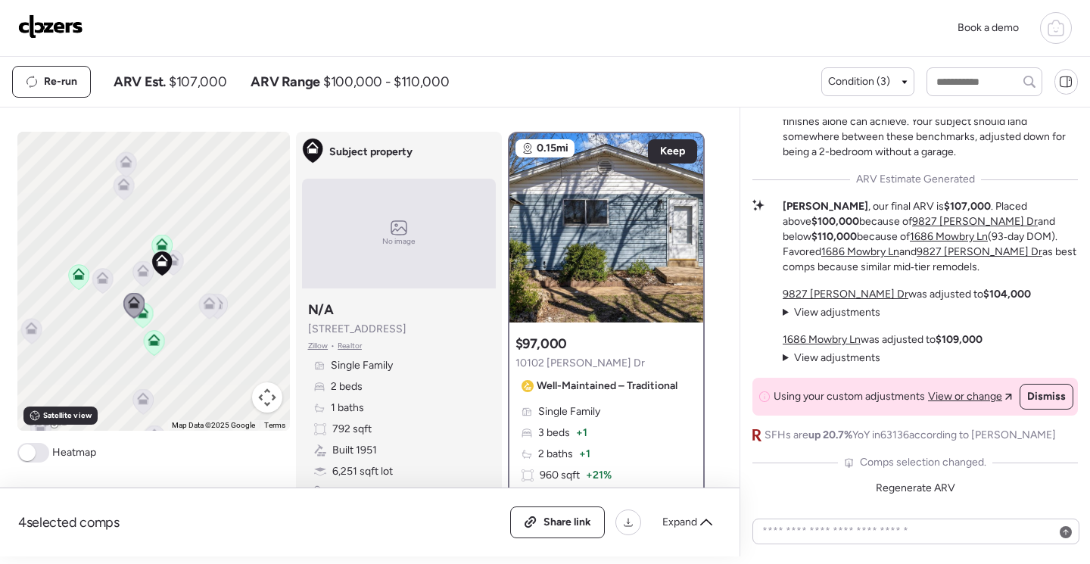
click at [172, 263] on icon at bounding box center [172, 262] width 10 height 5
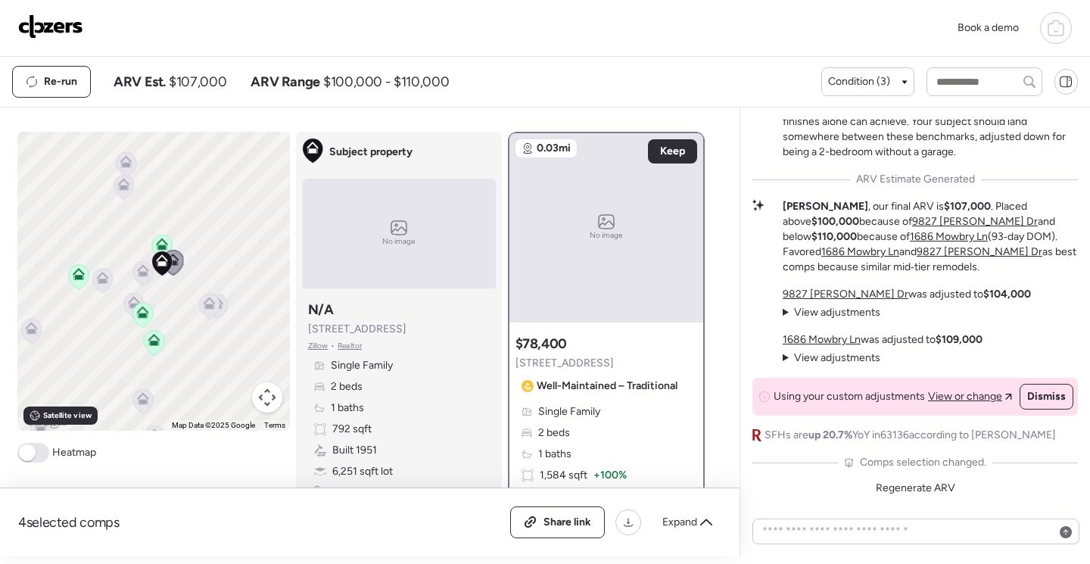
click at [207, 308] on icon at bounding box center [209, 305] width 10 height 5
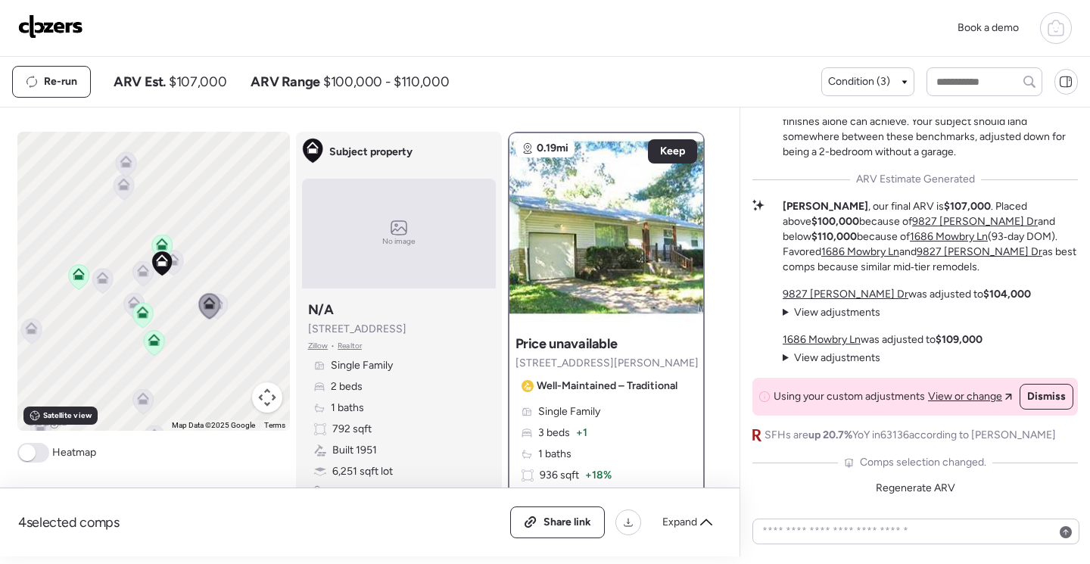
click at [223, 306] on div "To activate drag with keyboard, press Alt + Enter. Once in keyboard drag state,…" at bounding box center [153, 281] width 272 height 299
click at [218, 303] on icon at bounding box center [217, 306] width 20 height 25
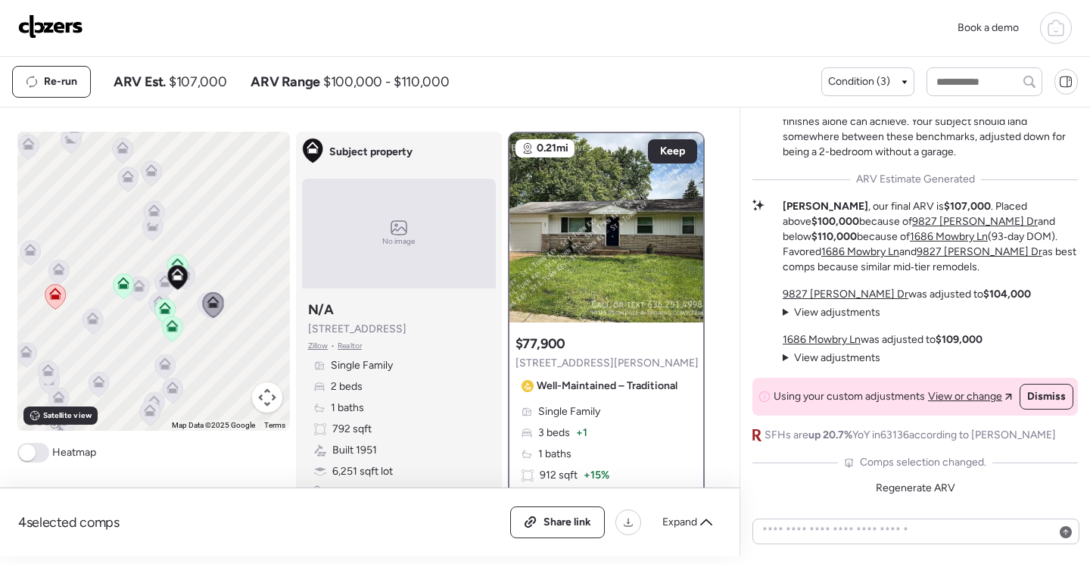
click at [149, 235] on icon at bounding box center [152, 228] width 20 height 25
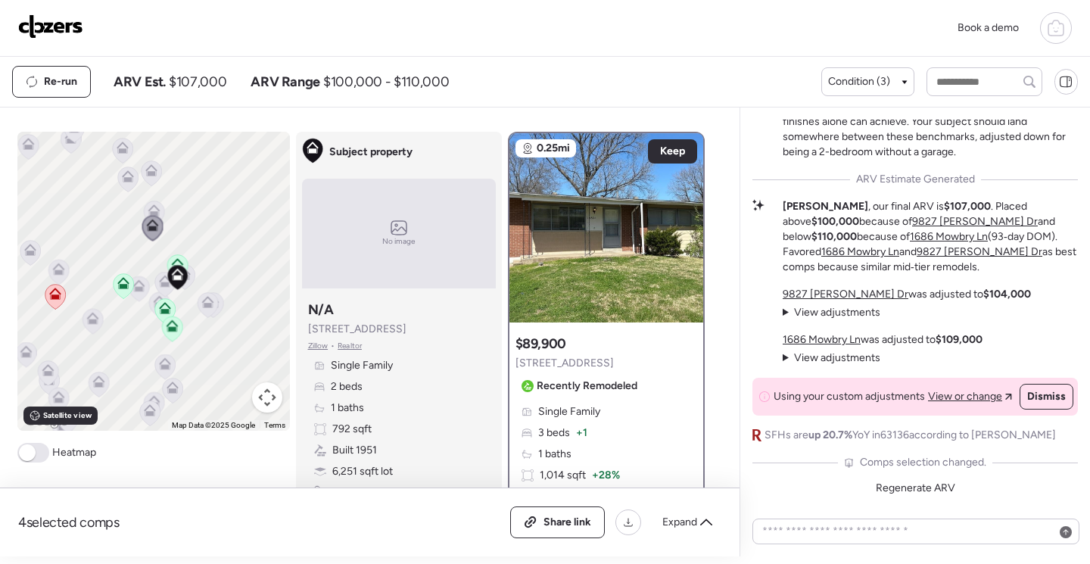
click at [154, 209] on icon at bounding box center [154, 213] width 20 height 25
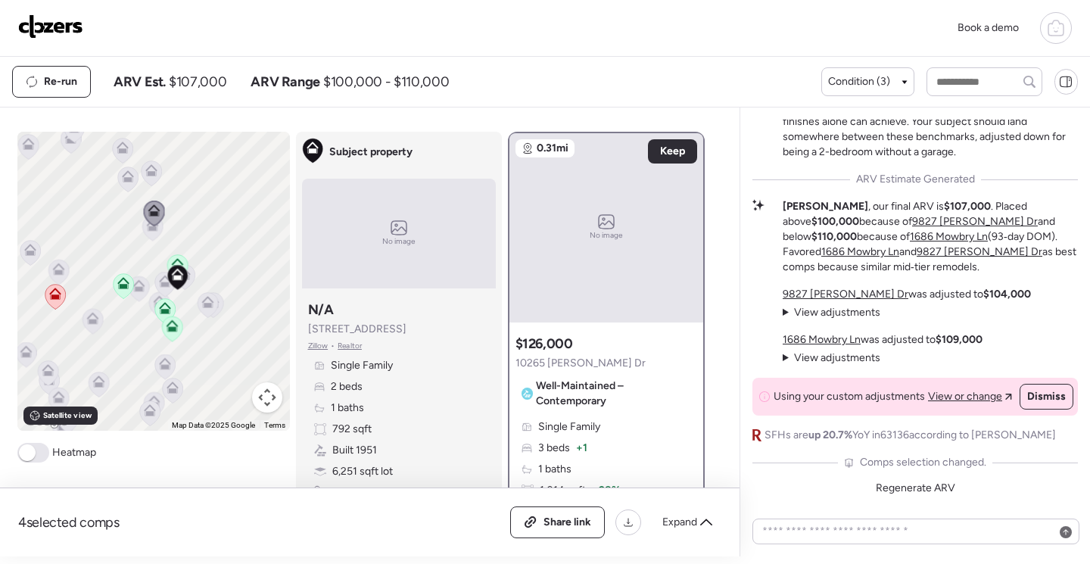
click at [147, 230] on icon at bounding box center [152, 228] width 10 height 5
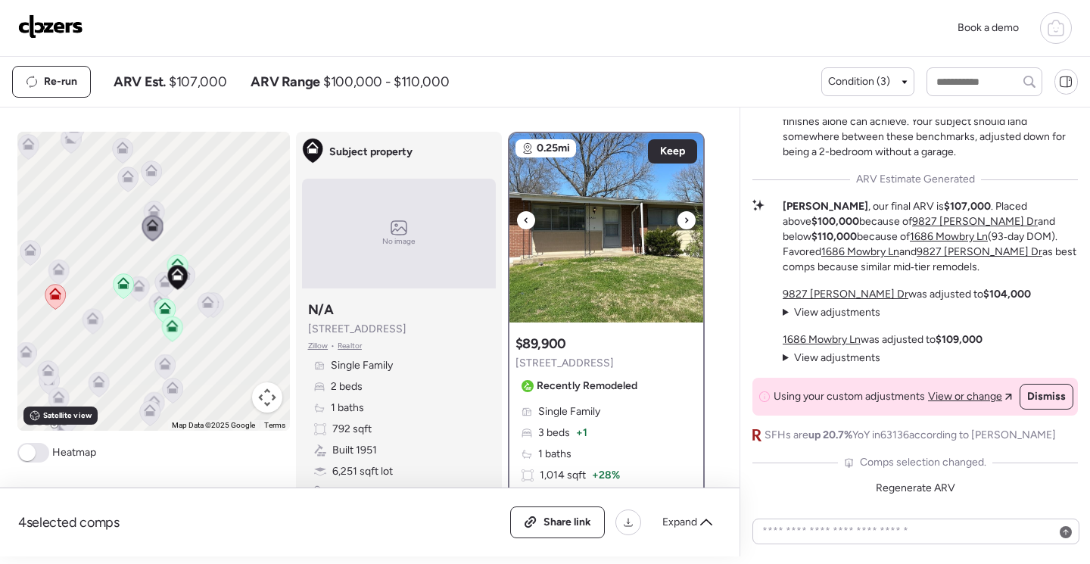
click at [683, 216] on icon at bounding box center [686, 220] width 6 height 18
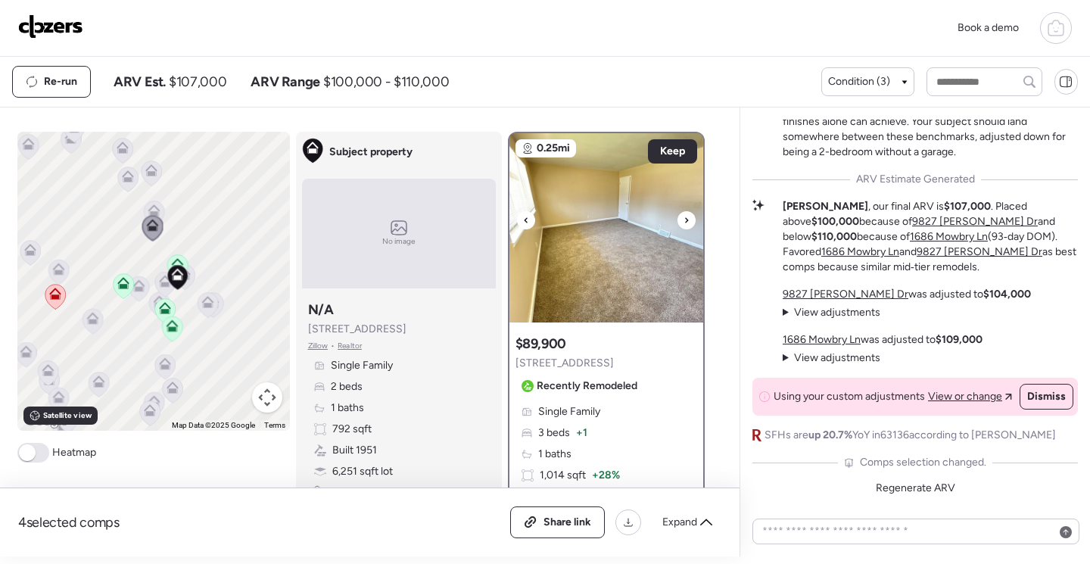
click at [685, 220] on icon at bounding box center [686, 219] width 3 height 5
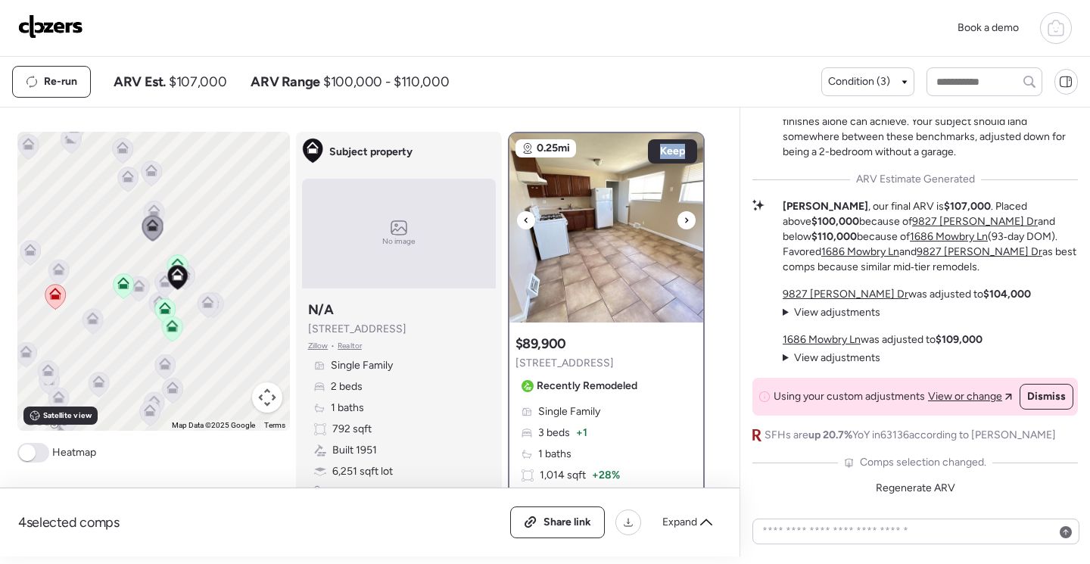
click at [685, 220] on icon at bounding box center [686, 219] width 3 height 5
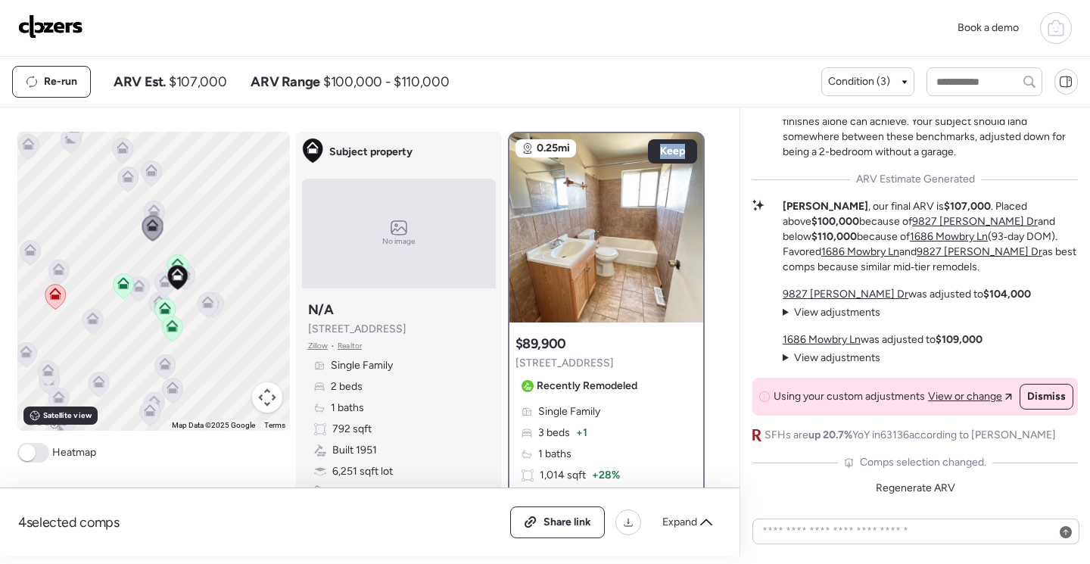
click at [613, 254] on img at bounding box center [606, 227] width 194 height 189
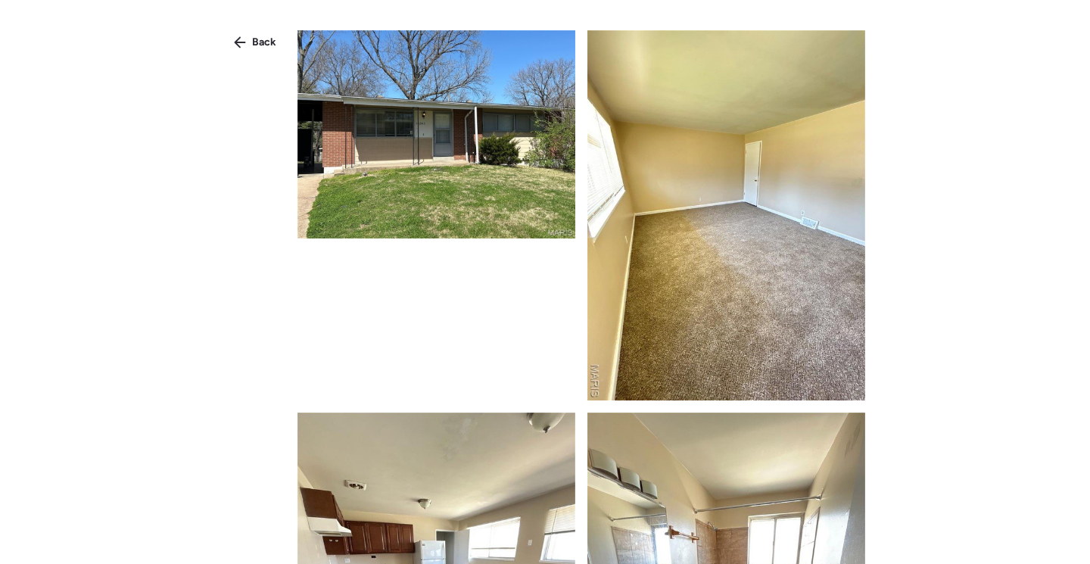
click at [377, 182] on img at bounding box center [436, 134] width 278 height 208
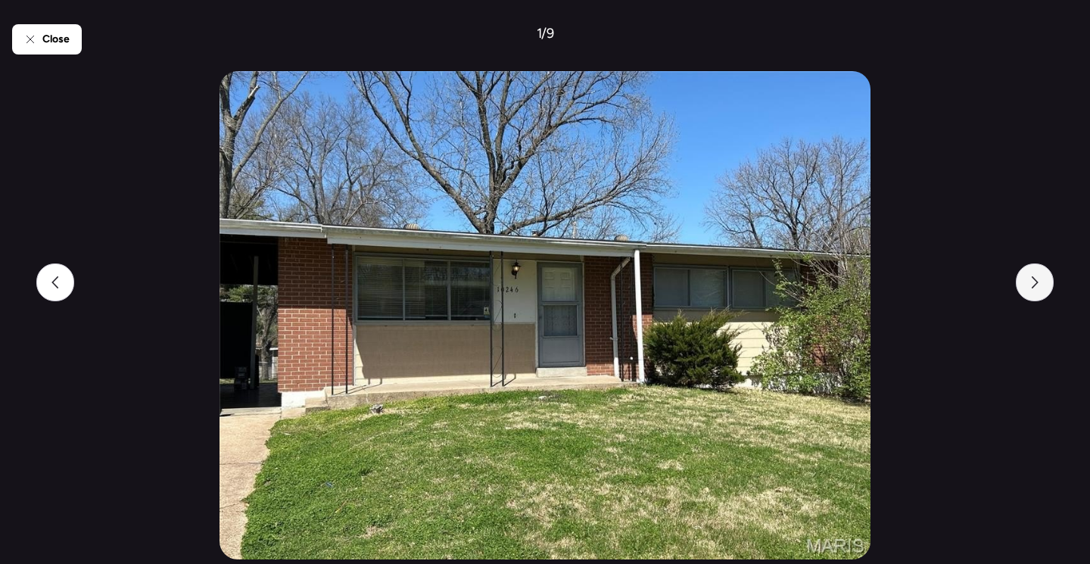
click at [1032, 280] on icon at bounding box center [1035, 282] width 12 height 12
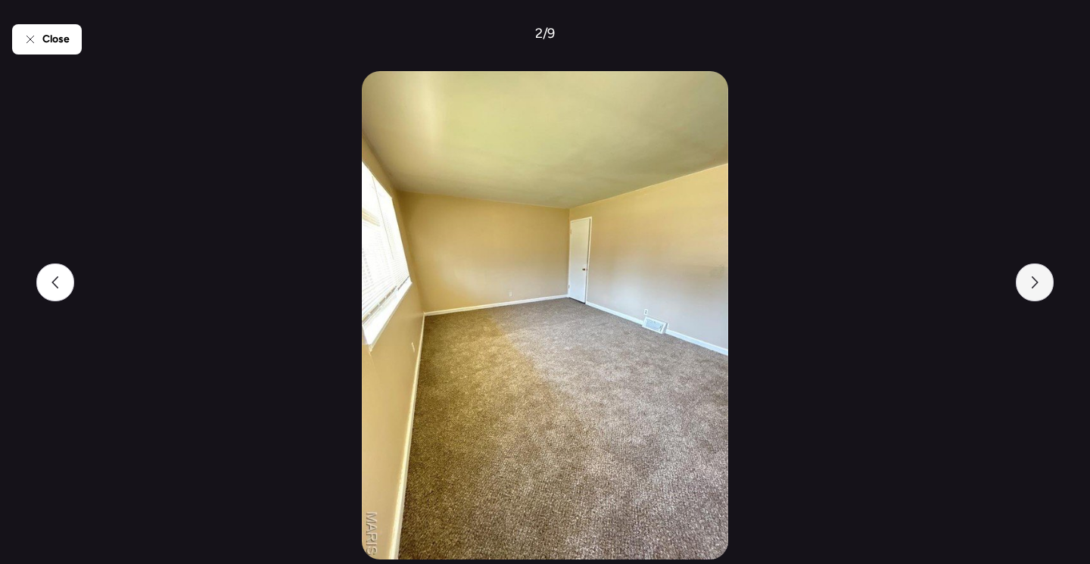
click at [1032, 280] on icon at bounding box center [1035, 282] width 12 height 12
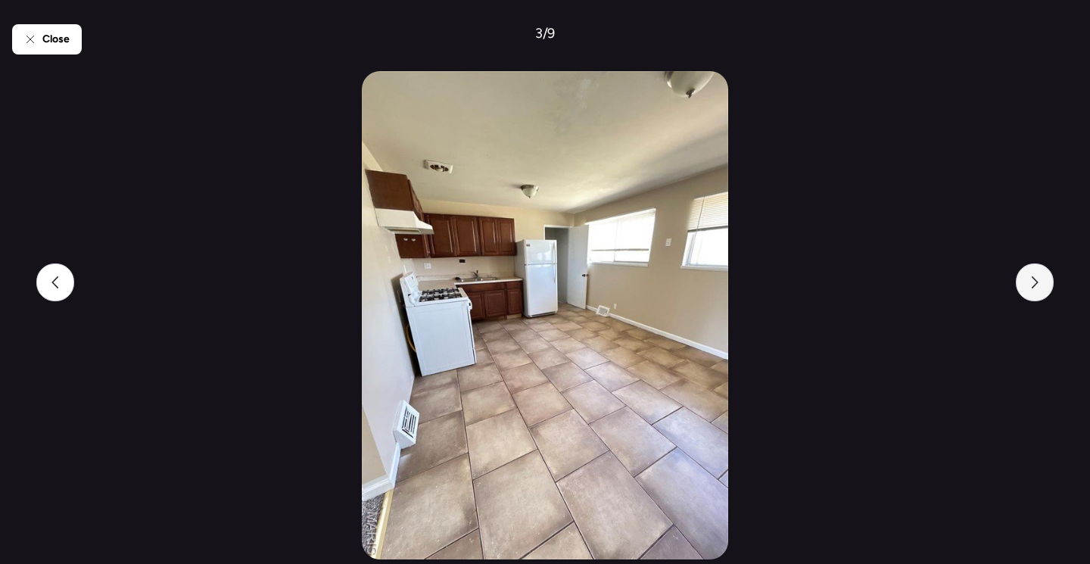
click at [1032, 280] on icon at bounding box center [1035, 282] width 12 height 12
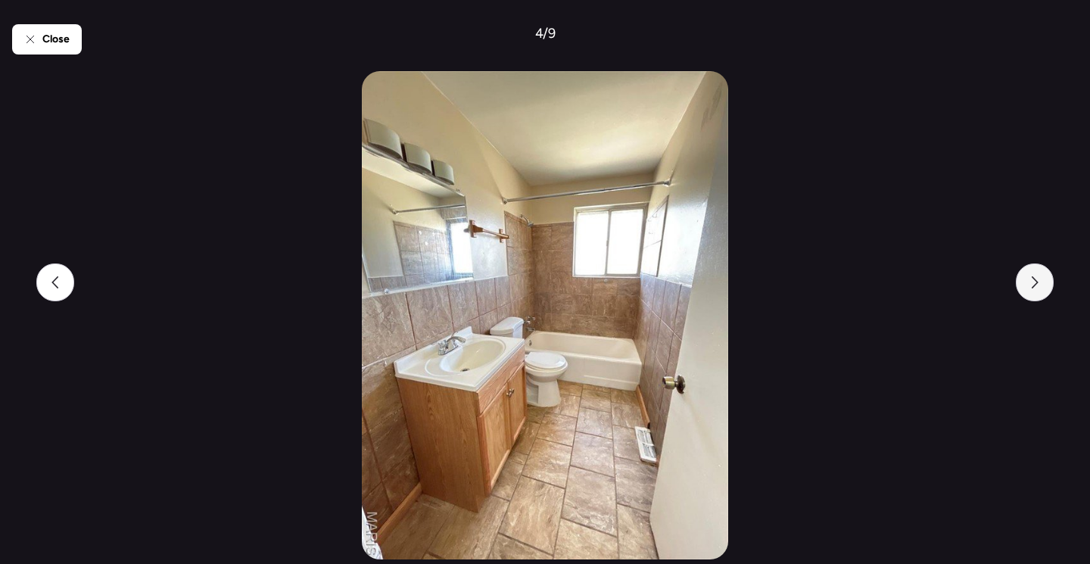
click at [1032, 280] on icon at bounding box center [1035, 282] width 12 height 12
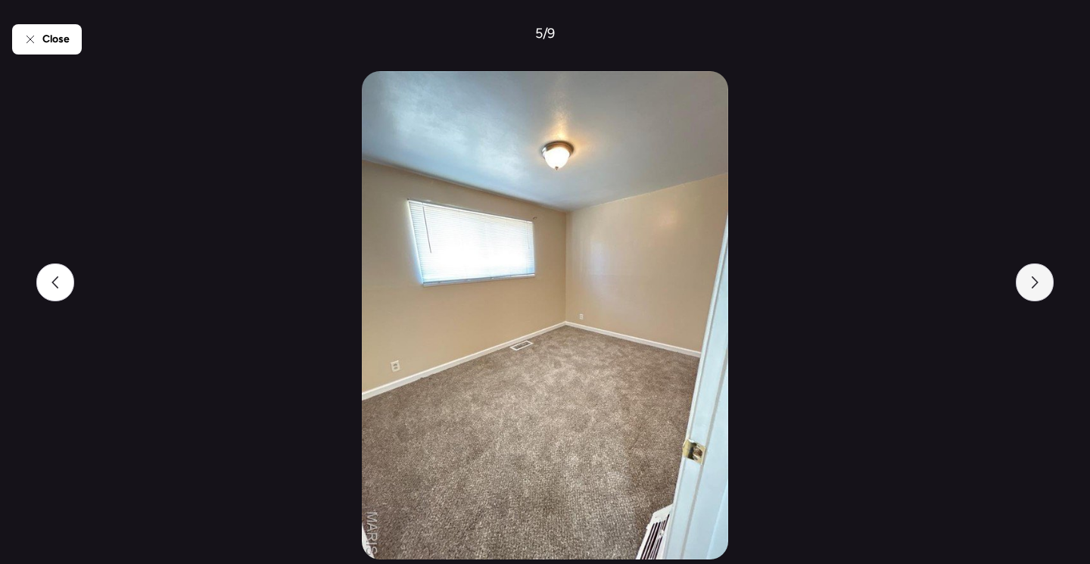
click at [1032, 280] on icon at bounding box center [1035, 282] width 12 height 12
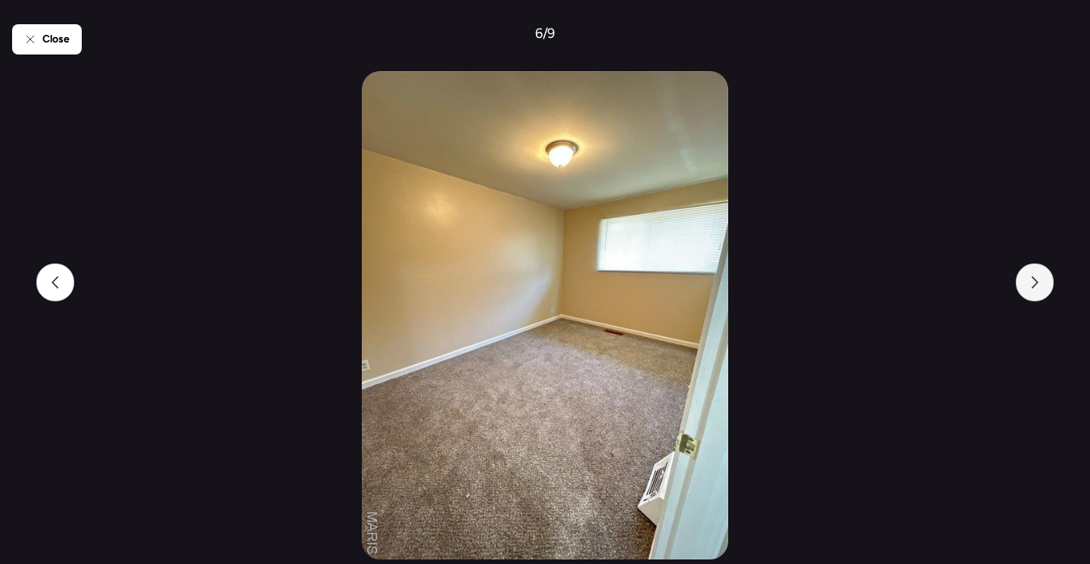
click at [1032, 280] on icon at bounding box center [1035, 282] width 12 height 12
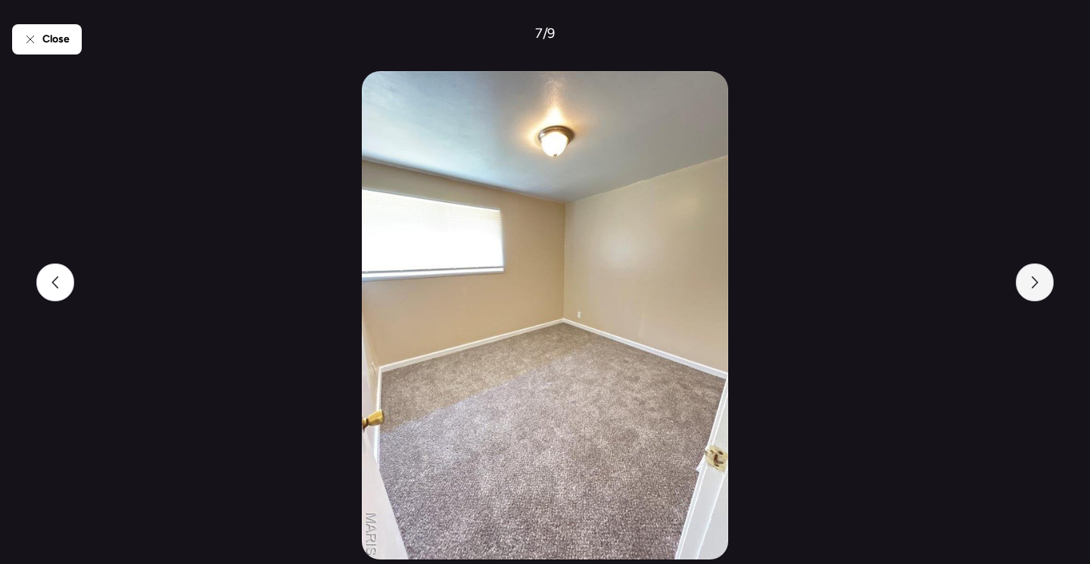
click at [1032, 280] on icon at bounding box center [1035, 282] width 12 height 12
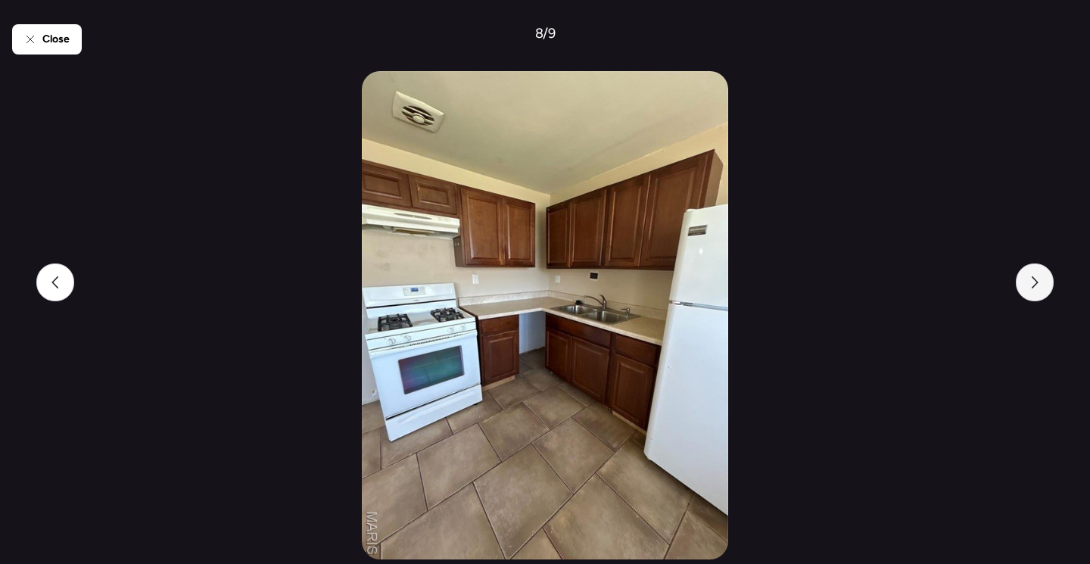
click at [1032, 280] on icon at bounding box center [1035, 282] width 12 height 12
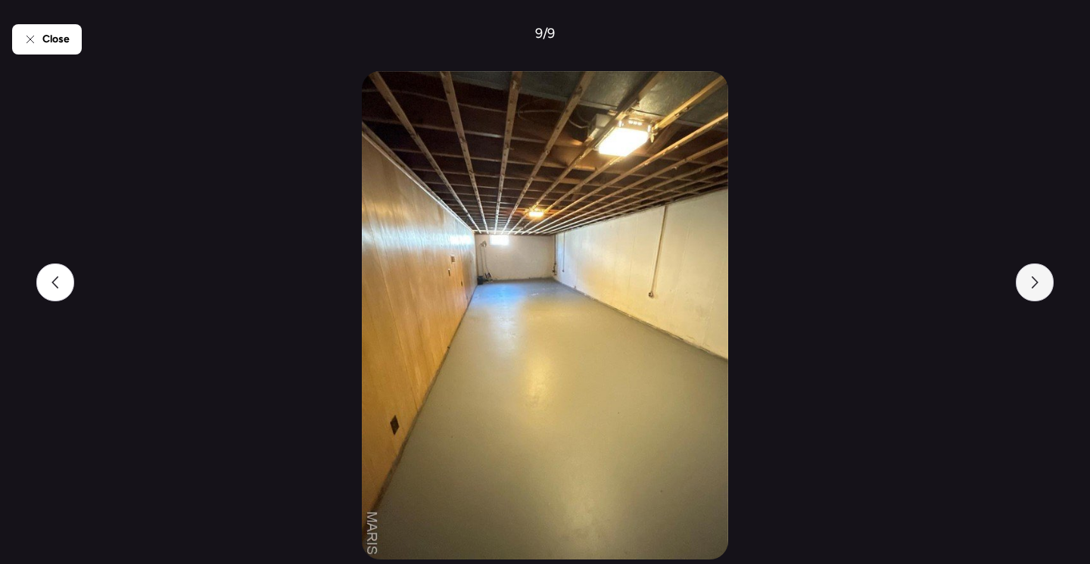
click at [1032, 280] on icon at bounding box center [1035, 282] width 12 height 12
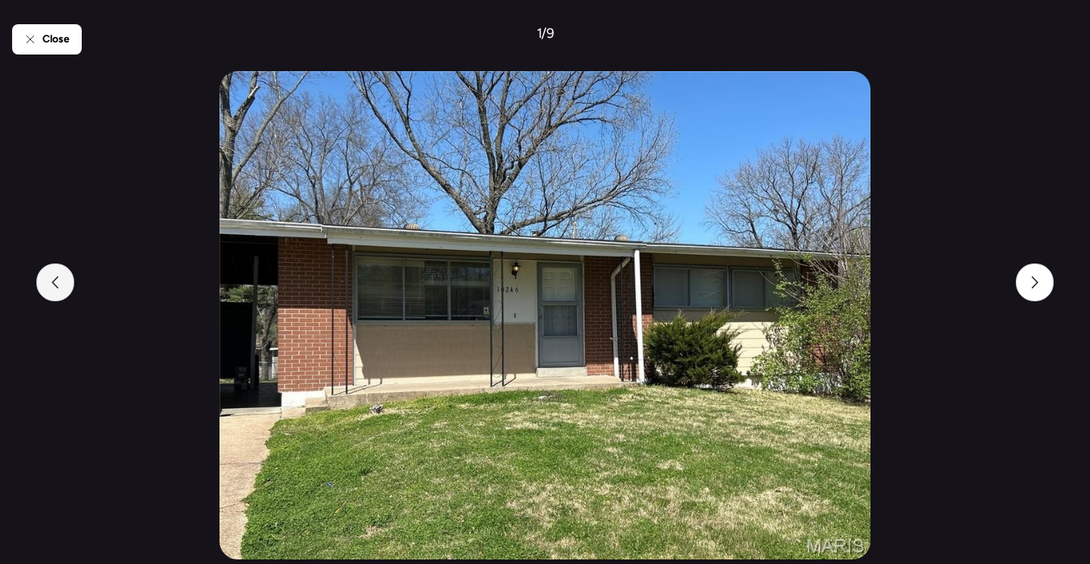
click at [66, 279] on div at bounding box center [55, 282] width 38 height 38
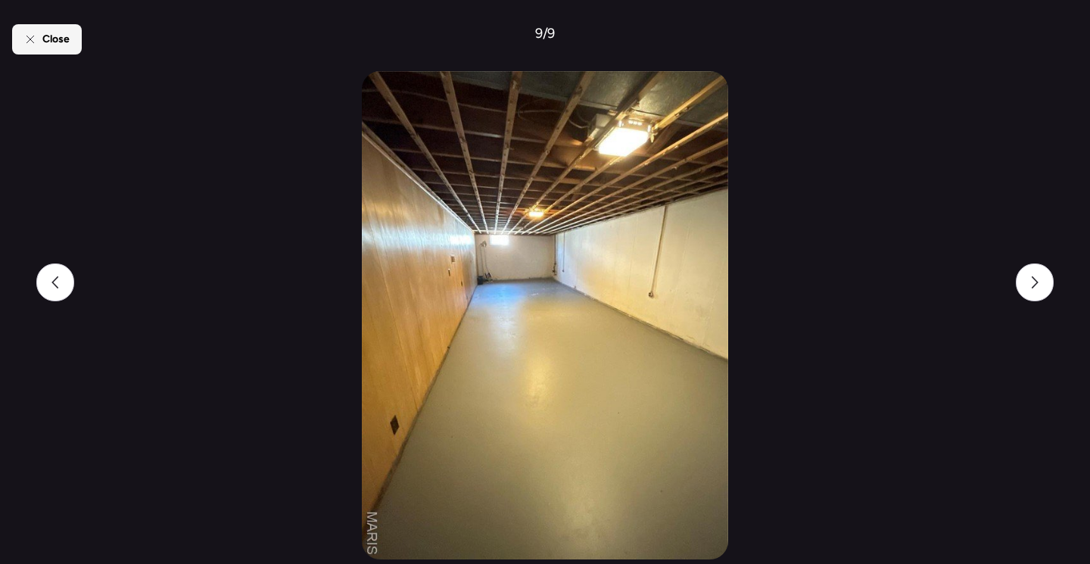
click at [43, 39] on span "Close" at bounding box center [55, 39] width 27 height 15
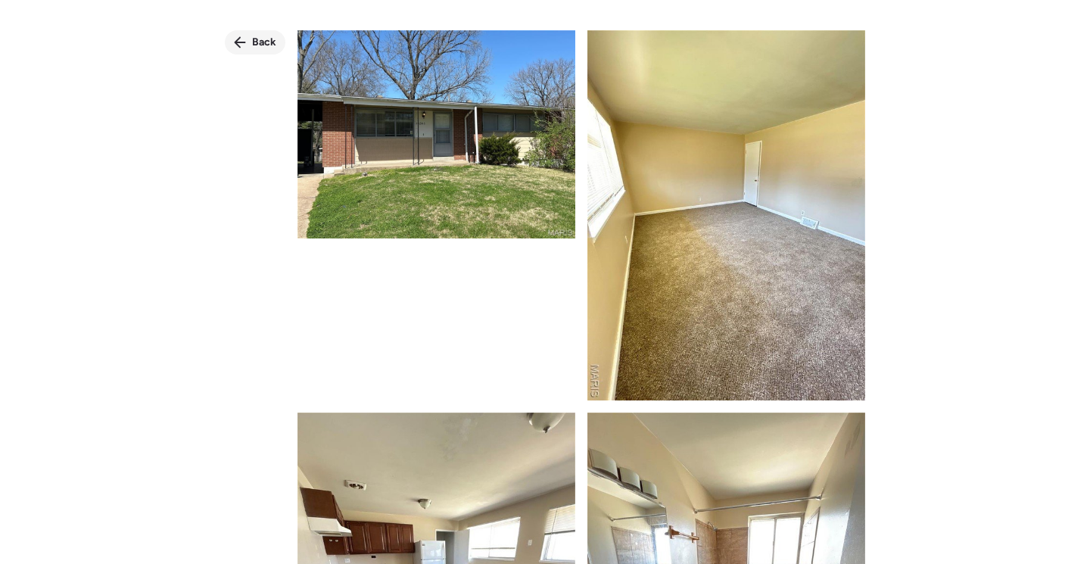
click at [243, 38] on icon at bounding box center [240, 42] width 12 height 12
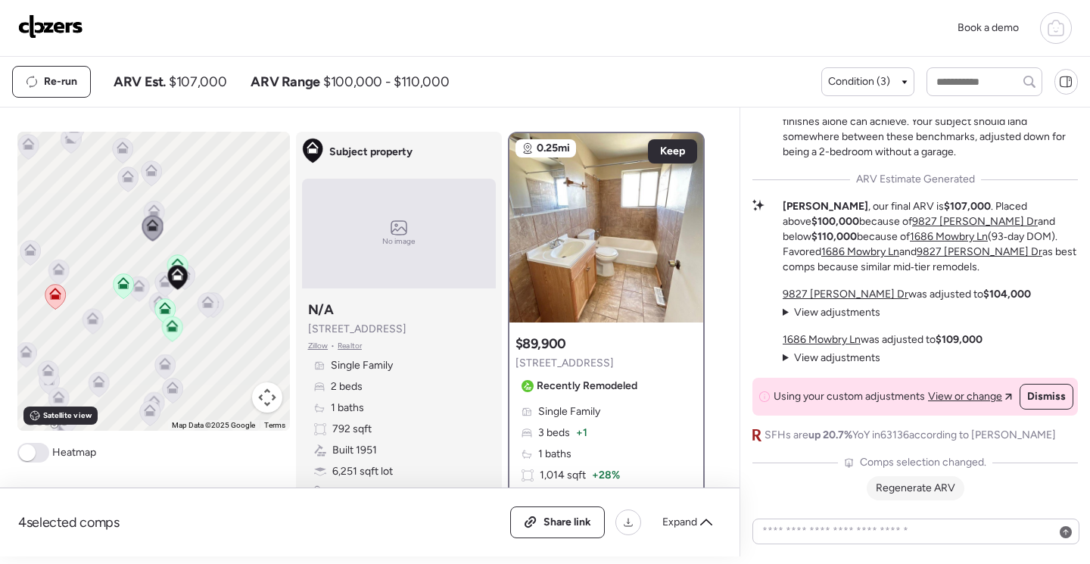
click at [918, 481] on div "Regenerate ARV" at bounding box center [916, 488] width 98 height 24
